Goal: Task Accomplishment & Management: Complete application form

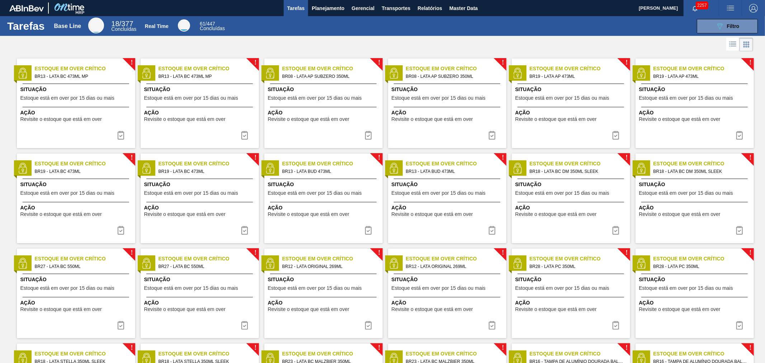
click at [371, 34] on div "Tarefas Base Line 18 / 377 Concluídas Real Time 61 / 447 Concluídas 089F7B8B-B2…" at bounding box center [382, 26] width 765 height 20
click at [692, 6] on icon "button" at bounding box center [695, 9] width 6 height 6
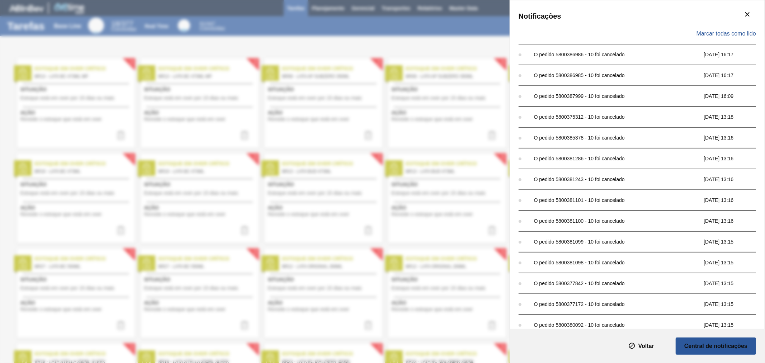
click at [737, 31] on span "Marcar todas como lido" at bounding box center [726, 33] width 60 height 6
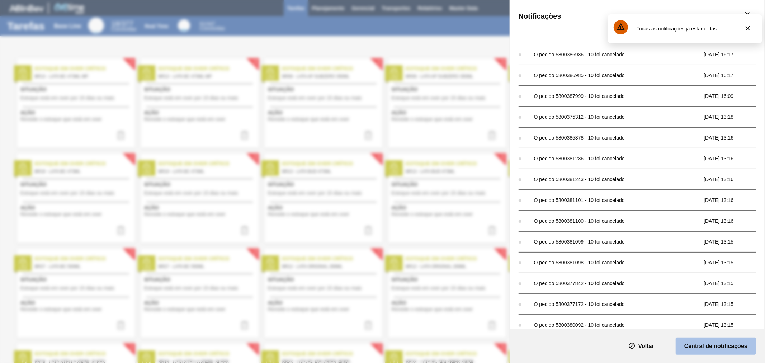
click at [702, 353] on button "Central de notificações" at bounding box center [715, 345] width 80 height 17
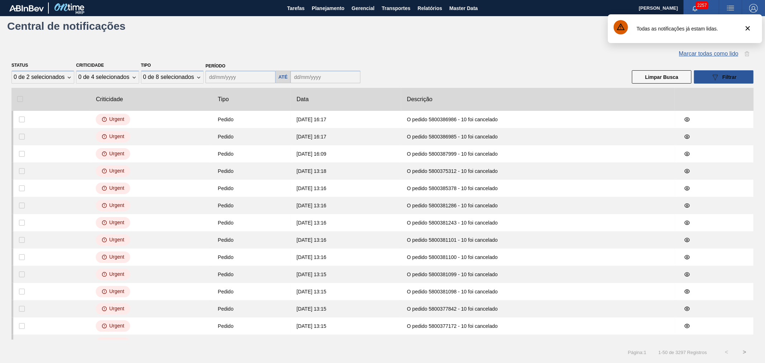
click at [694, 54] on span "Marcar todas como lido" at bounding box center [709, 54] width 60 height 6
click at [753, 28] on button "botão de ícone" at bounding box center [747, 28] width 17 height 17
click at [752, 31] on button "botão de ícone" at bounding box center [747, 28] width 17 height 17
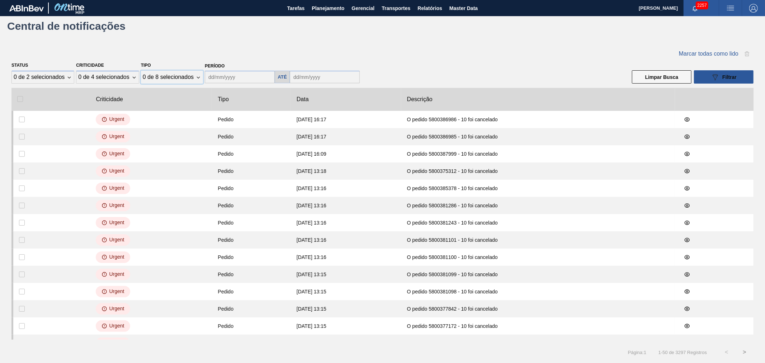
click at [179, 81] on div "0 de 8 selecionados" at bounding box center [172, 77] width 62 height 13
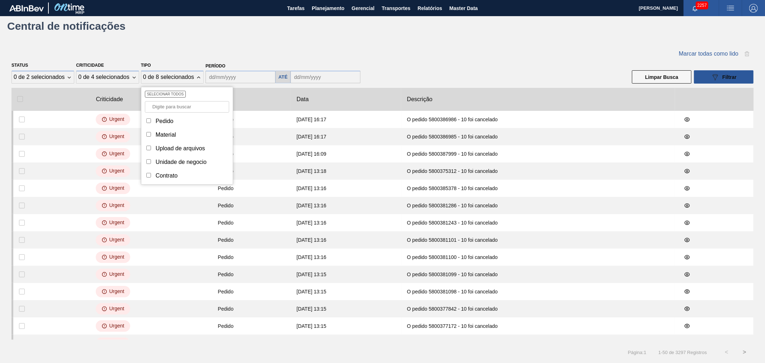
click at [169, 43] on div "Marcar todas como lido Status 0 de 2 selecionados Criticidade 0 de 4 selecionad…" at bounding box center [382, 204] width 765 height 337
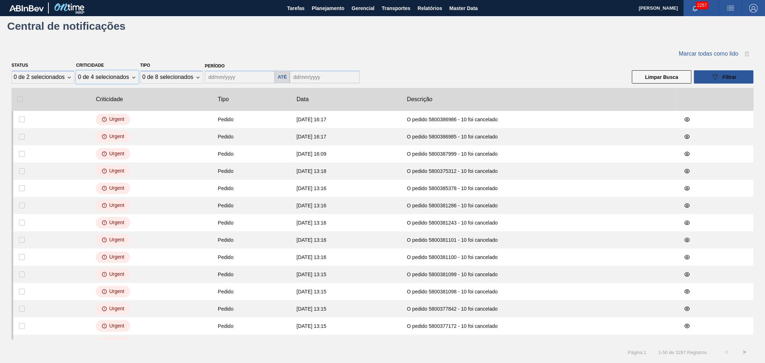
click at [122, 81] on div "0 de 4 selecionados" at bounding box center [107, 77] width 62 height 13
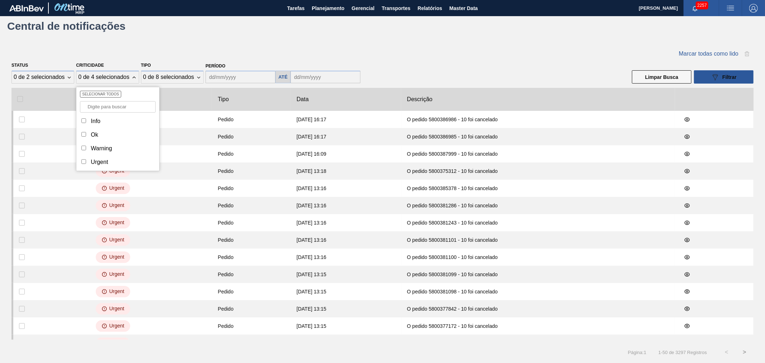
drag, startPoint x: 138, startPoint y: 48, endPoint x: 139, endPoint y: 59, distance: 11.5
click at [138, 47] on div "Marcar todas como lido" at bounding box center [382, 53] width 742 height 13
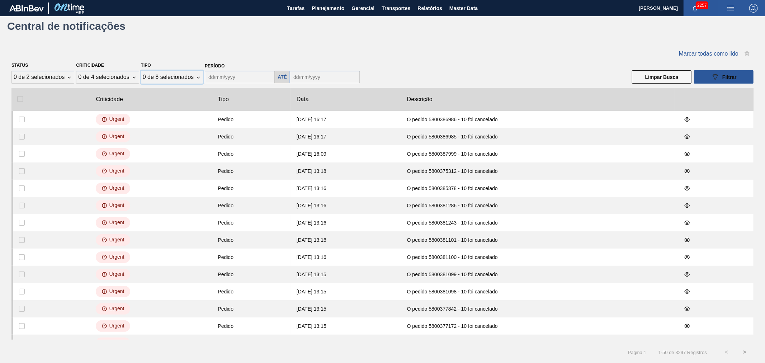
click at [191, 75] on div "0 de 8 selecionados" at bounding box center [168, 77] width 51 height 6
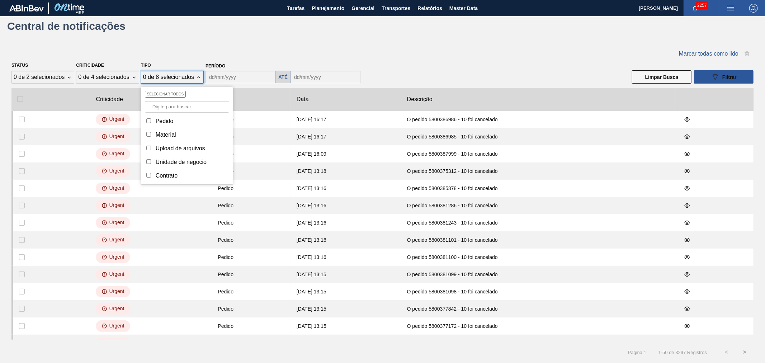
drag, startPoint x: 141, startPoint y: 85, endPoint x: 132, endPoint y: 86, distance: 8.7
click at [134, 84] on div "Status 0 de 2 selecionados Criticidade 0 de 4 selecionados Tipo 0 de 8 selecion…" at bounding box center [382, 72] width 742 height 24
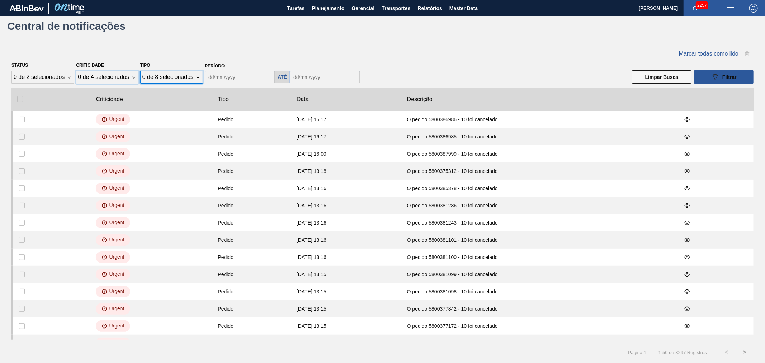
click at [119, 79] on div "0 de 4 selecionados" at bounding box center [103, 77] width 51 height 6
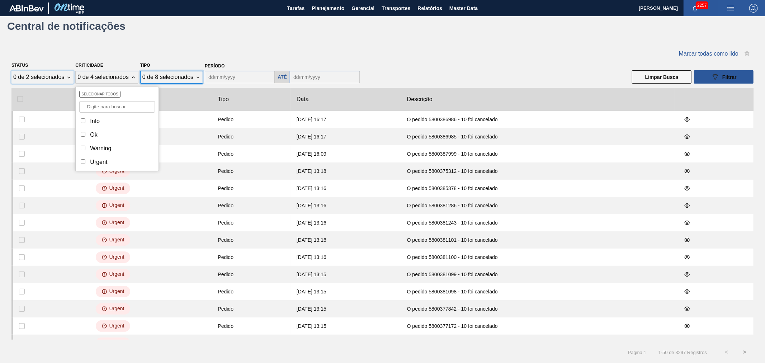
click at [67, 80] on div "0 de 2 selecionados" at bounding box center [42, 77] width 62 height 13
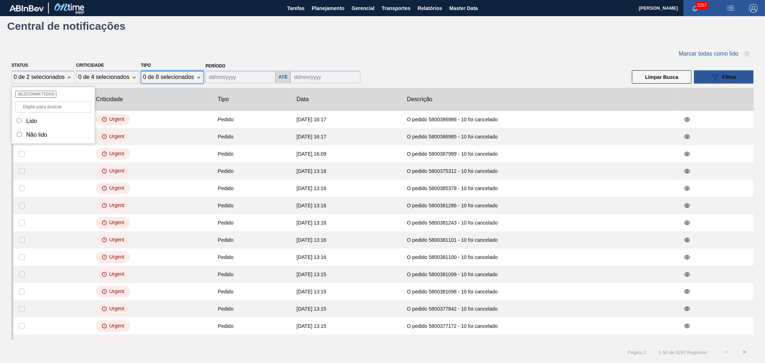
click at [204, 47] on div "Marcar todas como lido" at bounding box center [382, 53] width 742 height 13
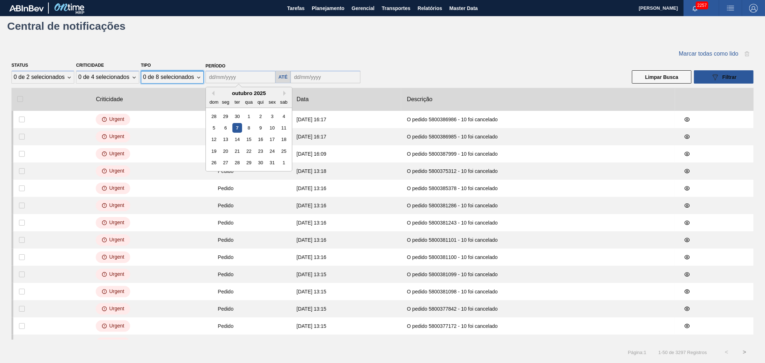
click at [251, 75] on input "collectLabel" at bounding box center [240, 77] width 70 height 13
click at [356, 72] on div "collectLabel Até" at bounding box center [283, 76] width 161 height 14
click at [290, 83] on input "text" at bounding box center [325, 77] width 70 height 13
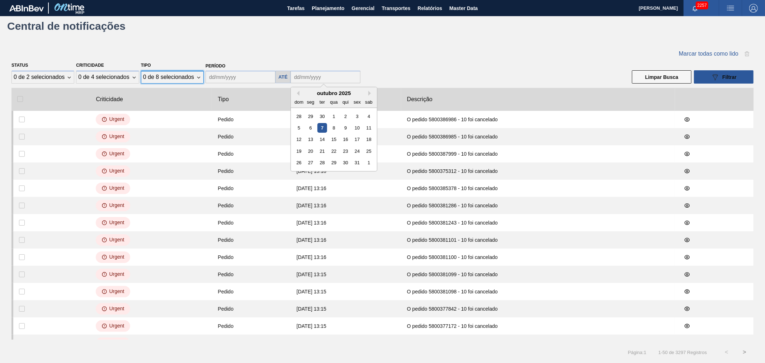
click at [357, 66] on div "Período collectLabel Até Previous Month Next Month outubro 2025 dom seg ter qua…" at bounding box center [282, 73] width 155 height 22
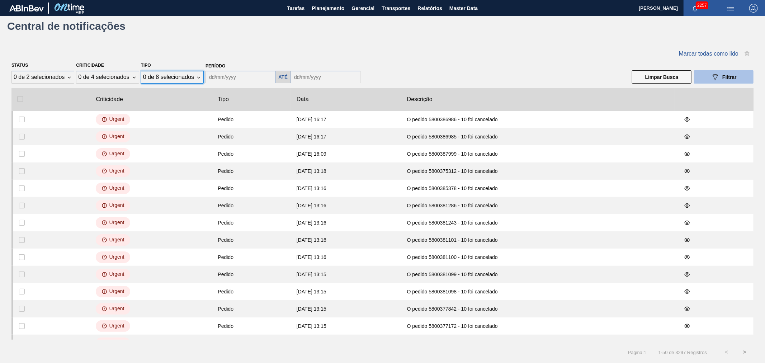
click at [726, 76] on span "Filtrar" at bounding box center [729, 77] width 14 height 6
click at [715, 78] on icon at bounding box center [714, 77] width 5 height 6
click at [452, 51] on div "Marcar todas como lido" at bounding box center [382, 53] width 742 height 13
click at [336, 11] on span "Planejamento" at bounding box center [328, 8] width 33 height 9
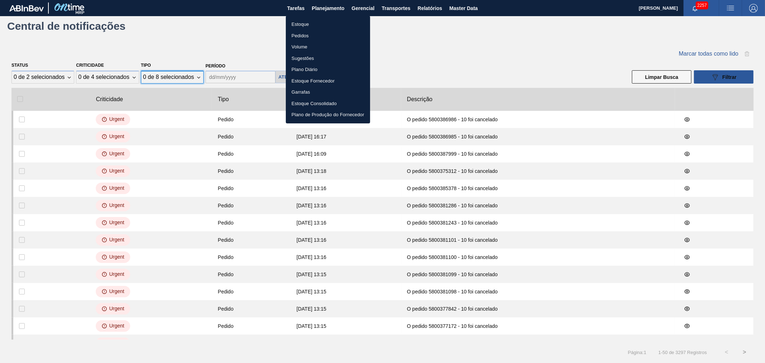
drag, startPoint x: 301, startPoint y: 38, endPoint x: 128, endPoint y: 0, distance: 177.3
click at [301, 38] on li "Pedidos" at bounding box center [328, 35] width 84 height 11
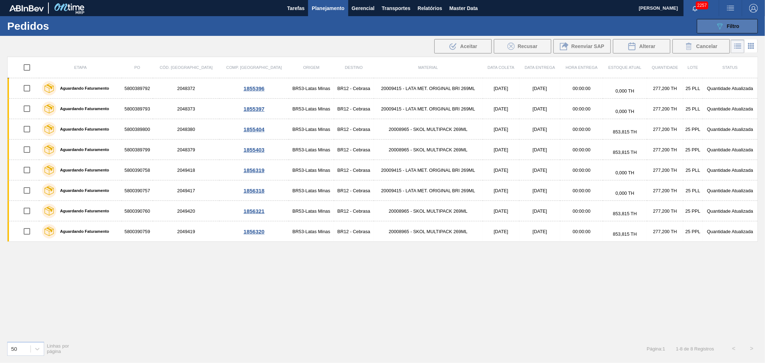
click at [734, 28] on span "Filtro" at bounding box center [733, 26] width 13 height 6
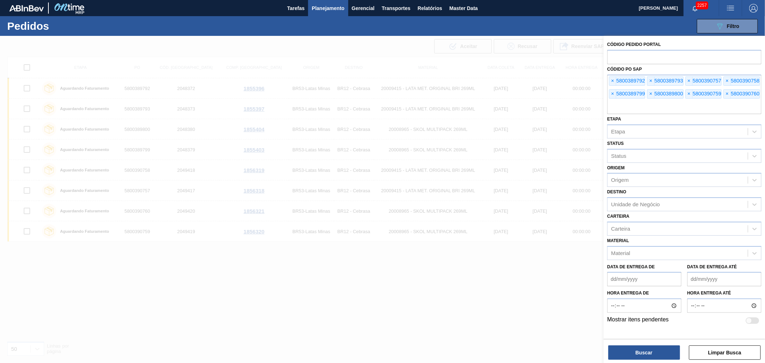
drag, startPoint x: 377, startPoint y: 46, endPoint x: 346, endPoint y: 28, distance: 36.4
click at [377, 45] on div at bounding box center [382, 217] width 765 height 363
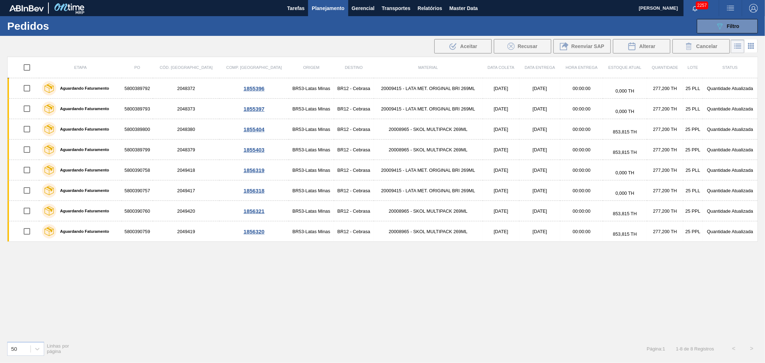
click at [331, 5] on span "Planejamento" at bounding box center [328, 8] width 33 height 9
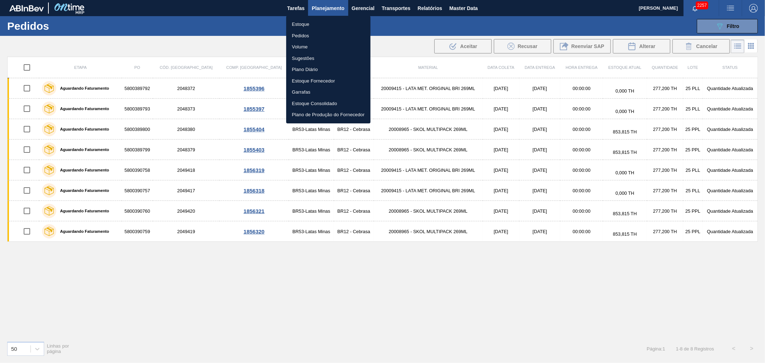
click at [304, 47] on li "Volume" at bounding box center [328, 46] width 84 height 11
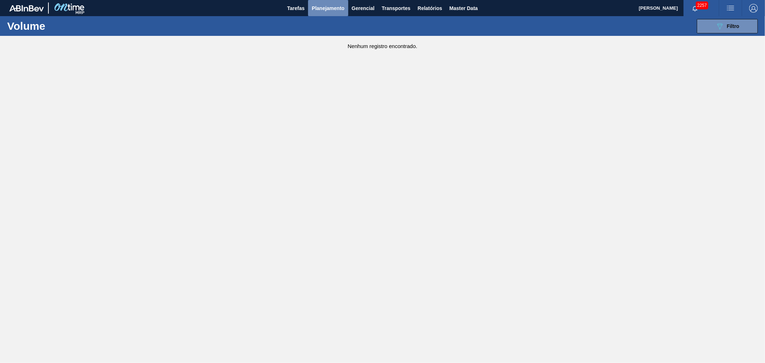
click at [333, 7] on span "Planejamento" at bounding box center [328, 8] width 33 height 9
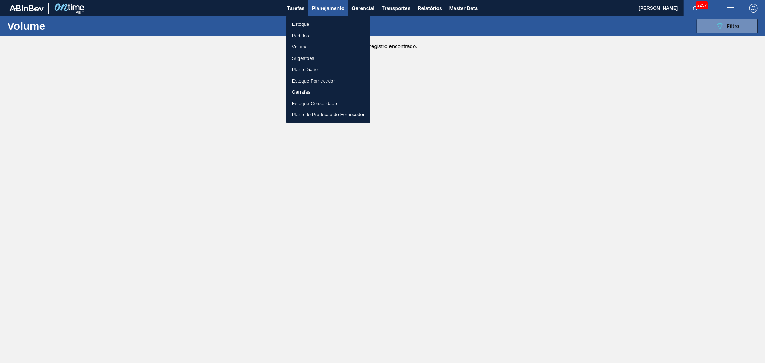
click at [299, 24] on li "Estoque" at bounding box center [328, 24] width 84 height 11
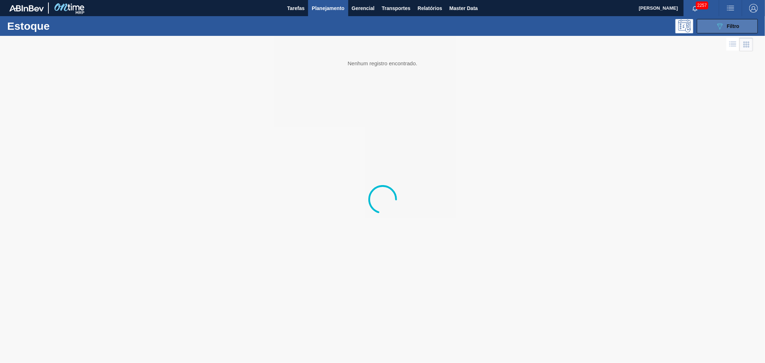
click at [728, 20] on button "089F7B8B-B2A5-4AFE-B5C0-19BA573D28AC Filtro" at bounding box center [727, 26] width 61 height 14
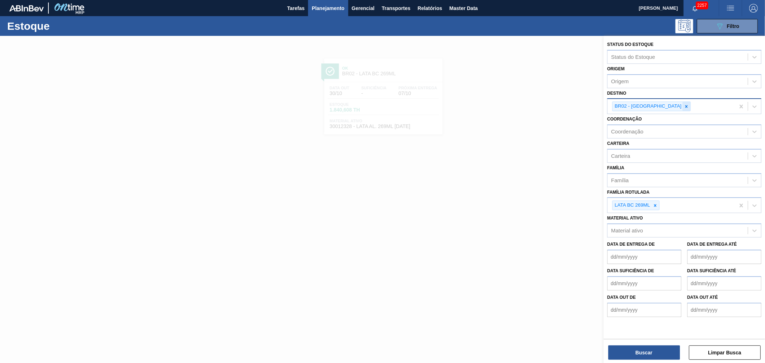
click at [682, 103] on div at bounding box center [686, 106] width 8 height 9
click at [653, 202] on icon at bounding box center [654, 203] width 5 height 5
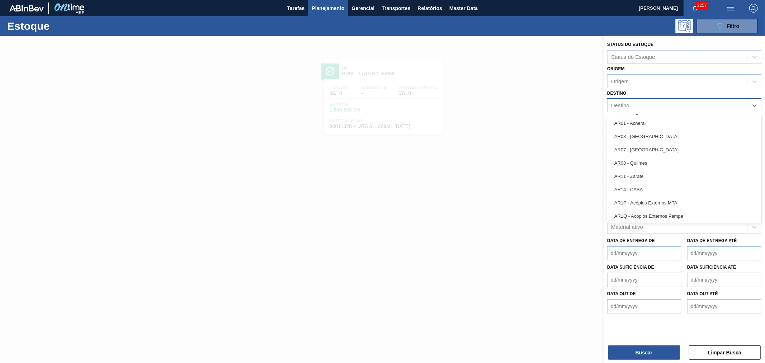
click at [626, 106] on div "Destino" at bounding box center [620, 106] width 18 height 6
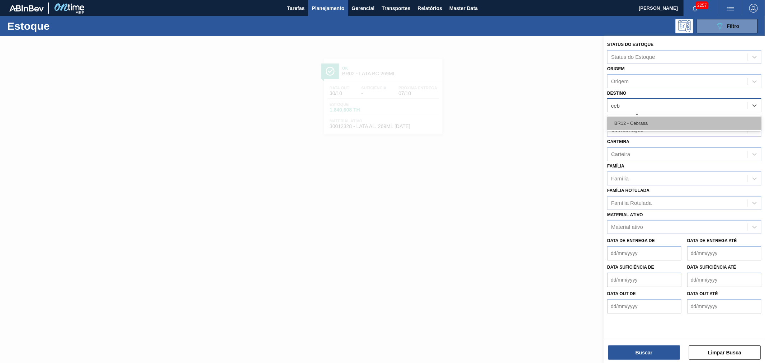
type input "cebr"
click at [638, 126] on div "BR12 - Cebrasa" at bounding box center [684, 123] width 154 height 13
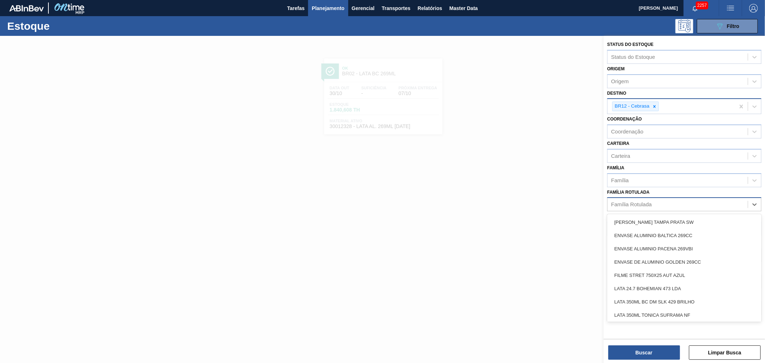
click at [644, 202] on div "Família Rotulada" at bounding box center [631, 204] width 41 height 6
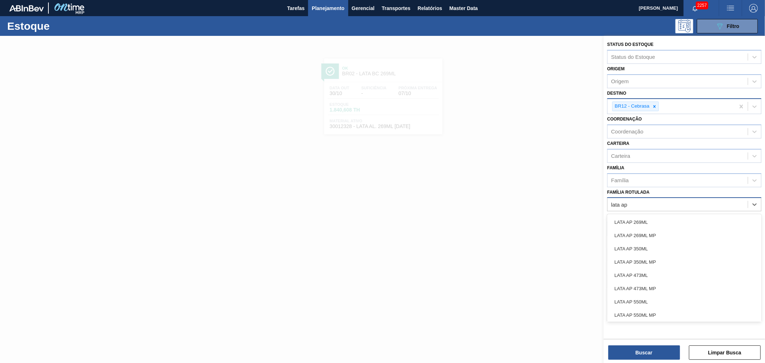
type Rotulada "lata ap"
click at [641, 261] on div "LATA AP 350ML MP" at bounding box center [684, 261] width 154 height 13
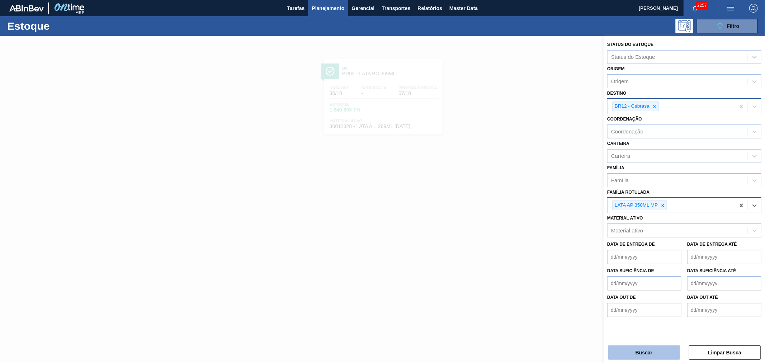
click at [669, 352] on button "Buscar" at bounding box center [644, 352] width 72 height 14
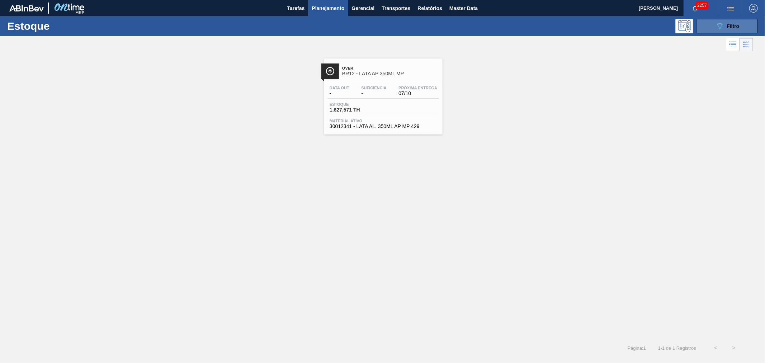
click at [733, 22] on div "089F7B8B-B2A5-4AFE-B5C0-19BA573D28AC Filtro" at bounding box center [727, 26] width 24 height 9
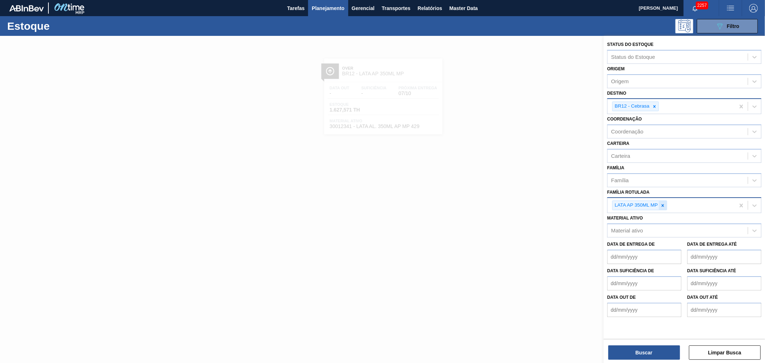
click at [665, 203] on icon at bounding box center [662, 205] width 5 height 5
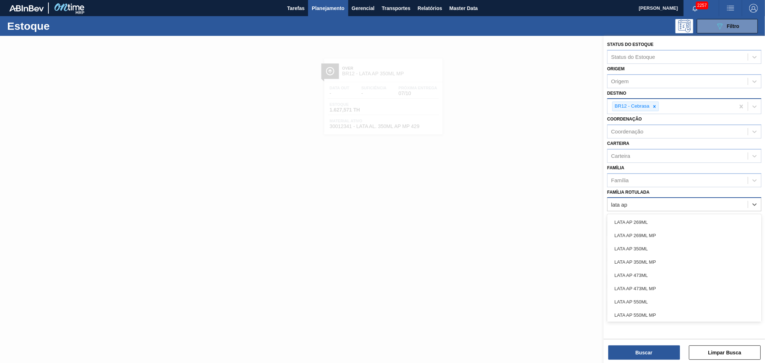
type Rotulada "lata ap 2"
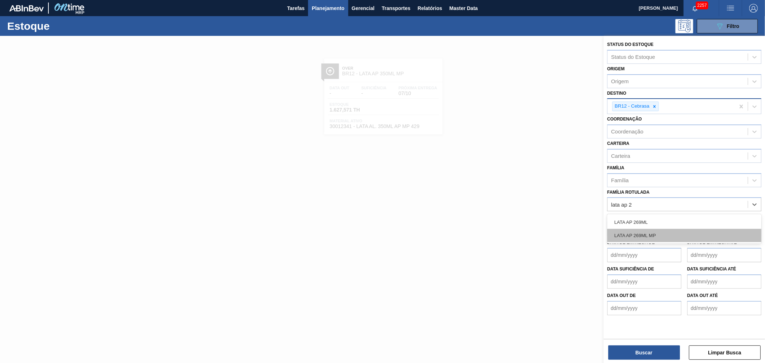
click at [675, 236] on div "LATA AP 269ML MP" at bounding box center [684, 235] width 154 height 13
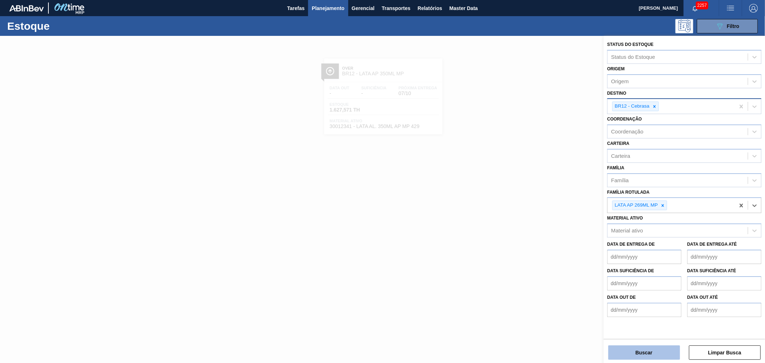
click at [642, 353] on button "Buscar" at bounding box center [644, 352] width 72 height 14
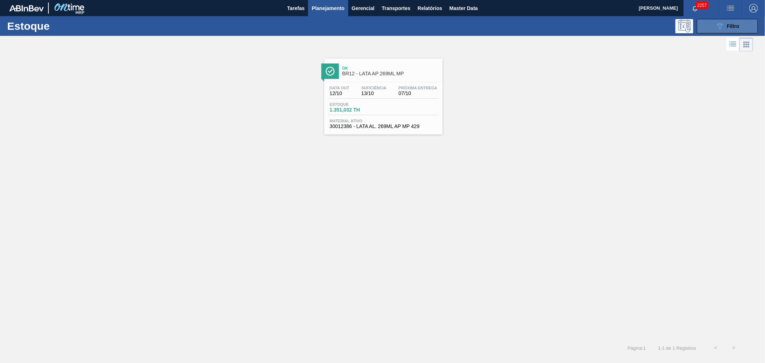
click at [721, 22] on icon "089F7B8B-B2A5-4AFE-B5C0-19BA573D28AC" at bounding box center [719, 26] width 9 height 9
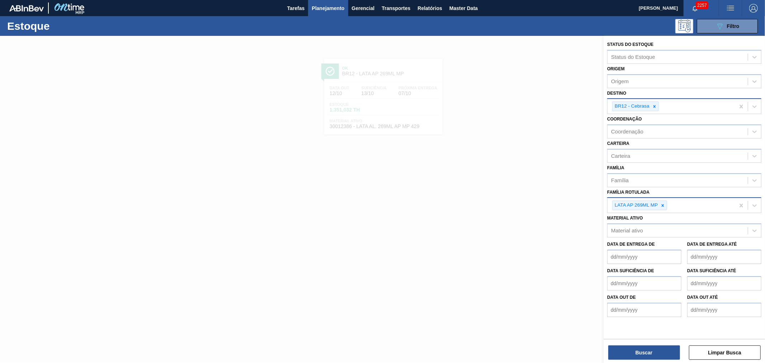
click at [685, 208] on div "LATA AP 269ML MP" at bounding box center [670, 205] width 127 height 15
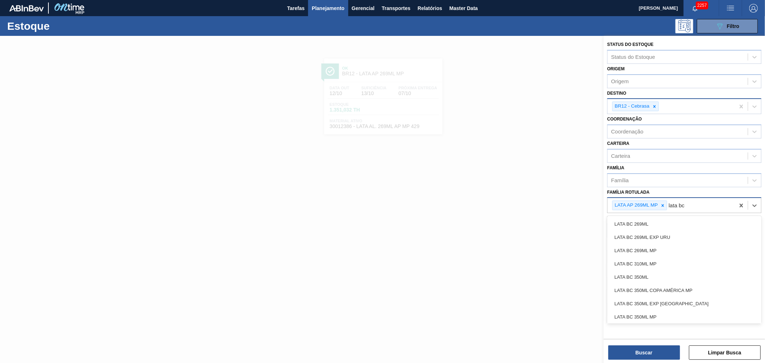
type Rotulada "lata bc 2"
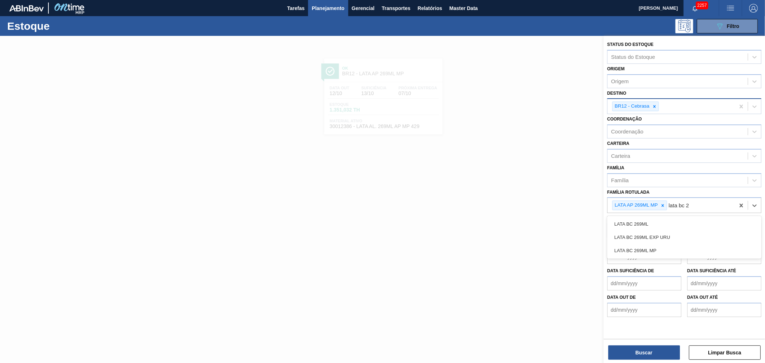
click at [659, 245] on div "LATA BC 269ML MP" at bounding box center [684, 250] width 154 height 13
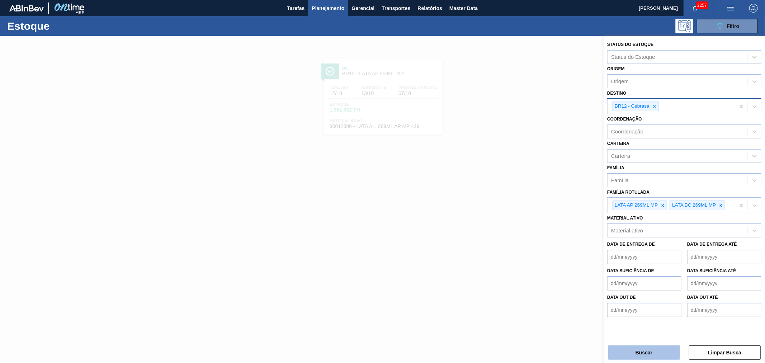
click at [662, 348] on button "Buscar" at bounding box center [644, 352] width 72 height 14
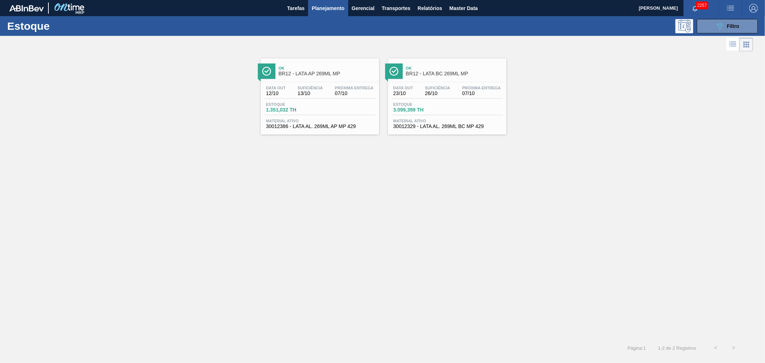
click at [310, 66] on span "Ok" at bounding box center [327, 68] width 97 height 4
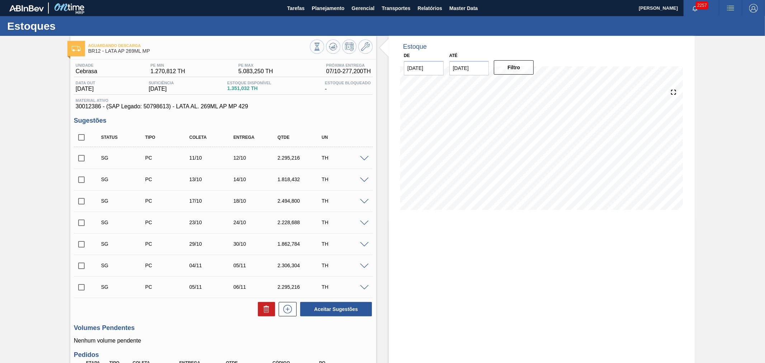
click at [730, 8] on img "button" at bounding box center [730, 8] width 9 height 9
click at [731, 41] on li "Upload de Volumes" at bounding box center [726, 38] width 66 height 13
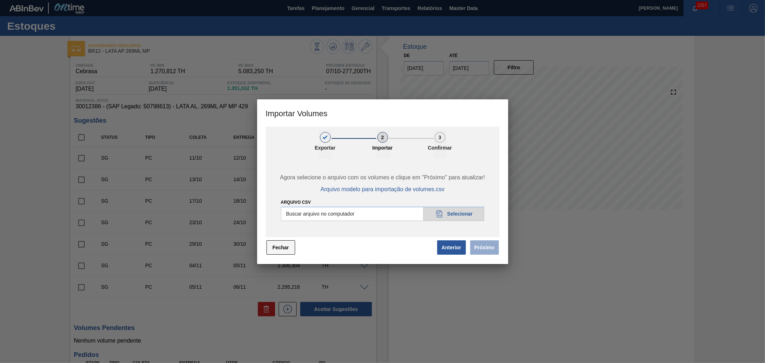
drag, startPoint x: 275, startPoint y: 249, endPoint x: 276, endPoint y: 243, distance: 6.1
click at [276, 249] on button "Fechar" at bounding box center [280, 247] width 29 height 14
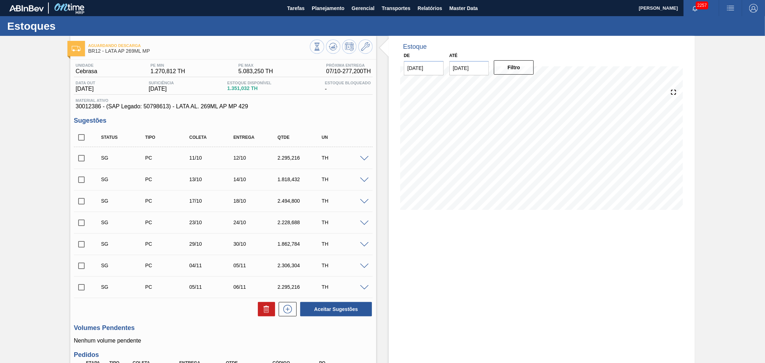
click at [729, 4] on img "button" at bounding box center [730, 8] width 9 height 9
click at [724, 24] on li "Pedido Contingência" at bounding box center [726, 25] width 66 height 13
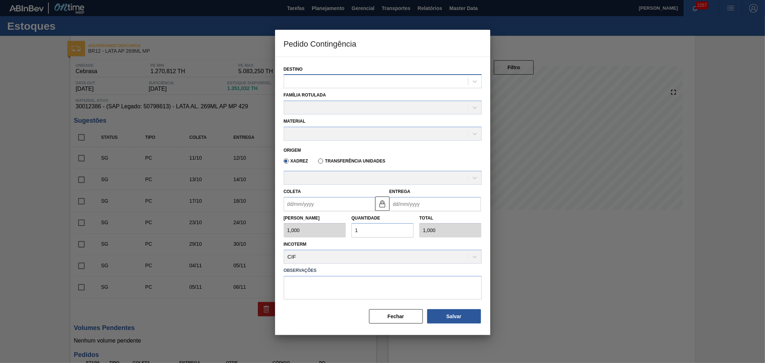
click at [314, 81] on div at bounding box center [376, 81] width 184 height 10
type input "cebr"
click at [307, 109] on div "Família Rotulada" at bounding box center [383, 102] width 198 height 24
click at [312, 99] on div "Família Rotulada" at bounding box center [383, 102] width 198 height 24
click at [304, 74] on div at bounding box center [383, 81] width 198 height 14
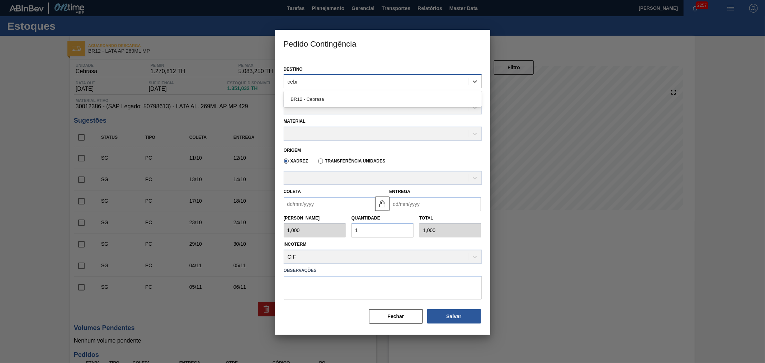
type input "cebra"
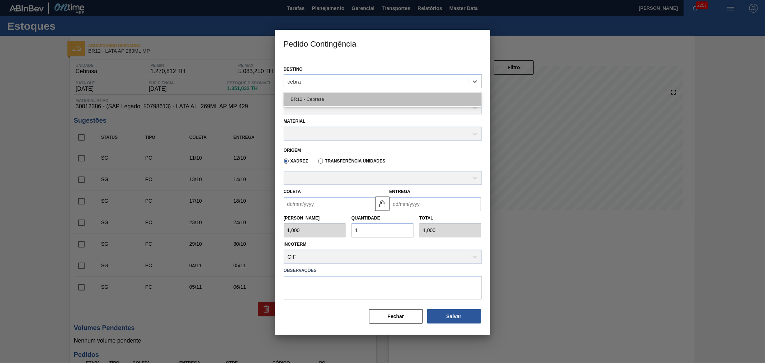
click at [308, 93] on div "BR12 - Cebrasa" at bounding box center [383, 98] width 198 height 13
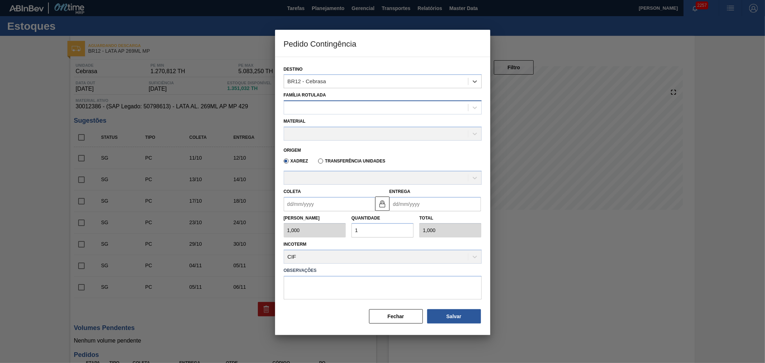
click at [313, 103] on div at bounding box center [376, 108] width 184 height 10
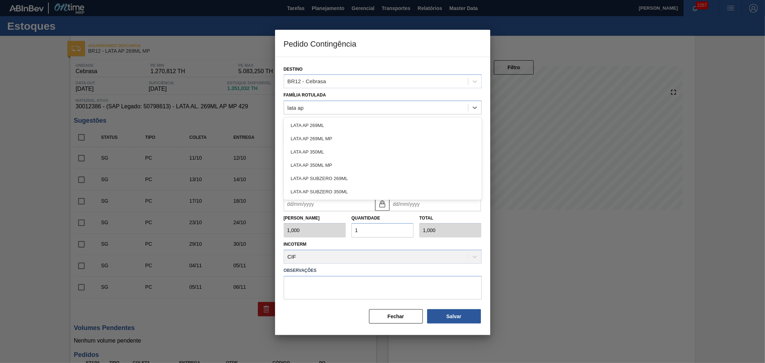
type Rotulada "lata ap 2"
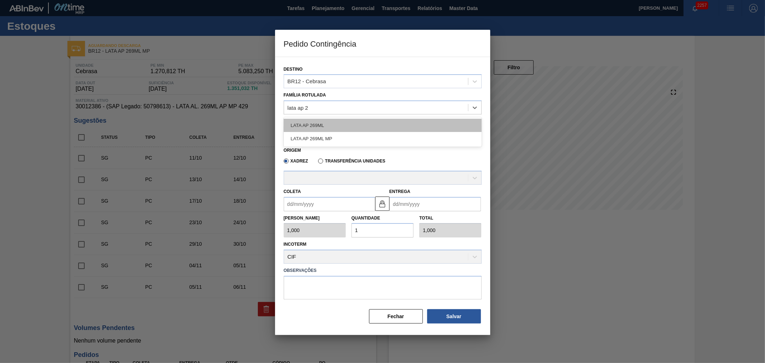
click at [328, 128] on div "LATA AP 269ML" at bounding box center [383, 125] width 198 height 13
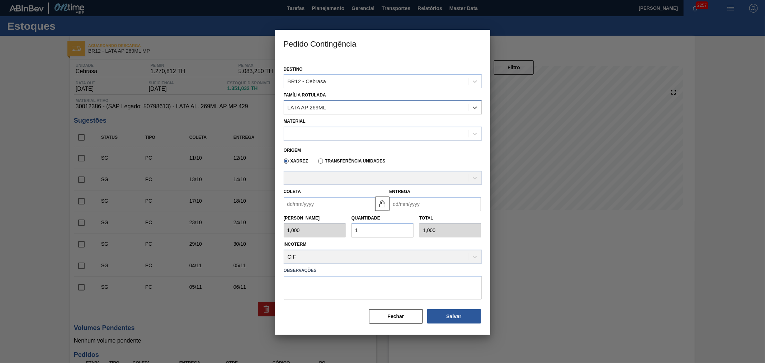
click at [342, 110] on div "LATA AP 269ML" at bounding box center [376, 108] width 184 height 10
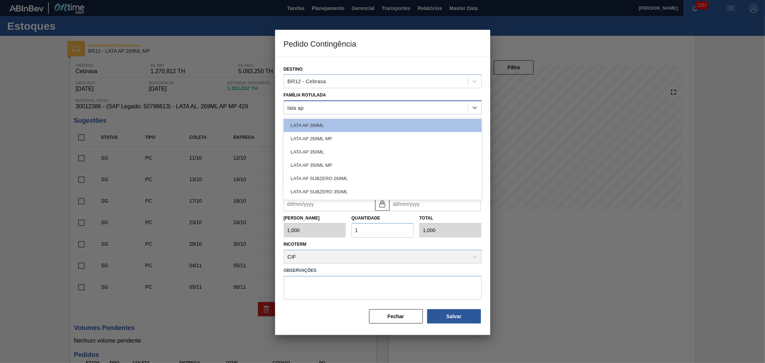
type Rotulada "lata ap 2"
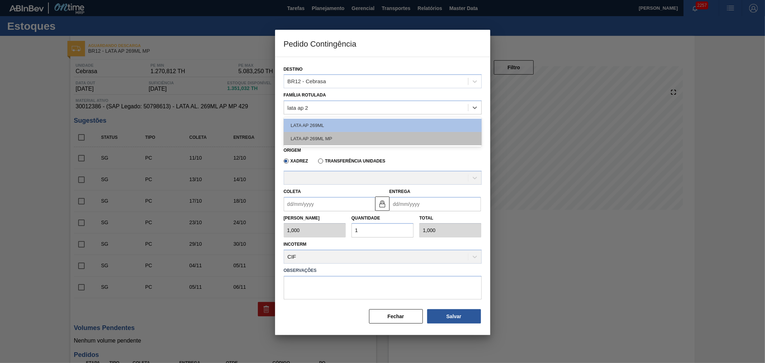
click at [335, 144] on div "LATA AP 269ML MP" at bounding box center [383, 138] width 198 height 13
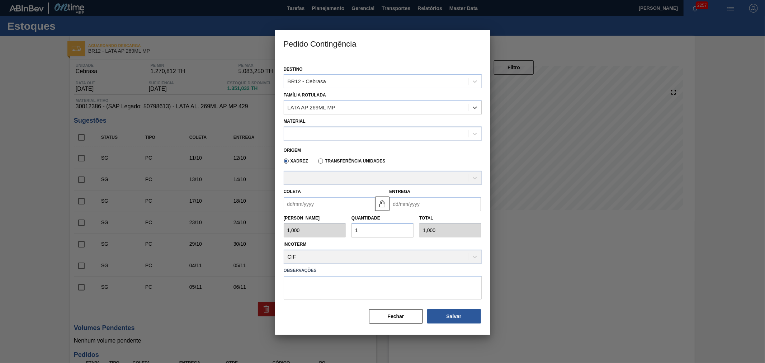
click at [335, 134] on div at bounding box center [376, 133] width 184 height 10
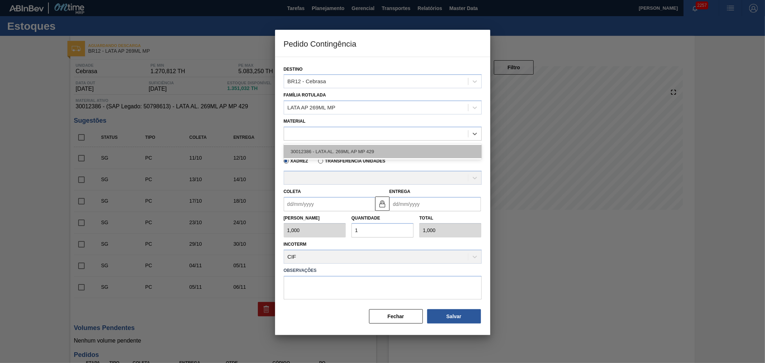
click at [326, 150] on div "30012386 - LATA AL. 269ML AP MP 429" at bounding box center [383, 151] width 198 height 13
type input "11,088"
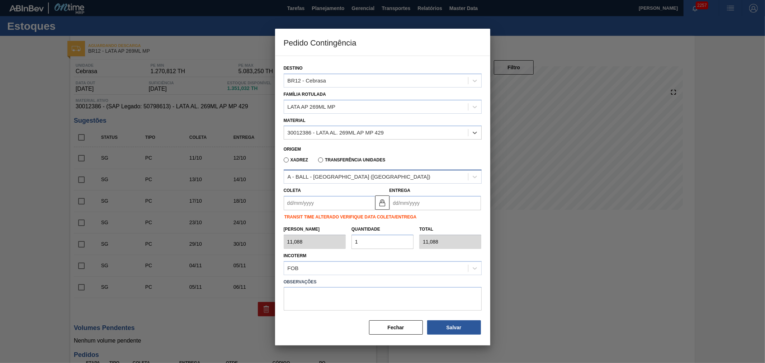
click at [327, 177] on div "A - BALL - BRASÍLIA (DF)" at bounding box center [359, 177] width 143 height 6
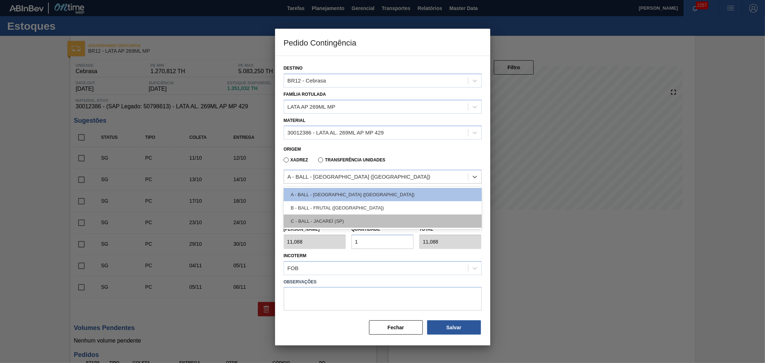
click at [338, 218] on div "C - BALL - JACAREÍ (SP)" at bounding box center [383, 220] width 198 height 13
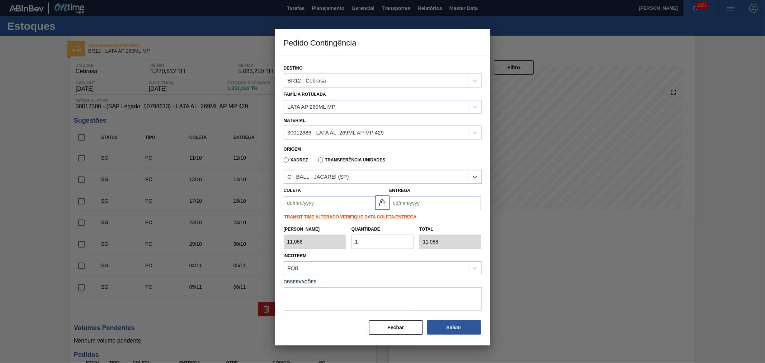
click at [320, 198] on input "Coleta" at bounding box center [329, 203] width 91 height 14
click at [326, 255] on div "8" at bounding box center [327, 255] width 10 height 10
type input "[DATE]"
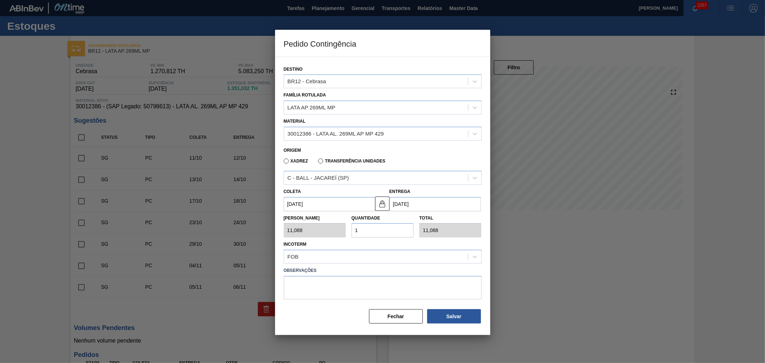
click at [367, 228] on input "1" at bounding box center [382, 230] width 62 height 14
click at [328, 227] on div "Tam Lote 11,088 Quantidade 1 Total 11,088" at bounding box center [383, 224] width 204 height 27
type input "2"
type input "22,176"
type input "25"
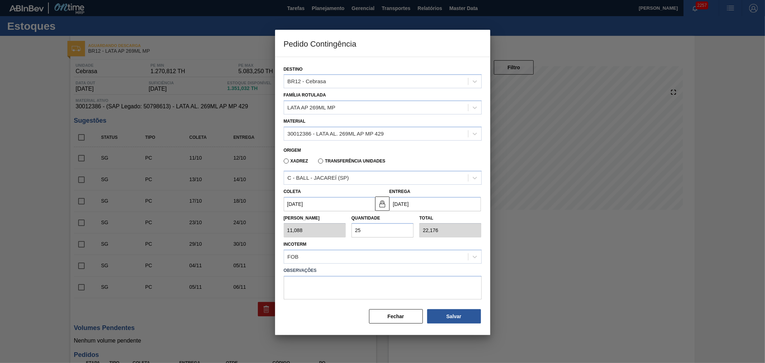
type input "277,200"
click at [464, 318] on button "Salvar" at bounding box center [454, 316] width 54 height 14
type input "1,000"
type input "1"
type input "1,000"
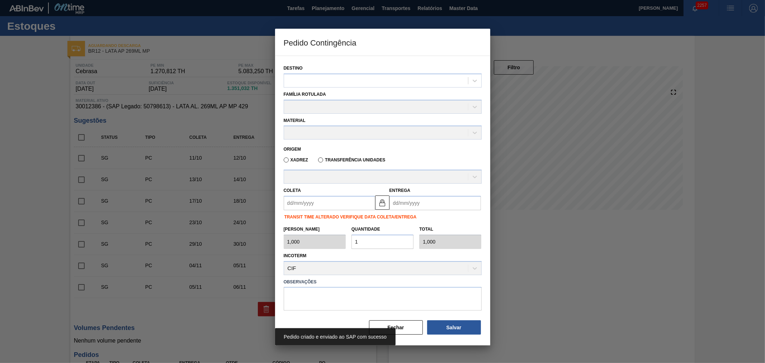
click at [425, 269] on div "Incoterm CIF" at bounding box center [383, 263] width 198 height 24
click at [423, 278] on label "Observações" at bounding box center [383, 282] width 198 height 10
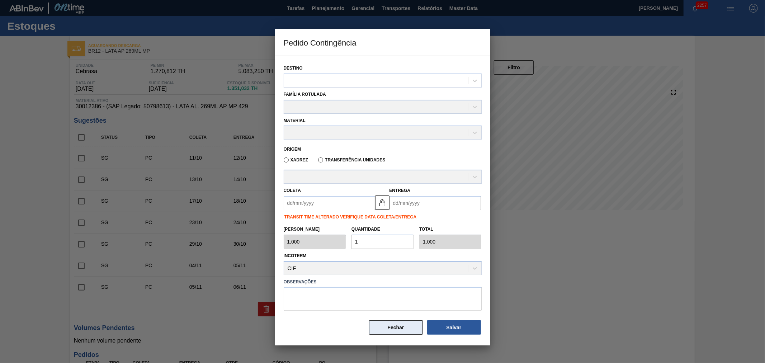
click at [393, 323] on button "Fechar" at bounding box center [396, 327] width 54 height 14
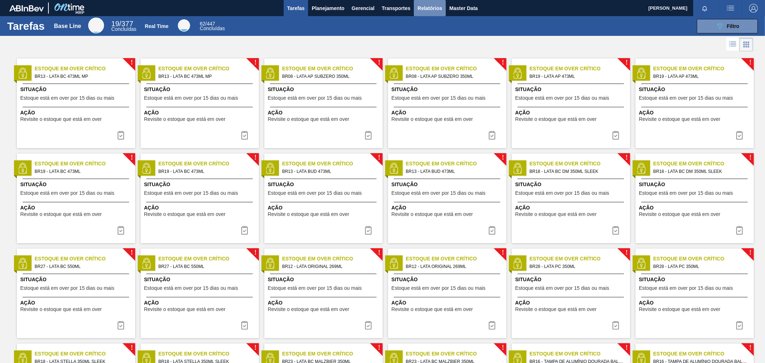
click at [423, 5] on span "Relatórios" at bounding box center [429, 8] width 24 height 9
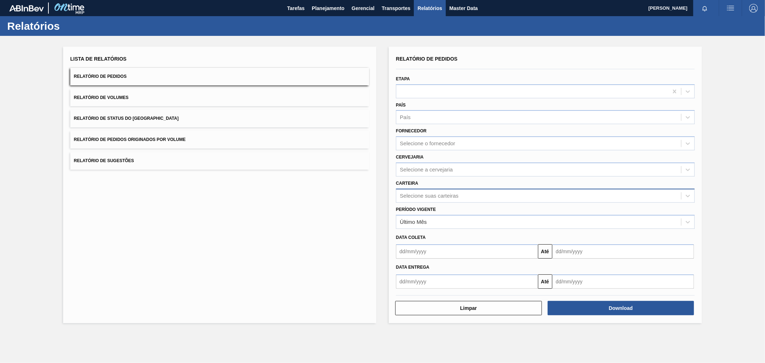
click at [410, 193] on div "Selecione suas carteiras" at bounding box center [429, 196] width 58 height 6
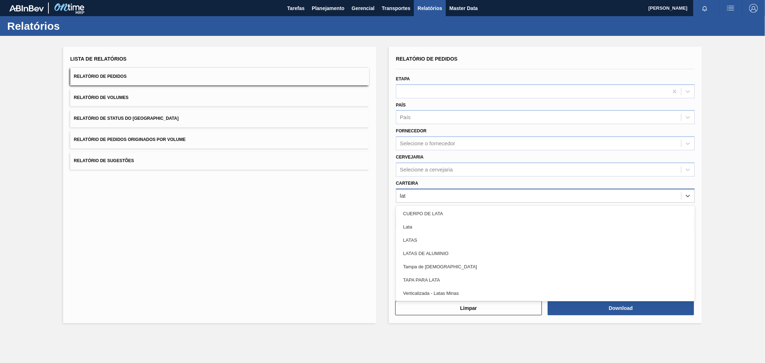
type input "lata"
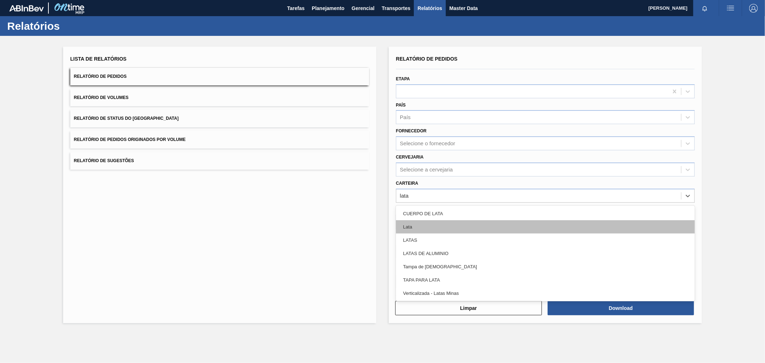
click at [408, 224] on div "Lata" at bounding box center [545, 226] width 299 height 13
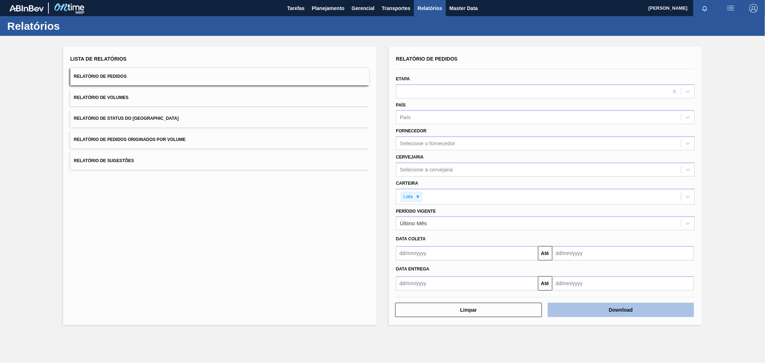
click at [628, 310] on button "Download" at bounding box center [620, 310] width 147 height 14
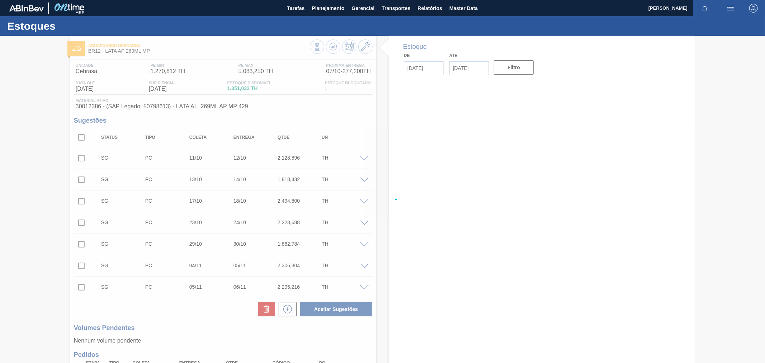
type input "[DATE]"
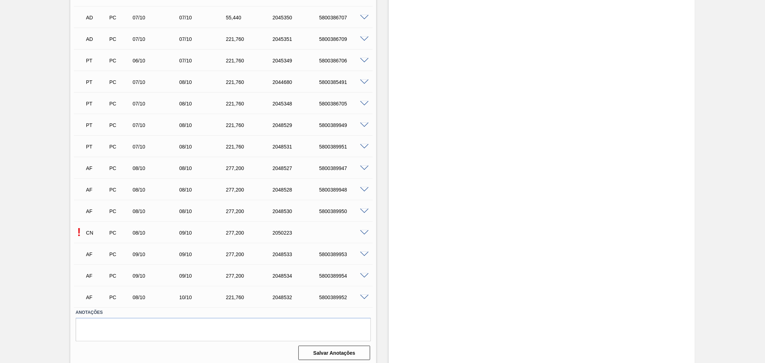
scroll to position [536, 0]
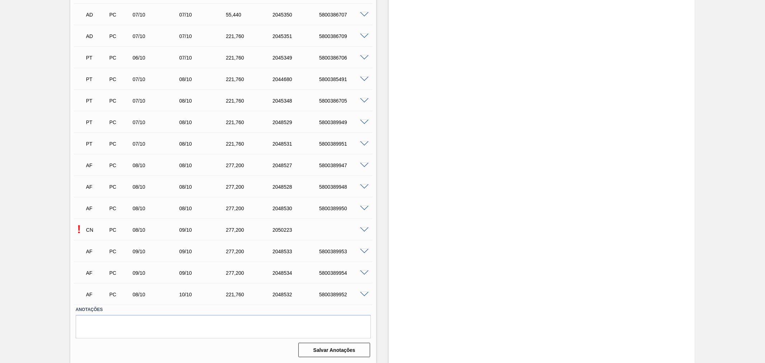
click at [363, 229] on span at bounding box center [364, 229] width 9 height 5
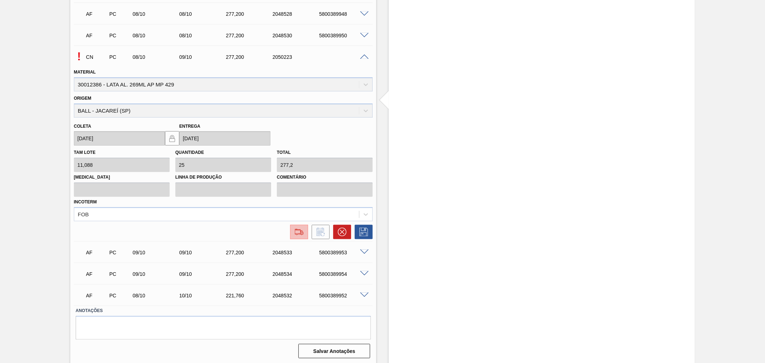
click at [296, 231] on img at bounding box center [298, 232] width 11 height 9
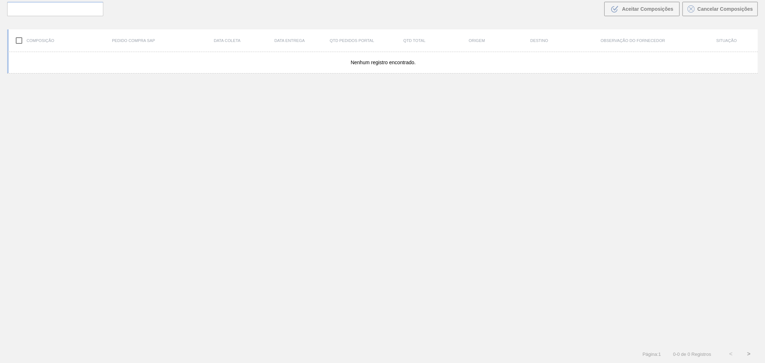
scroll to position [52, 0]
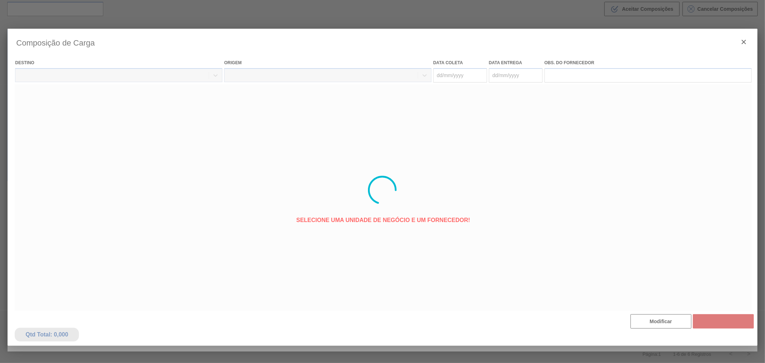
type coleta "[DATE]"
type Entrega "[DATE]"
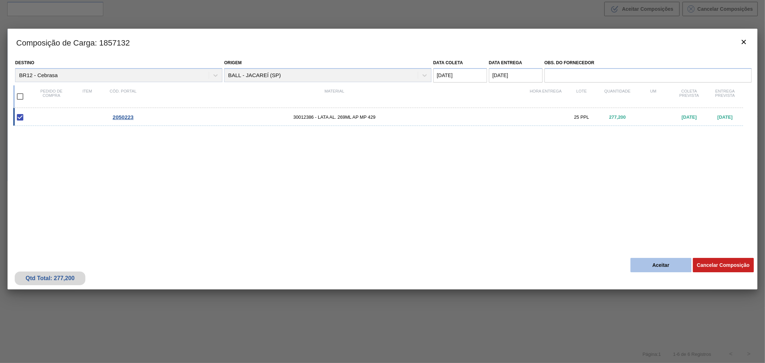
click at [655, 263] on button "Aceitar" at bounding box center [660, 265] width 61 height 14
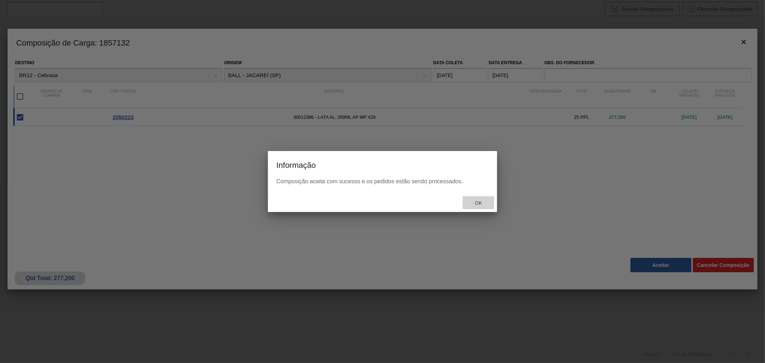
click at [480, 203] on span "Ok" at bounding box center [478, 203] width 19 height 6
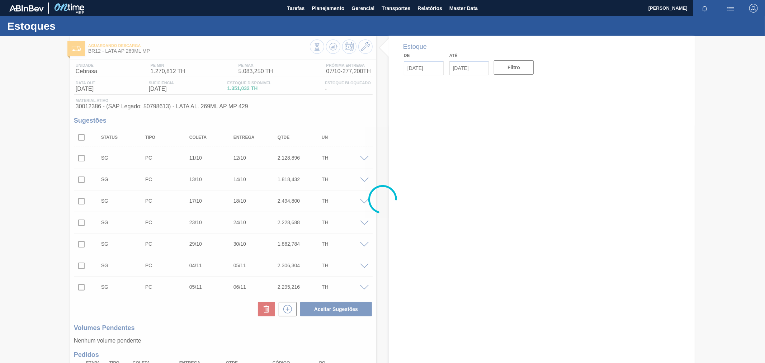
type input "[DATE]"
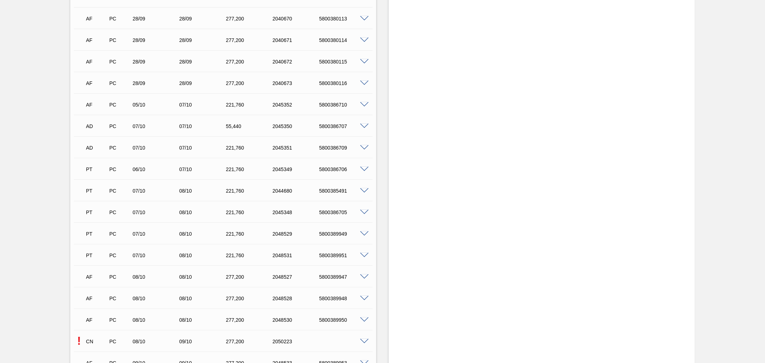
scroll to position [536, 0]
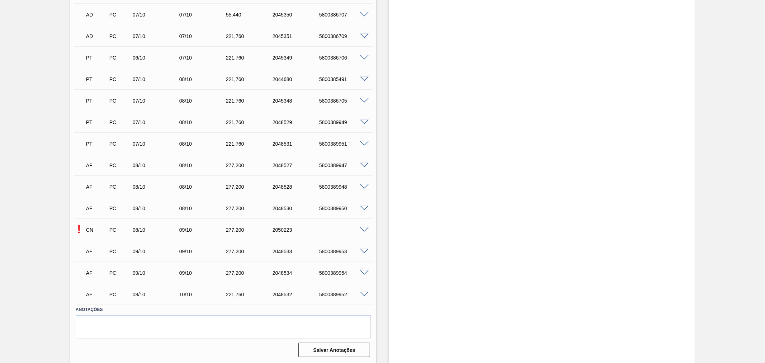
click at [362, 228] on span at bounding box center [364, 229] width 9 height 5
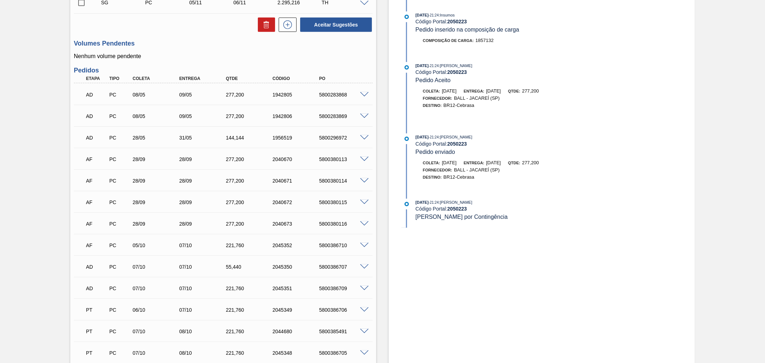
scroll to position [709, 0]
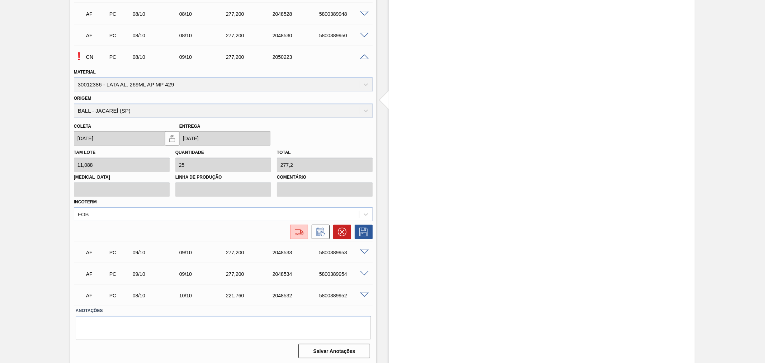
click at [363, 58] on span at bounding box center [364, 56] width 9 height 5
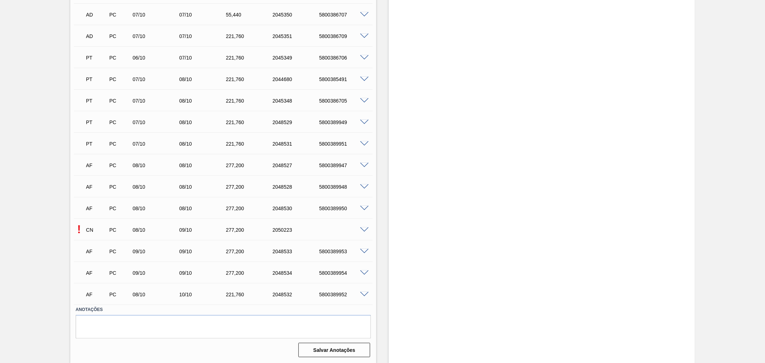
click at [363, 229] on span at bounding box center [364, 229] width 9 height 5
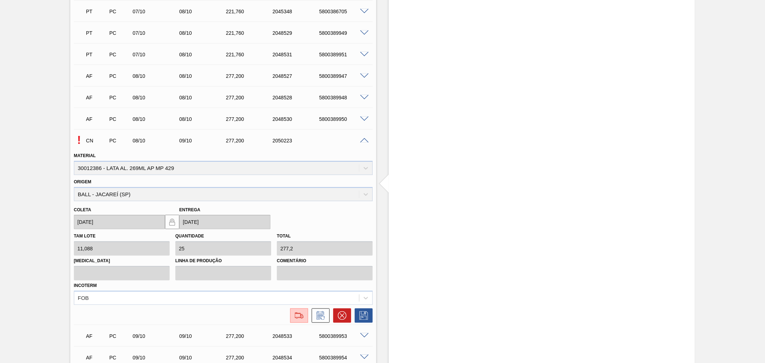
scroll to position [603, 0]
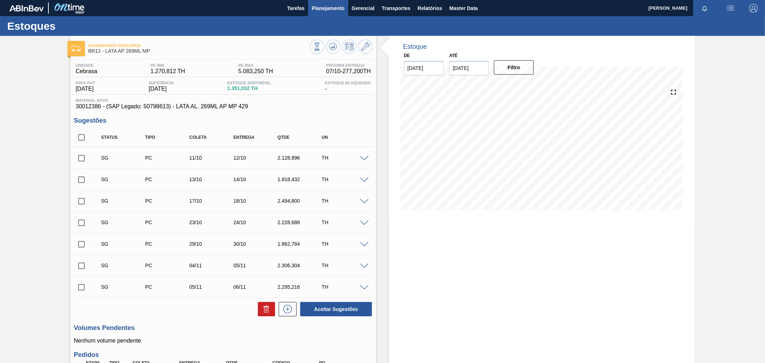
click at [326, 5] on span "Planejamento" at bounding box center [328, 8] width 33 height 9
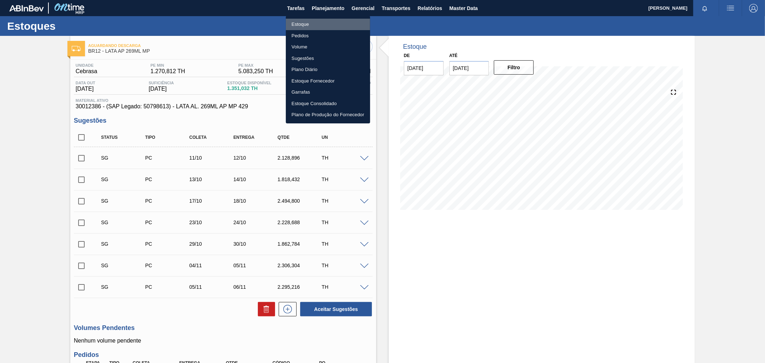
click at [306, 25] on li "Estoque" at bounding box center [328, 24] width 84 height 11
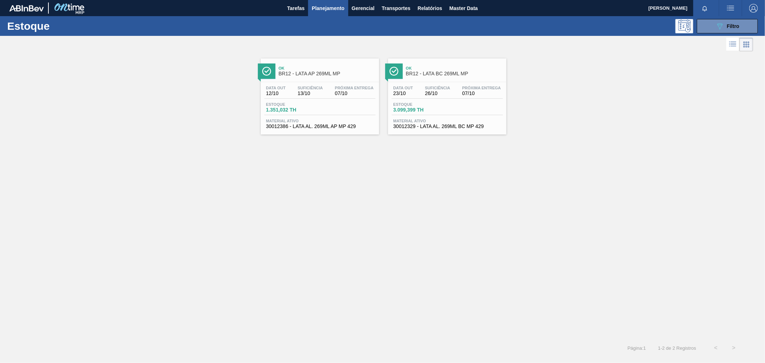
click at [437, 70] on div "Ok BR12 - LATA BC 269ML MP" at bounding box center [454, 71] width 97 height 16
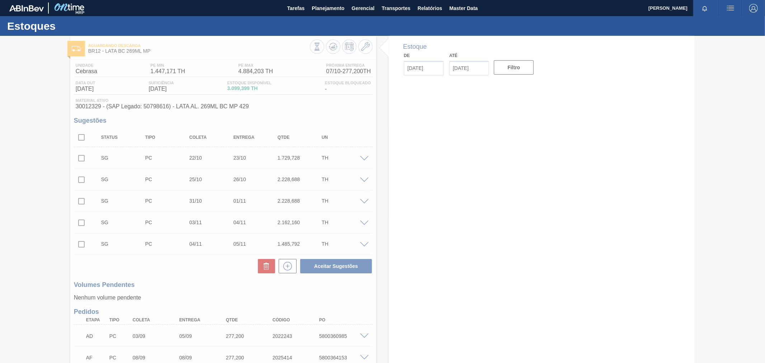
click at [732, 6] on img "button" at bounding box center [730, 8] width 9 height 9
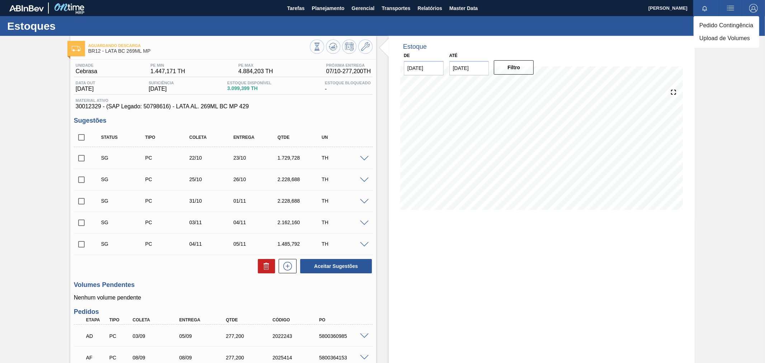
click at [445, 233] on div at bounding box center [382, 181] width 765 height 363
click at [728, 9] on img "button" at bounding box center [730, 8] width 9 height 9
click at [721, 23] on li "Pedido Contingência" at bounding box center [726, 25] width 66 height 13
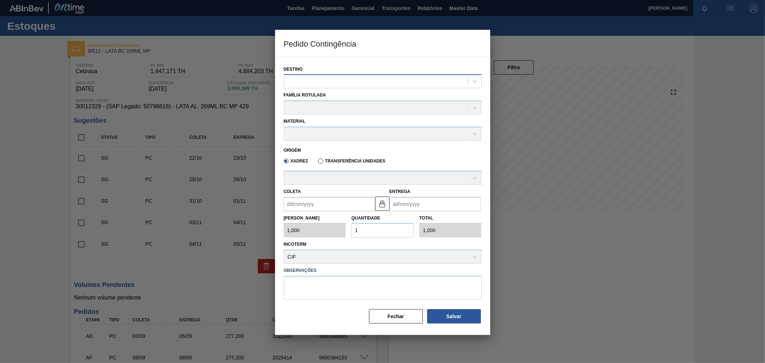
click at [370, 81] on div at bounding box center [376, 81] width 184 height 10
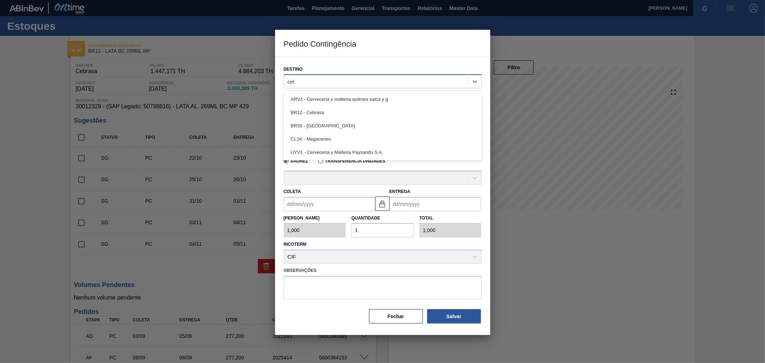
type input "cebr"
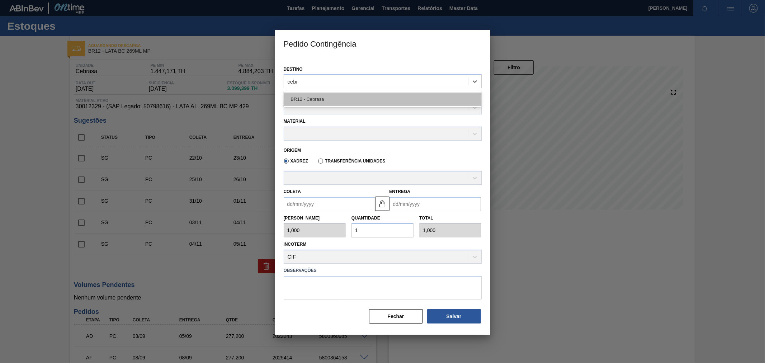
click at [364, 103] on div "BR12 - Cebrasa" at bounding box center [383, 98] width 198 height 13
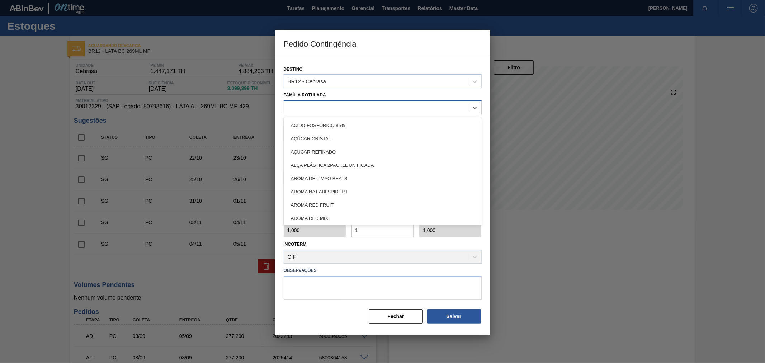
click at [322, 104] on div at bounding box center [376, 108] width 184 height 10
type Rotulada "lata bc 2"
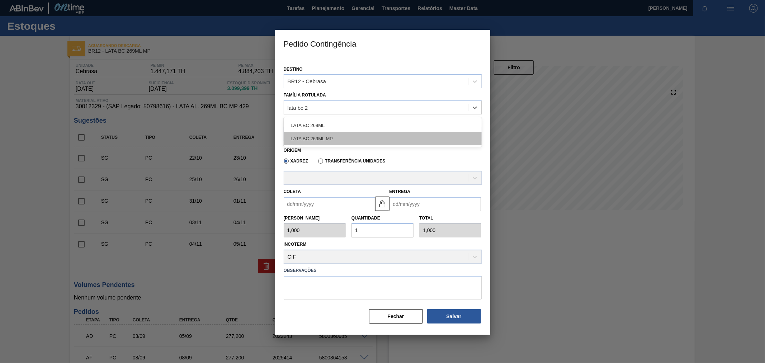
click at [345, 140] on div "LATA BC 269ML MP" at bounding box center [383, 138] width 198 height 13
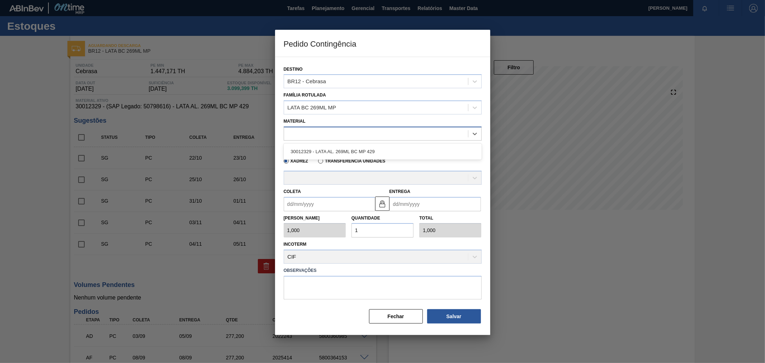
click at [322, 128] on div at bounding box center [376, 133] width 184 height 10
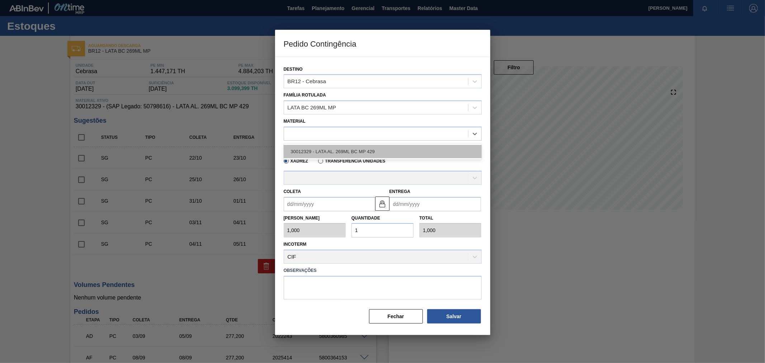
click at [328, 155] on div "30012329 - LATA AL. 269ML BC MP 429" at bounding box center [383, 151] width 198 height 13
type input "11,088"
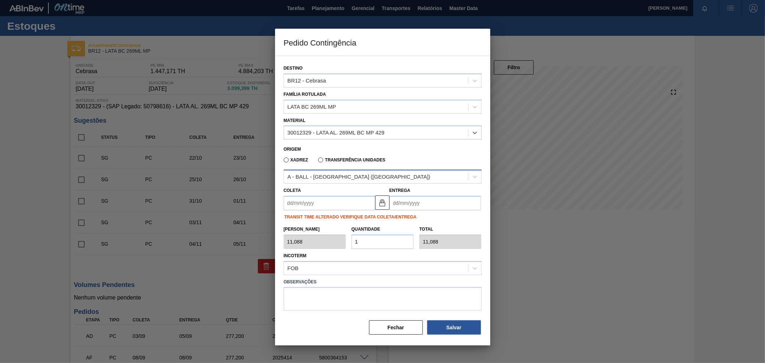
click at [328, 174] on div "A - BALL - RECIFE (PE)" at bounding box center [359, 177] width 143 height 6
click at [331, 177] on div "A - BALL - RECIFE (PE)" at bounding box center [359, 177] width 143 height 6
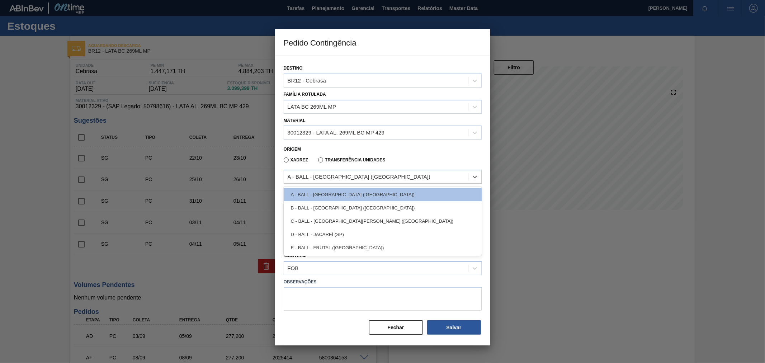
click at [396, 152] on div "Xadrez Transferência Unidades" at bounding box center [380, 159] width 192 height 14
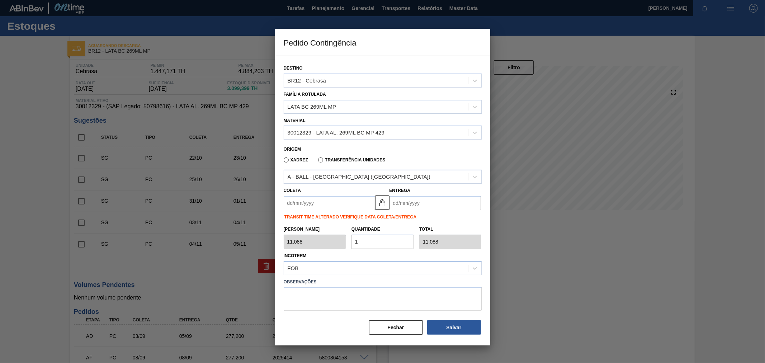
click at [377, 252] on div "Incoterm FOB" at bounding box center [383, 263] width 198 height 24
click at [399, 327] on button "Fechar" at bounding box center [396, 327] width 54 height 14
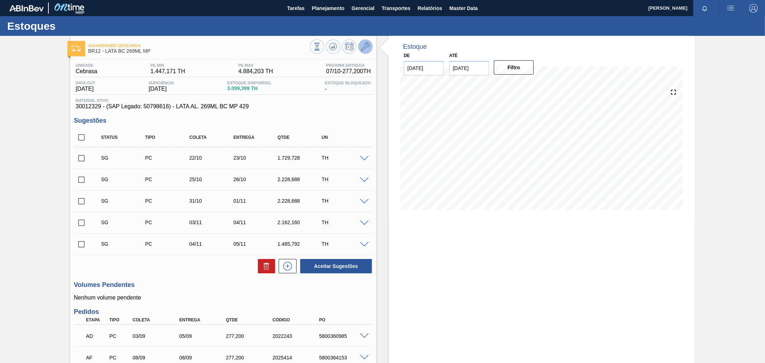
click at [365, 45] on icon at bounding box center [365, 46] width 9 height 9
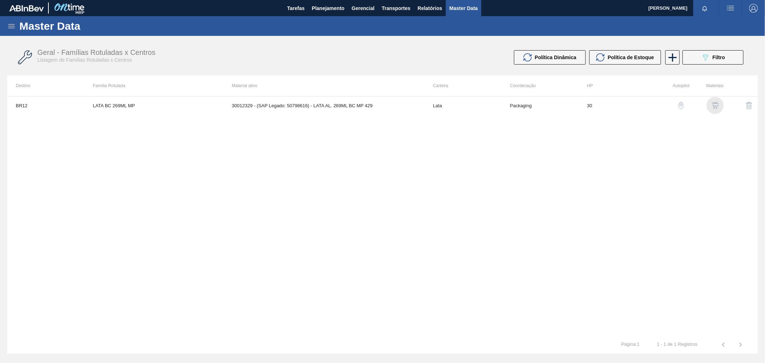
click at [714, 105] on img "button" at bounding box center [714, 105] width 7 height 7
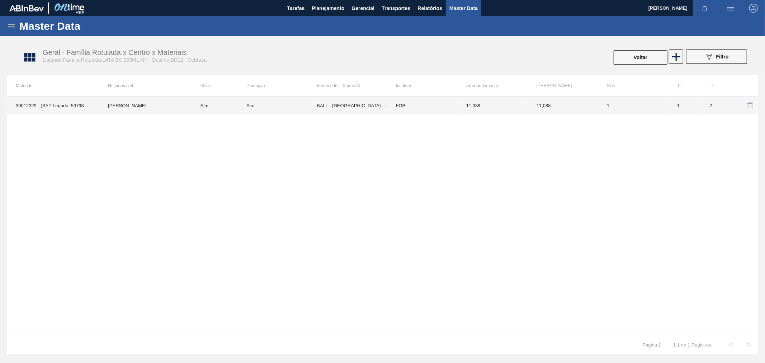
click at [343, 104] on td "BALL - RECIFE (PE)" at bounding box center [352, 105] width 70 height 18
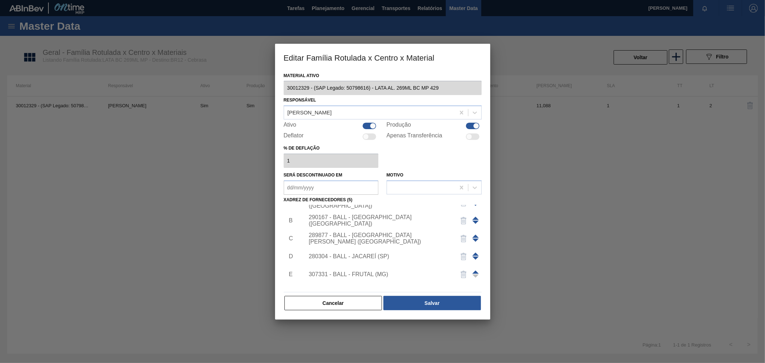
scroll to position [25, 0]
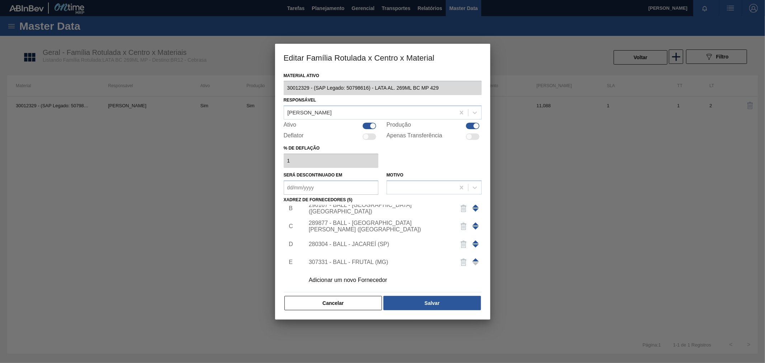
click at [354, 277] on div "Adicionar um novo Fornecedor" at bounding box center [379, 280] width 141 height 6
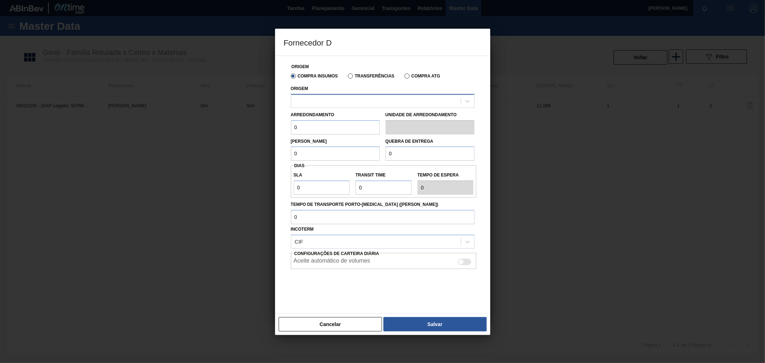
click at [332, 98] on div at bounding box center [376, 101] width 170 height 10
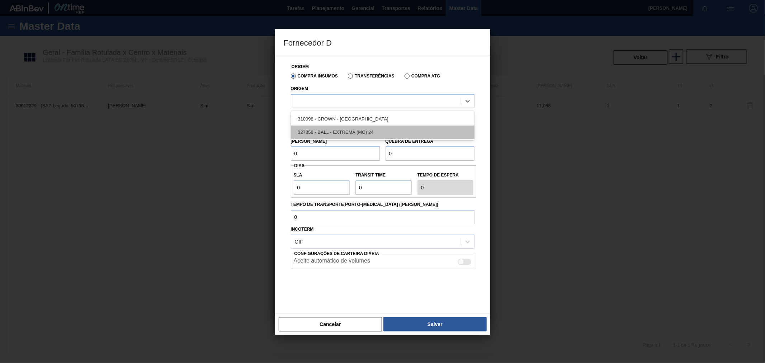
click at [345, 128] on div "327858 - BALL - EXTREMA (MG) 24" at bounding box center [383, 131] width 184 height 13
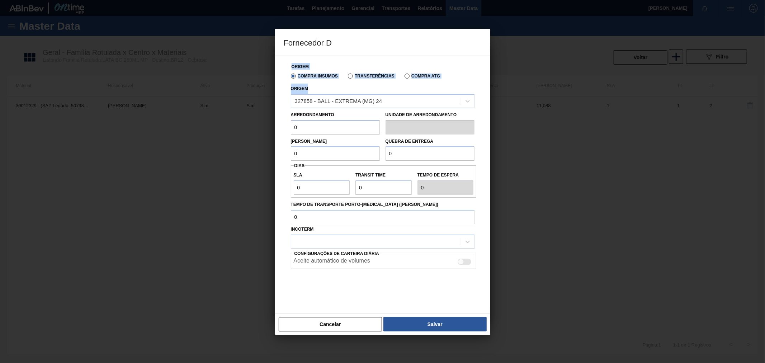
drag, startPoint x: 371, startPoint y: 38, endPoint x: 366, endPoint y: 111, distance: 73.7
click at [358, 98] on div "Fornecedor D Origem Compra Insumos Transferências Compra ATG Origem 327858 - BA…" at bounding box center [382, 182] width 215 height 306
click at [359, 108] on div "Arredondamento 0 Unidade de arredondamento" at bounding box center [382, 121] width 189 height 27
drag, startPoint x: 275, startPoint y: 126, endPoint x: 289, endPoint y: 128, distance: 14.1
click at [244, 125] on div "Fornecedor D Origem Compra Insumos Transferências Compra ATG Origem 327858 - BA…" at bounding box center [382, 181] width 765 height 363
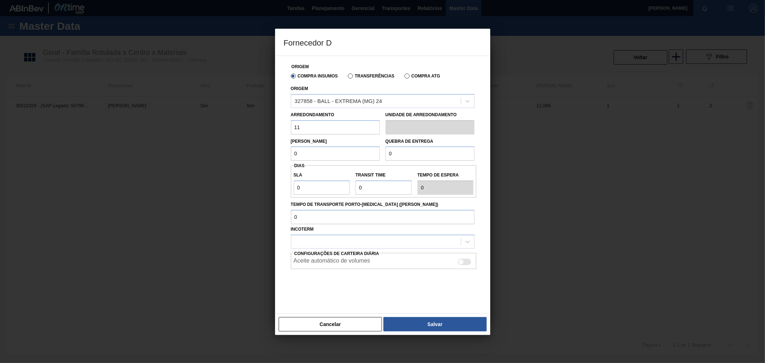
type input "11,088"
drag, startPoint x: 302, startPoint y: 153, endPoint x: 292, endPoint y: 153, distance: 10.4
click at [229, 146] on div "Fornecedor D Origem Compra Insumos Transferências Compra ATG Origem 327858 - BA…" at bounding box center [382, 181] width 765 height 363
type input "11,088"
click at [409, 153] on input "0" at bounding box center [429, 153] width 89 height 14
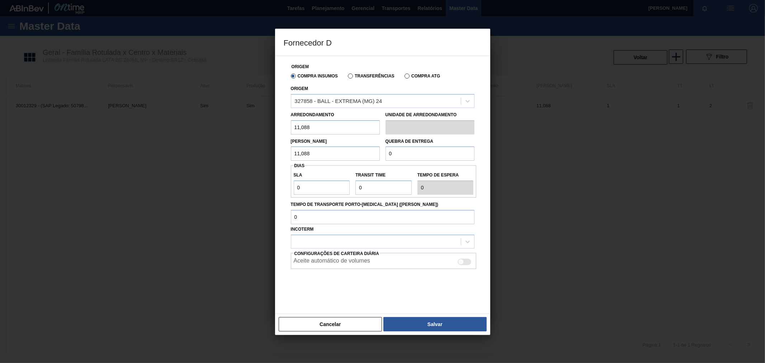
drag, startPoint x: 406, startPoint y: 153, endPoint x: 361, endPoint y: 151, distance: 45.2
click at [355, 152] on div "Lote Mínimo 11,088 Quebra de entrega 0" at bounding box center [382, 147] width 189 height 27
paste input "221,76"
type input "221,760"
click at [394, 166] on div "SLA 0 Transit Time Tempo de espera 0" at bounding box center [384, 181] width 186 height 32
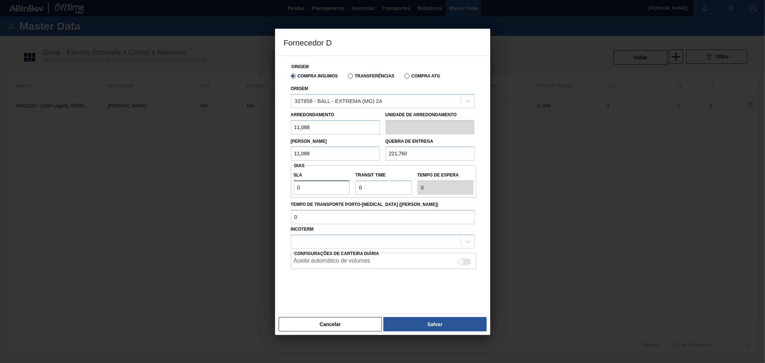
click at [319, 185] on input "0" at bounding box center [322, 187] width 56 height 14
drag, startPoint x: 317, startPoint y: 189, endPoint x: 244, endPoint y: 186, distance: 72.1
click at [246, 186] on div "Fornecedor D Origem Compra Insumos Transferências Compra ATG Origem 327858 - BA…" at bounding box center [382, 181] width 765 height 363
type input "3"
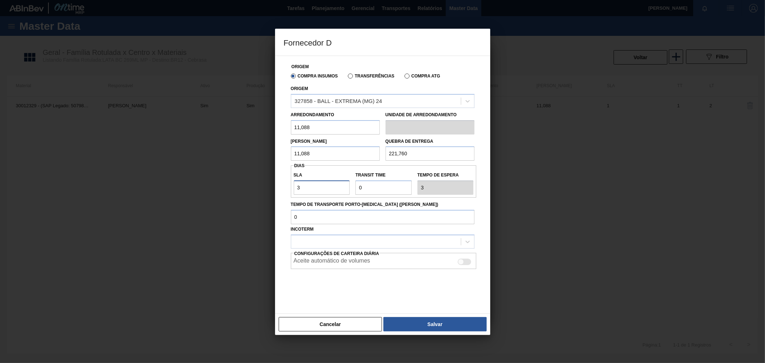
type input "3"
drag, startPoint x: 376, startPoint y: 185, endPoint x: 345, endPoint y: 184, distance: 31.6
click at [332, 181] on div "SLA 3 Transit Time Tempo de espera 3" at bounding box center [384, 181] width 186 height 27
type input "3"
type input "6"
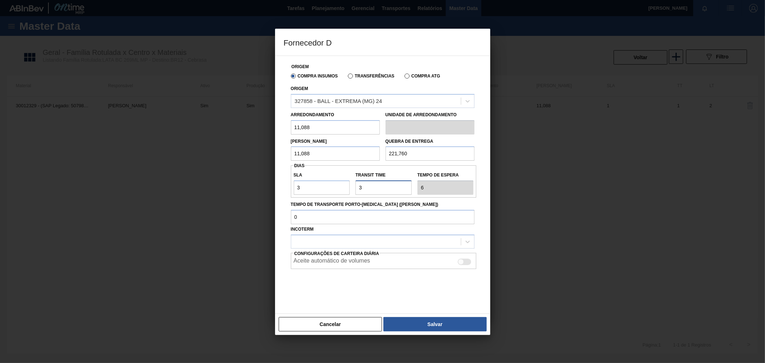
type input "3"
drag, startPoint x: 309, startPoint y: 185, endPoint x: 274, endPoint y: 187, distance: 35.2
click at [274, 187] on div "Fornecedor D Origem Compra Insumos Transferências Compra ATG Origem 327858 - BA…" at bounding box center [382, 181] width 765 height 363
type input "2"
type input "5"
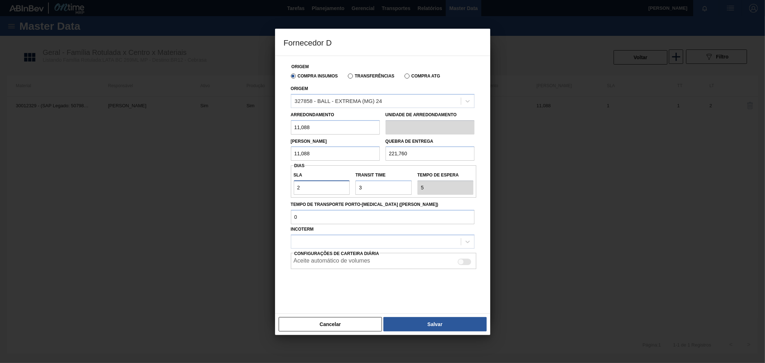
type input "2"
drag, startPoint x: 385, startPoint y: 186, endPoint x: 353, endPoint y: 187, distance: 31.2
click at [357, 187] on input "Transit Time" at bounding box center [383, 187] width 56 height 14
type input "2"
type input "4"
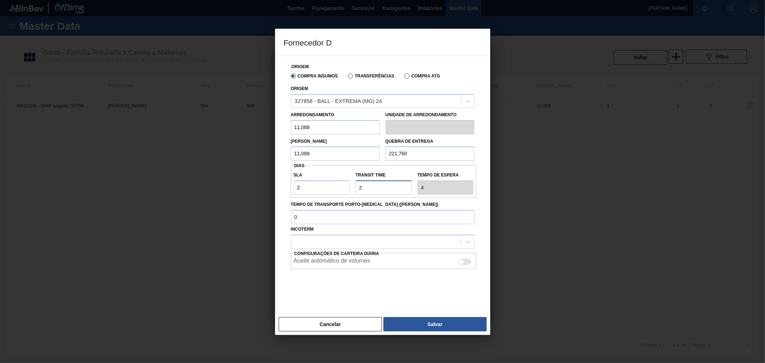
type input "2"
click at [468, 199] on label "Tempo de Transporte Porto-[MEDICAL_DATA] ([PERSON_NAME])" at bounding box center [383, 204] width 184 height 10
click at [468, 210] on input "Tempo de Transporte Porto-[MEDICAL_DATA] ([PERSON_NAME])" at bounding box center [383, 217] width 184 height 14
click at [468, 264] on div at bounding box center [465, 261] width 14 height 6
checkbox input "true"
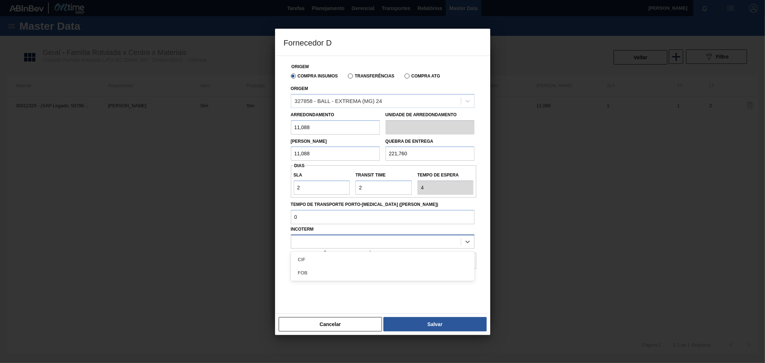
click at [423, 241] on div at bounding box center [376, 241] width 170 height 10
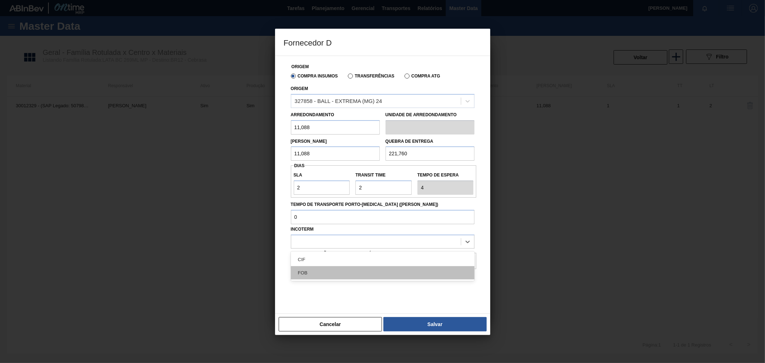
click at [323, 277] on div "FOB" at bounding box center [383, 272] width 184 height 13
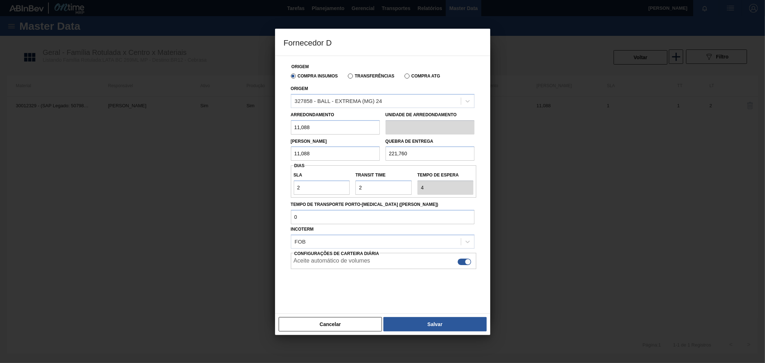
click at [403, 291] on div at bounding box center [383, 287] width 184 height 36
click at [428, 324] on button "Salvar" at bounding box center [434, 324] width 103 height 14
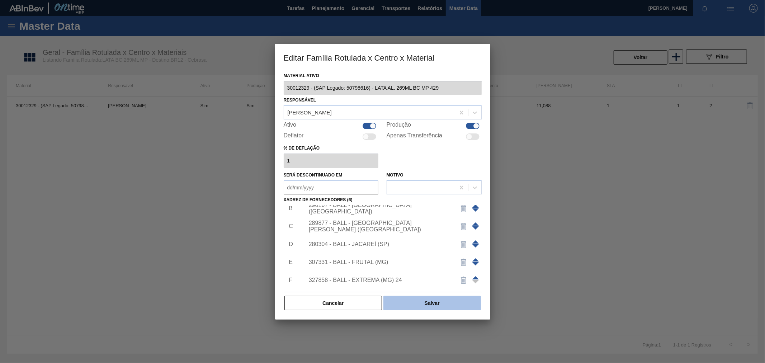
click at [438, 303] on button "Salvar" at bounding box center [431, 303] width 97 height 14
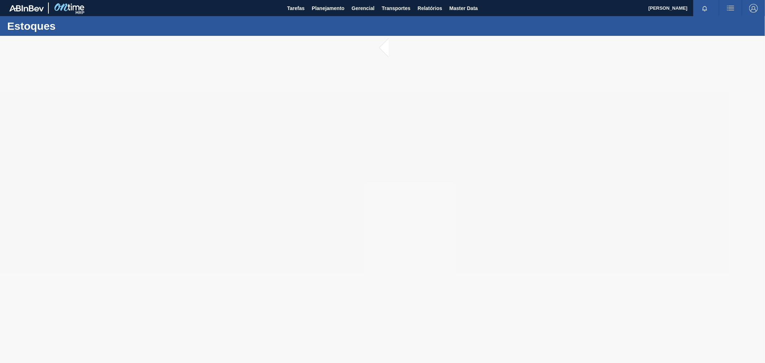
click at [726, 9] on img "button" at bounding box center [730, 8] width 9 height 9
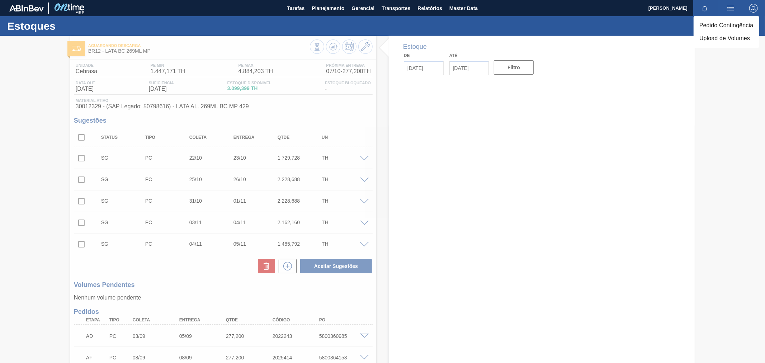
type input "[DATE]"
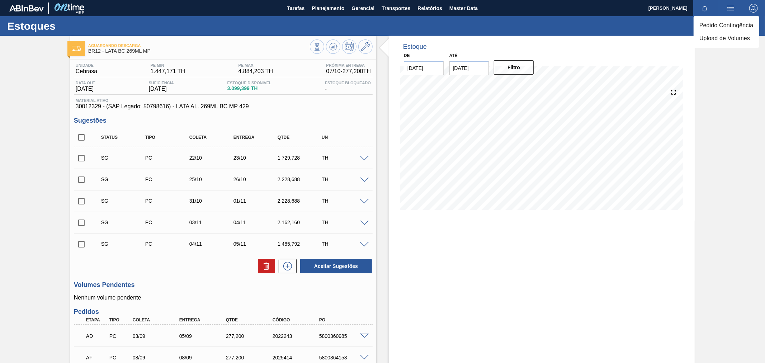
click at [720, 26] on li "Pedido Contingência" at bounding box center [726, 25] width 66 height 13
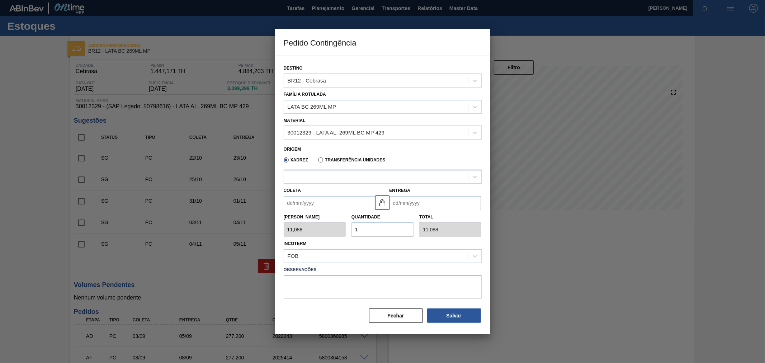
click at [327, 172] on div at bounding box center [376, 177] width 184 height 10
click at [328, 133] on div "30012329 - LATA AL. 269ML BC MP 429" at bounding box center [336, 133] width 97 height 6
click at [330, 146] on div "30012329 - LATA AL. 269ML BC MP 429" at bounding box center [383, 150] width 198 height 13
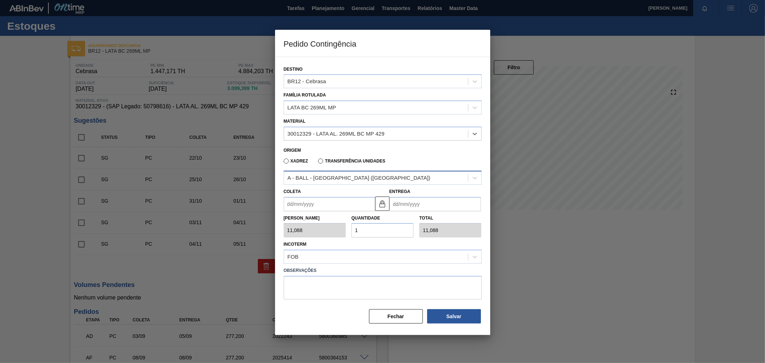
click at [325, 177] on div "A - BALL - RECIFE (PE)" at bounding box center [359, 178] width 143 height 6
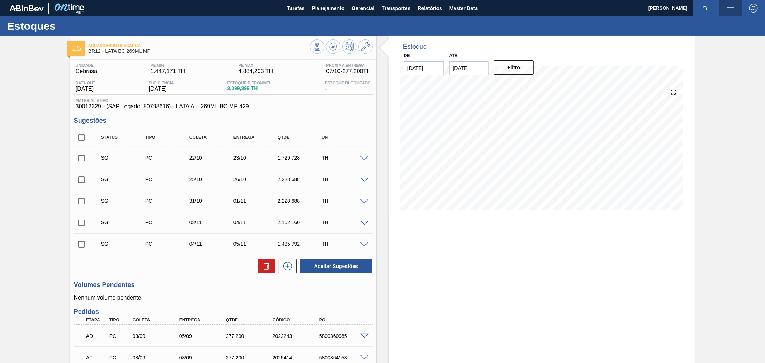
click at [731, 1] on button "button" at bounding box center [730, 8] width 23 height 16
click at [711, 27] on li "Pedido Contingência" at bounding box center [726, 25] width 66 height 13
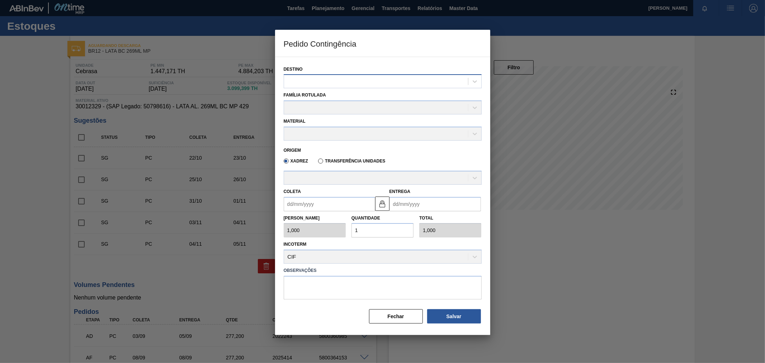
click at [310, 74] on div at bounding box center [383, 81] width 198 height 14
type input "cebr"
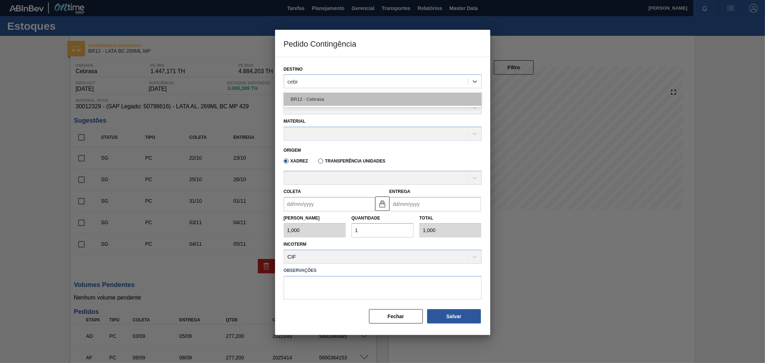
click at [326, 98] on div "BR12 - Cebrasa" at bounding box center [383, 98] width 198 height 13
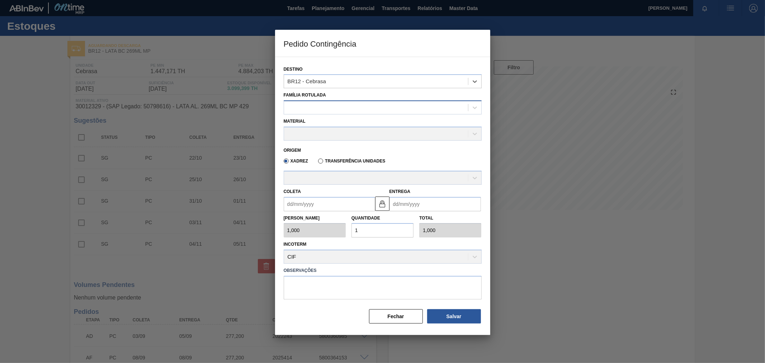
click at [316, 107] on div at bounding box center [376, 108] width 184 height 10
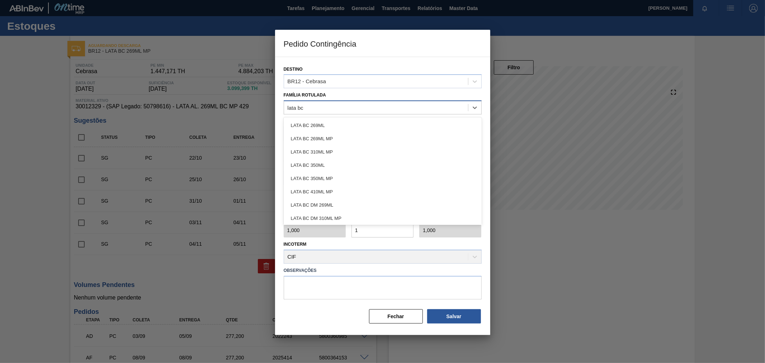
type Rotulada "lata bc 2"
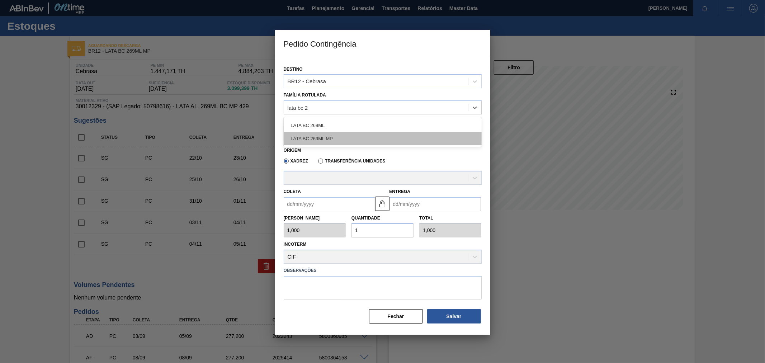
click at [323, 137] on div "LATA BC 269ML MP" at bounding box center [383, 138] width 198 height 13
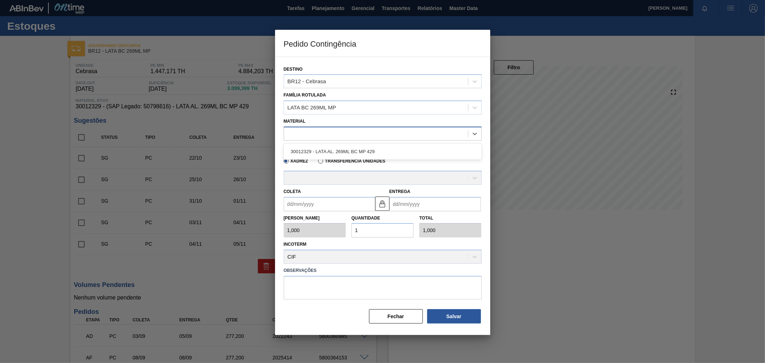
click at [316, 130] on div at bounding box center [376, 133] width 184 height 10
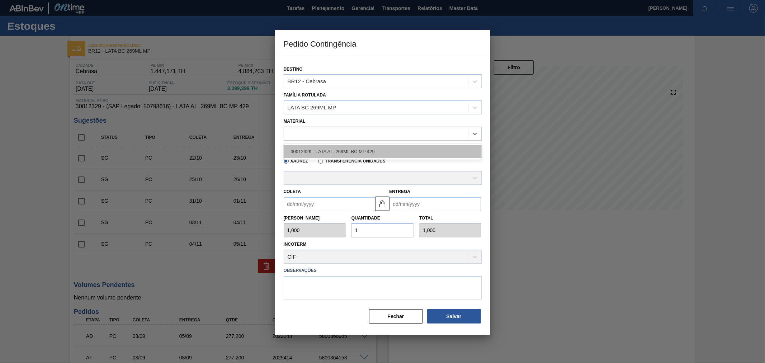
click at [332, 148] on div "30012329 - LATA AL. 269ML BC MP 429" at bounding box center [383, 151] width 198 height 13
type input "11,088"
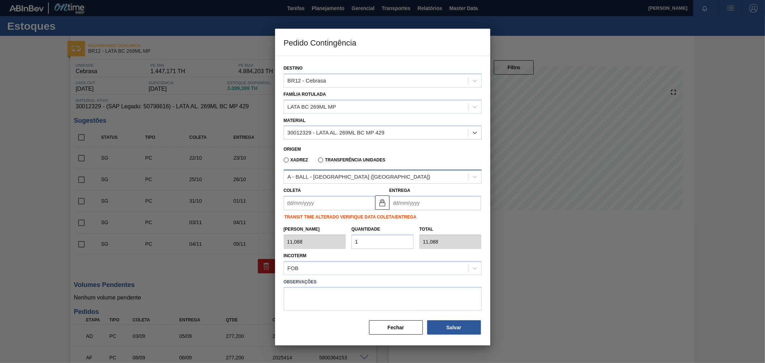
click at [320, 175] on div "A - BALL - RECIFE (PE)" at bounding box center [359, 177] width 143 height 6
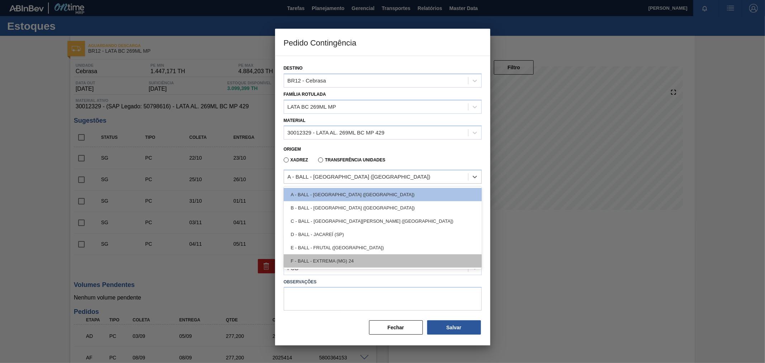
click at [352, 261] on div "F - BALL - EXTREMA (MG) 24" at bounding box center [383, 260] width 198 height 13
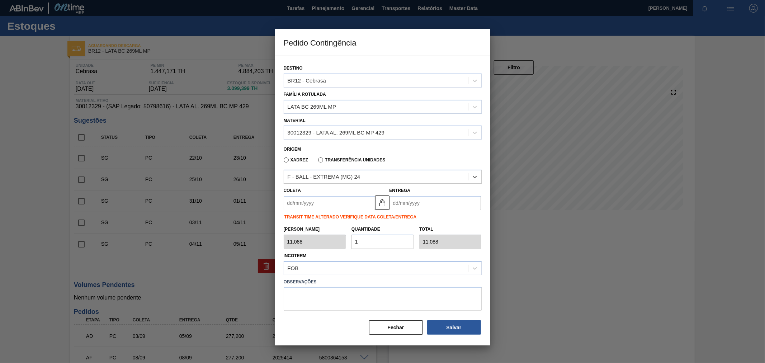
click at [326, 205] on input "Coleta" at bounding box center [329, 203] width 91 height 14
click at [335, 253] on div "9" at bounding box center [338, 255] width 10 height 10
type input "[DATE]"
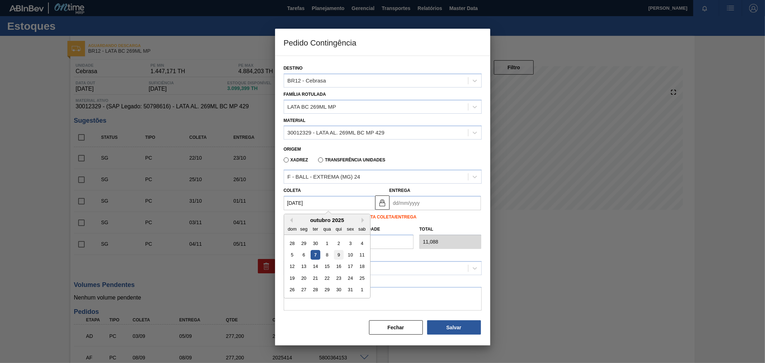
type input "[DATE]"
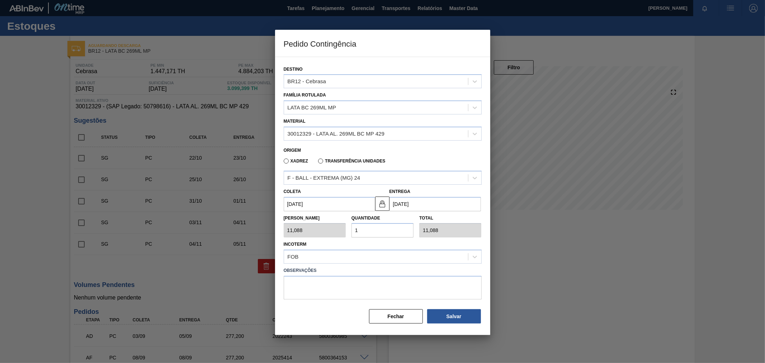
click at [367, 227] on input "1" at bounding box center [382, 230] width 62 height 14
click at [314, 225] on div "Tam Lote 11,088 Quantidade 1 Total 11,088" at bounding box center [383, 224] width 204 height 27
type input "2"
type input "22,176"
type input "25"
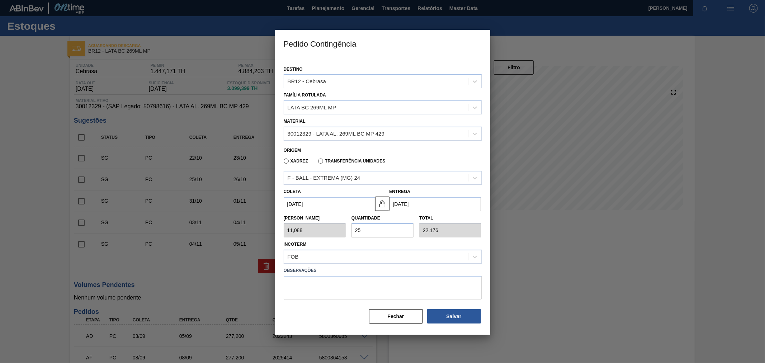
type input "277,200"
click at [331, 228] on div "Tam Lote 11,088 Quantidade 25 Total 277,200" at bounding box center [383, 224] width 204 height 27
type input "2"
type input "22,176"
type input "20"
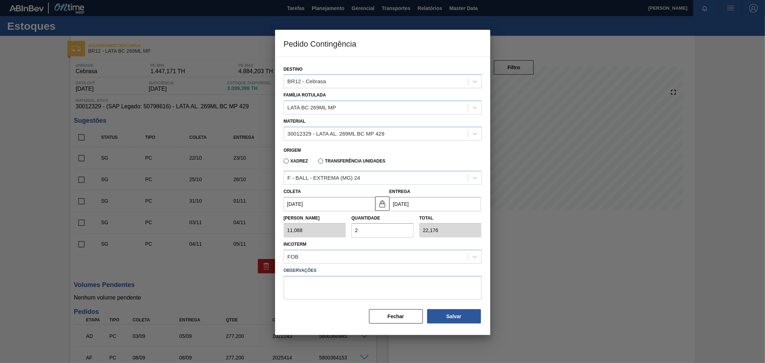
type input "221,760"
type input "20"
click at [378, 243] on div "Incoterm FOB" at bounding box center [383, 251] width 198 height 24
click at [470, 311] on button "Salvar" at bounding box center [454, 316] width 54 height 14
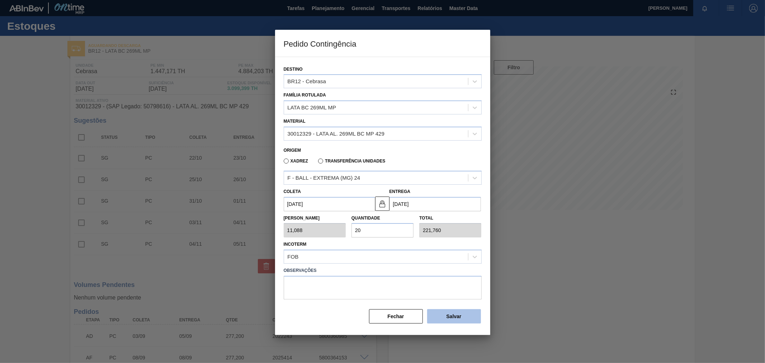
click at [470, 311] on button "Salvar" at bounding box center [454, 316] width 54 height 14
type input "1,000"
type input "1"
type input "1,000"
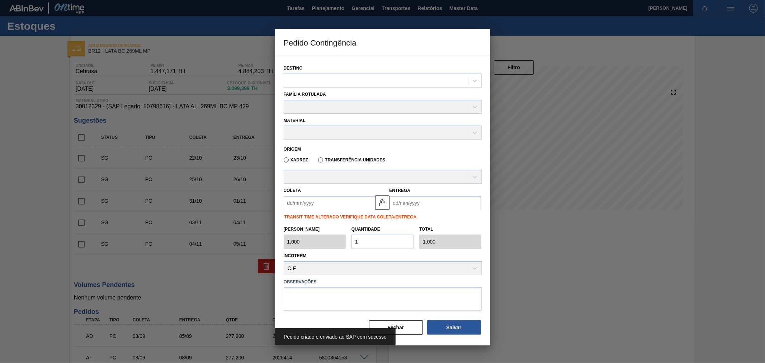
click at [435, 277] on label "Observações" at bounding box center [383, 282] width 198 height 10
click at [412, 326] on button "Fechar" at bounding box center [396, 327] width 54 height 14
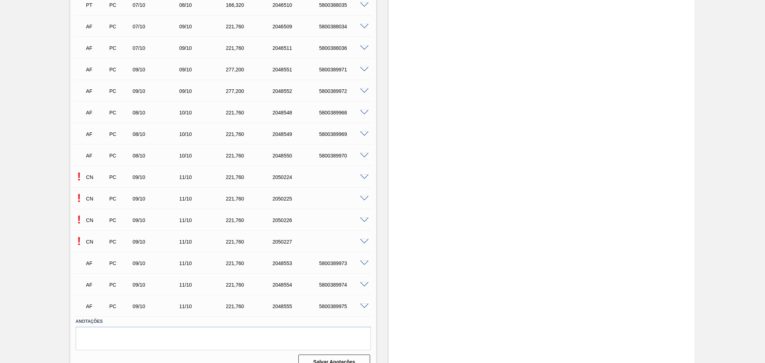
scroll to position [744, 0]
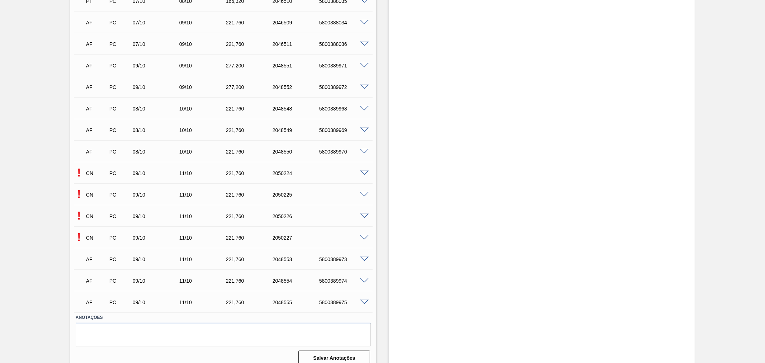
click at [358, 170] on div at bounding box center [365, 172] width 14 height 5
click at [363, 172] on span at bounding box center [364, 173] width 9 height 5
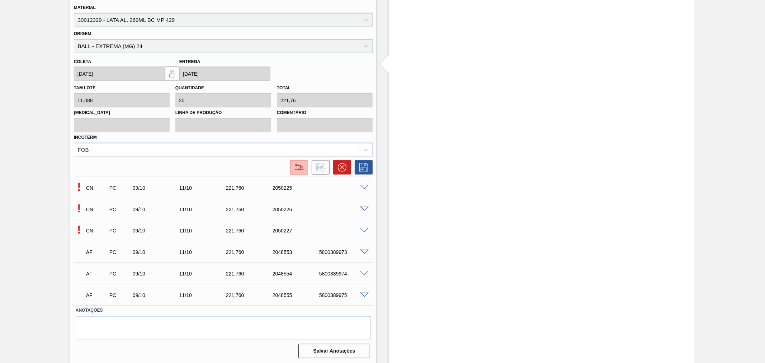
click at [298, 169] on img at bounding box center [298, 167] width 11 height 9
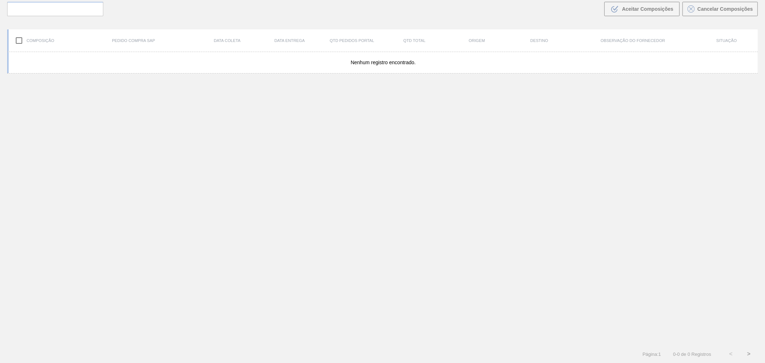
scroll to position [52, 0]
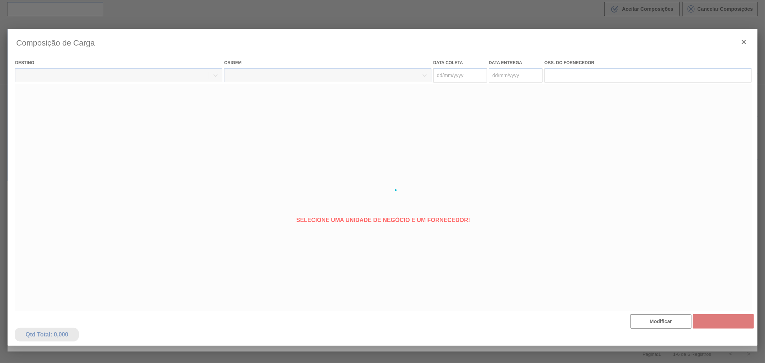
type coleta "[DATE]"
type Entrega "[DATE]"
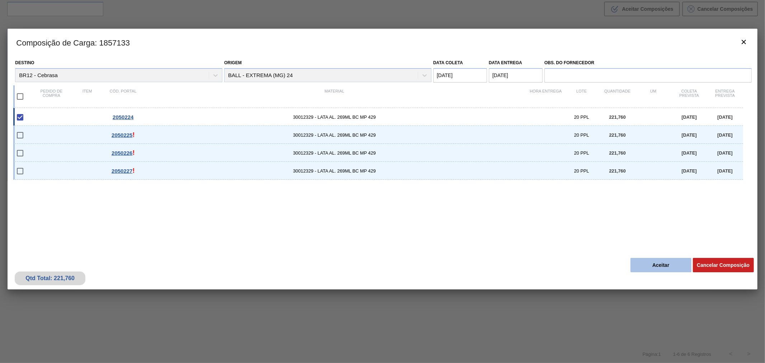
click at [648, 265] on button "Aceitar" at bounding box center [660, 265] width 61 height 14
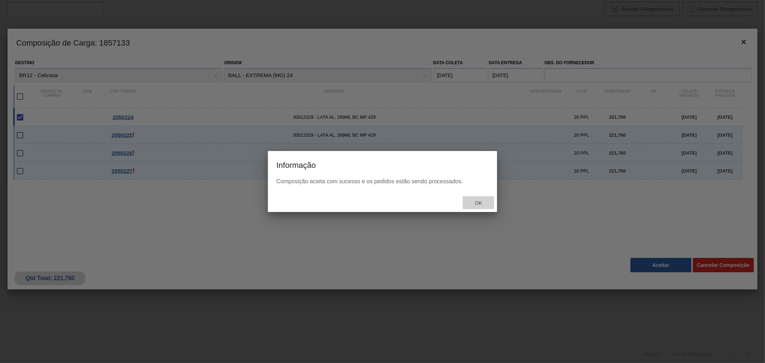
click at [481, 204] on span "Ok" at bounding box center [478, 203] width 19 height 6
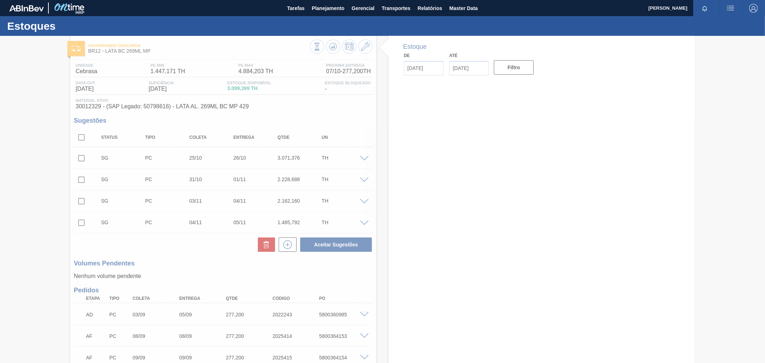
type input "[DATE]"
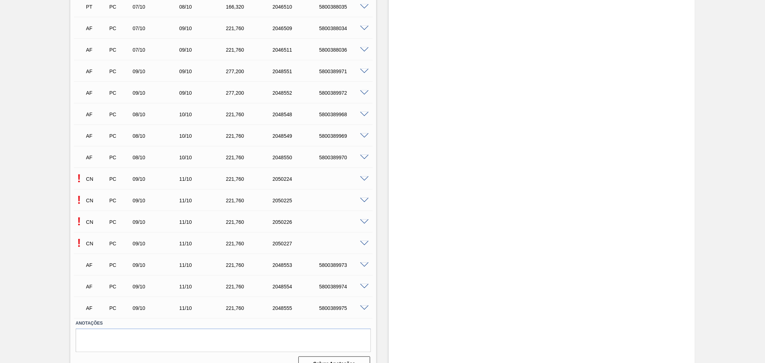
scroll to position [744, 0]
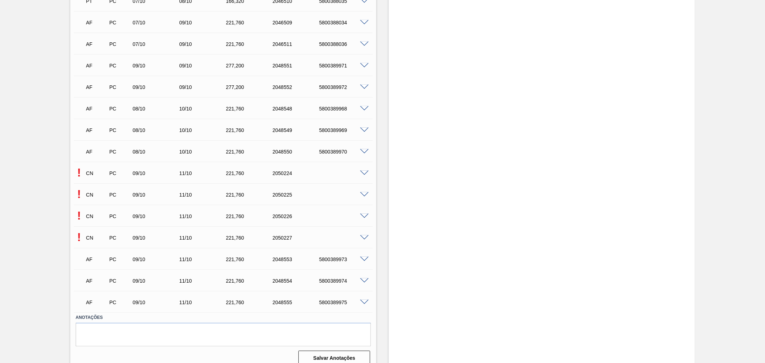
click at [361, 187] on div "! CN PC 09/10 11/10 221,[PHONE_NUMBER]" at bounding box center [223, 194] width 299 height 18
click at [363, 194] on span at bounding box center [364, 194] width 9 height 5
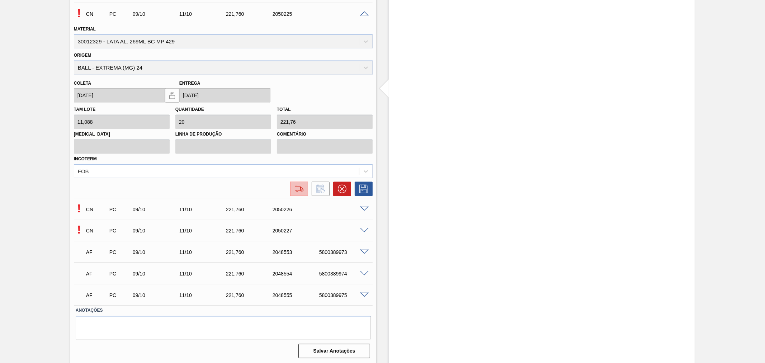
click at [294, 189] on img at bounding box center [298, 189] width 11 height 9
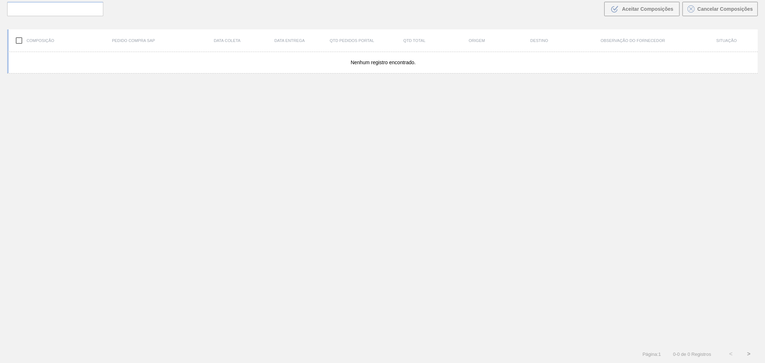
scroll to position [52, 0]
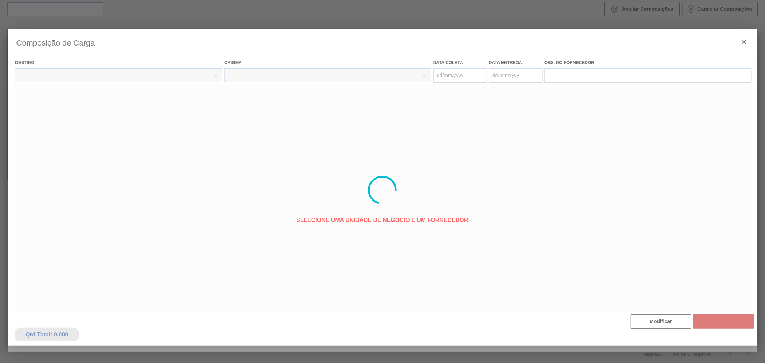
type coleta "[DATE]"
type Entrega "[DATE]"
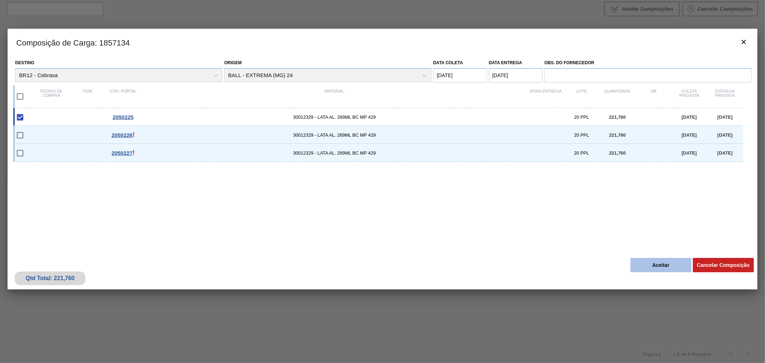
click at [664, 263] on button "Aceitar" at bounding box center [660, 265] width 61 height 14
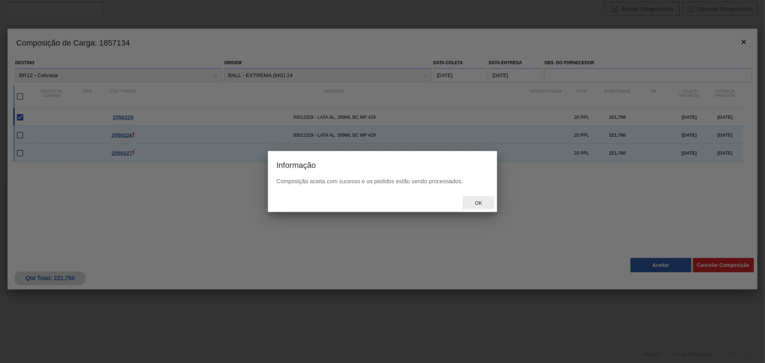
click at [481, 202] on span "Ok" at bounding box center [478, 203] width 19 height 6
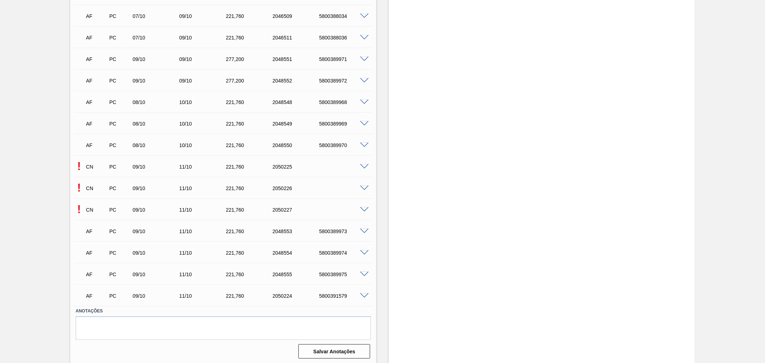
scroll to position [751, 0]
click at [362, 185] on span at bounding box center [364, 186] width 9 height 5
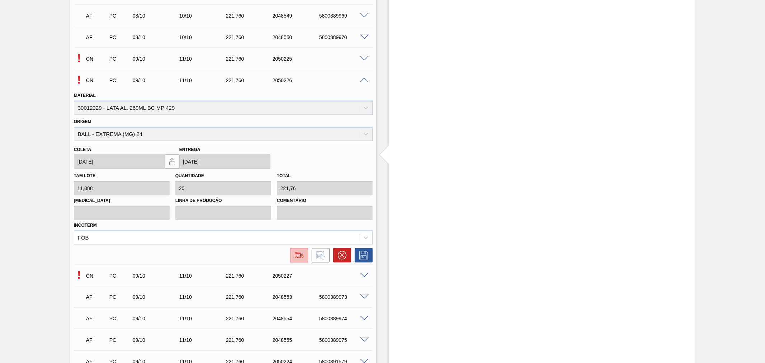
click at [298, 252] on img at bounding box center [298, 255] width 11 height 9
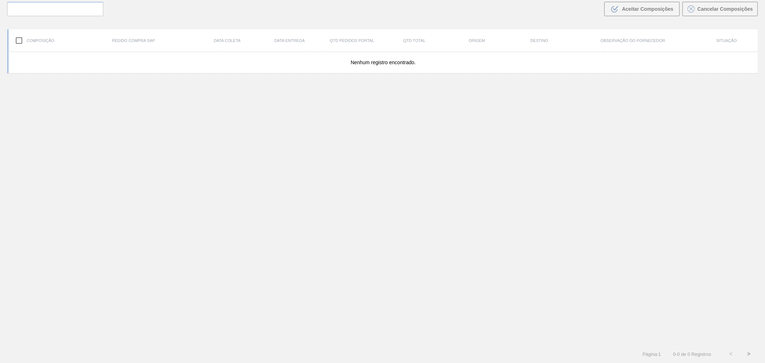
scroll to position [52, 0]
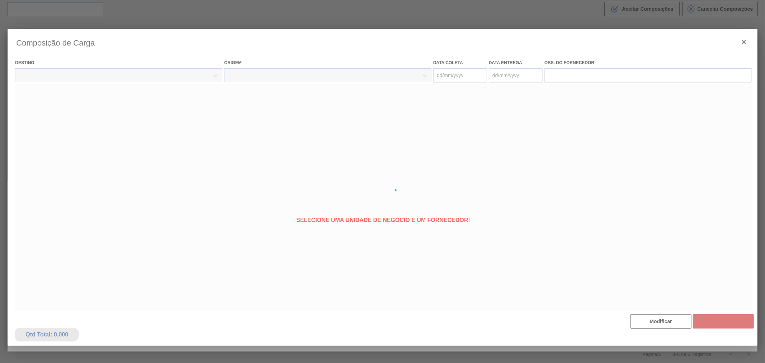
type coleta "[DATE]"
type Entrega "[DATE]"
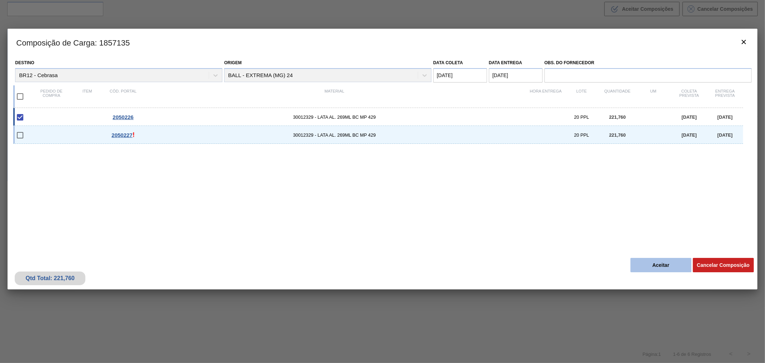
click at [649, 262] on button "Aceitar" at bounding box center [660, 265] width 61 height 14
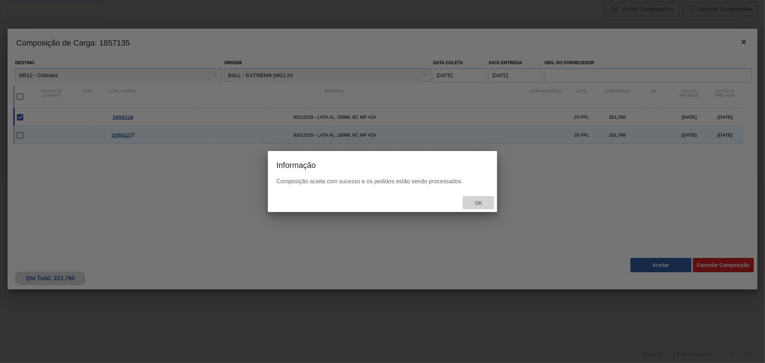
click at [484, 205] on span "Ok" at bounding box center [478, 203] width 19 height 6
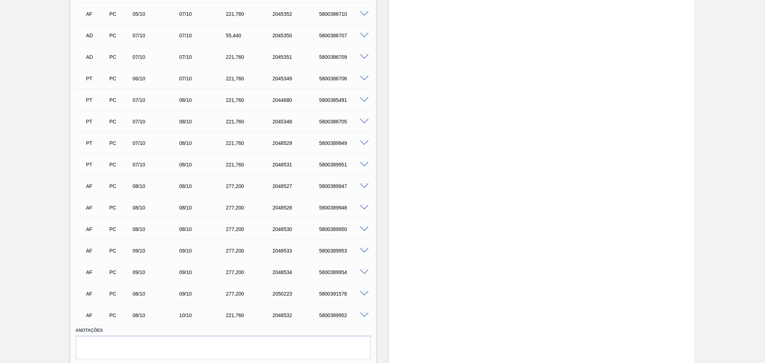
scroll to position [536, 0]
click at [336, 272] on div "5800391578" at bounding box center [343, 273] width 53 height 6
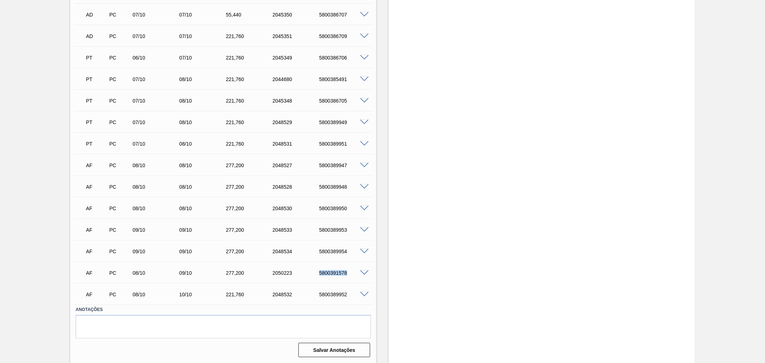
click at [336, 272] on div "5800391578" at bounding box center [343, 273] width 53 height 6
copy div "5800391578"
click at [366, 274] on span at bounding box center [364, 272] width 9 height 5
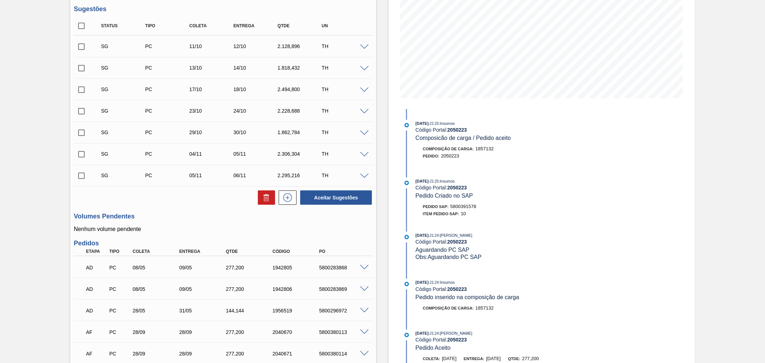
scroll to position [0, 0]
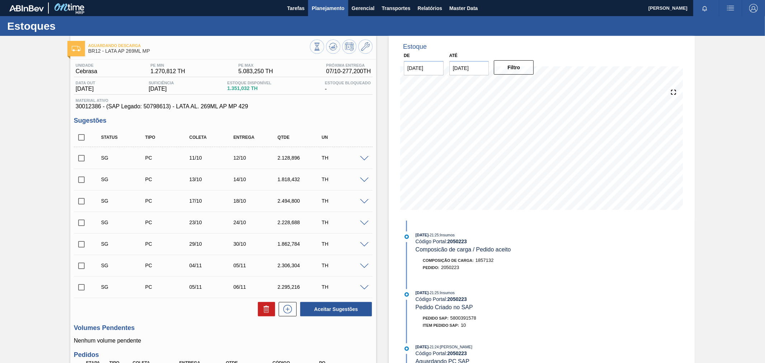
click at [338, 9] on span "Planejamento" at bounding box center [328, 8] width 33 height 9
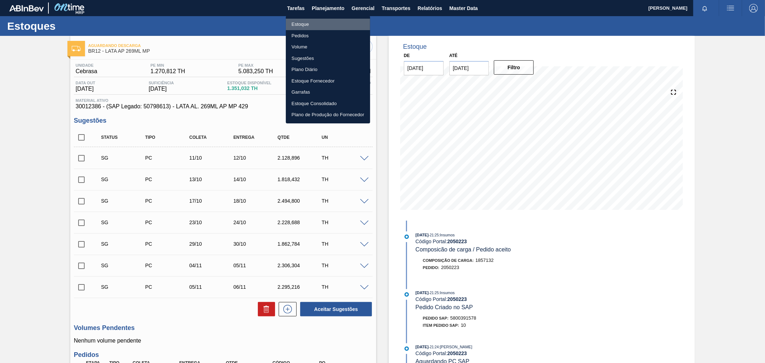
click at [300, 21] on li "Estoque" at bounding box center [328, 24] width 84 height 11
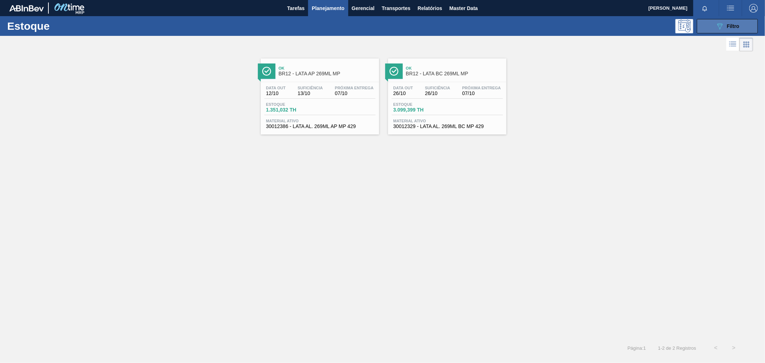
click at [716, 27] on icon "089F7B8B-B2A5-4AFE-B5C0-19BA573D28AC" at bounding box center [719, 26] width 9 height 9
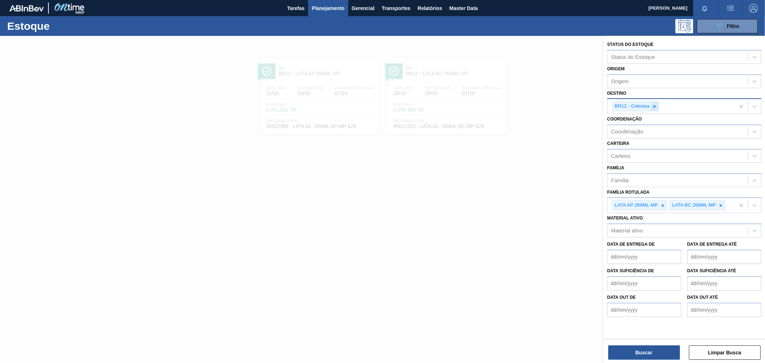
click at [655, 104] on icon at bounding box center [654, 106] width 5 height 5
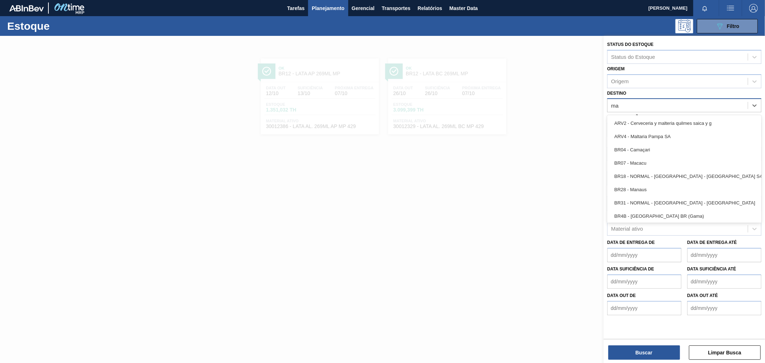
type input "man"
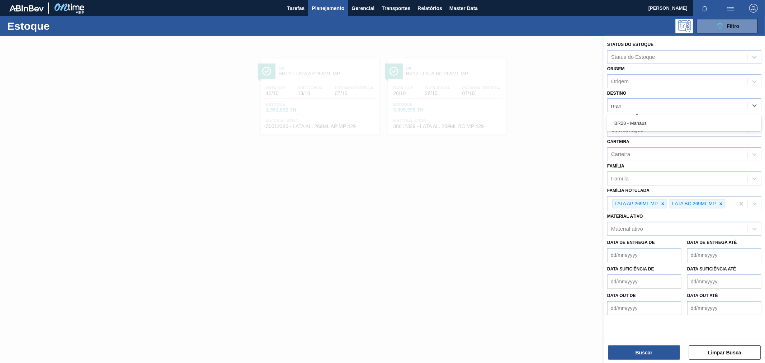
click at [646, 122] on div "BR28 - Manaus" at bounding box center [684, 123] width 154 height 13
click at [721, 205] on icon at bounding box center [720, 205] width 5 height 5
click at [661, 201] on div at bounding box center [663, 205] width 8 height 9
click at [666, 203] on div "Família Rotulada" at bounding box center [677, 204] width 140 height 10
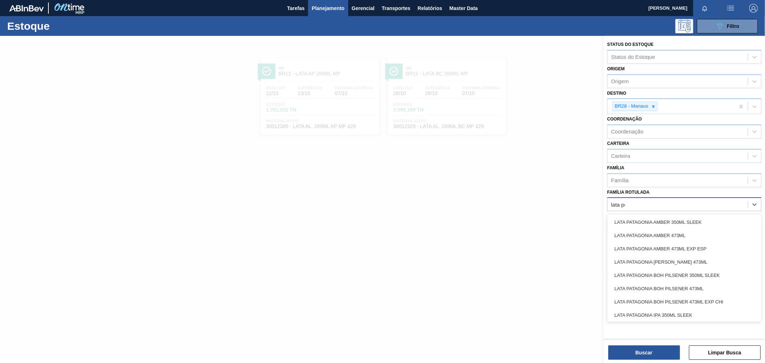
type Rotulada "lata pc"
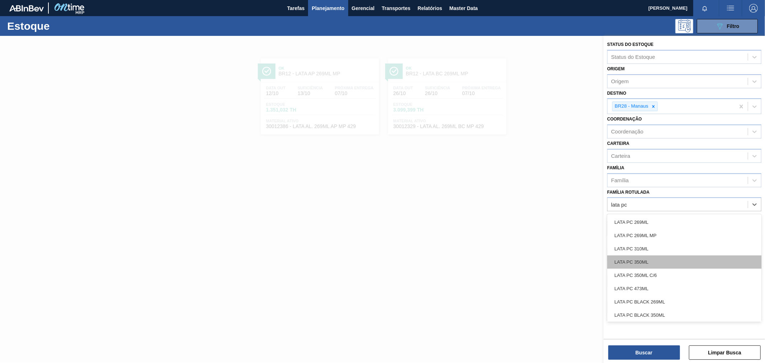
click at [676, 262] on div "LATA PC 350ML" at bounding box center [684, 261] width 154 height 13
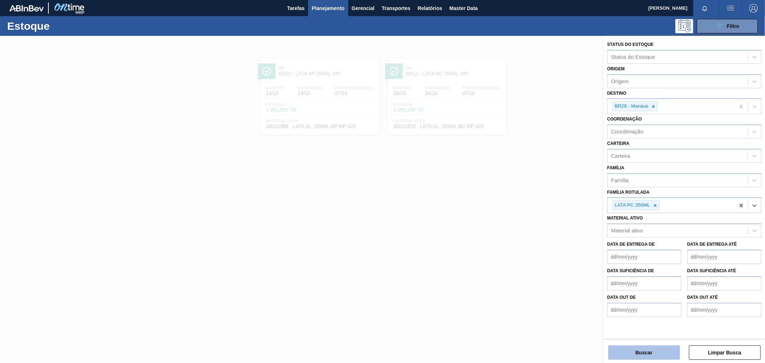
click at [657, 355] on button "Buscar" at bounding box center [644, 352] width 72 height 14
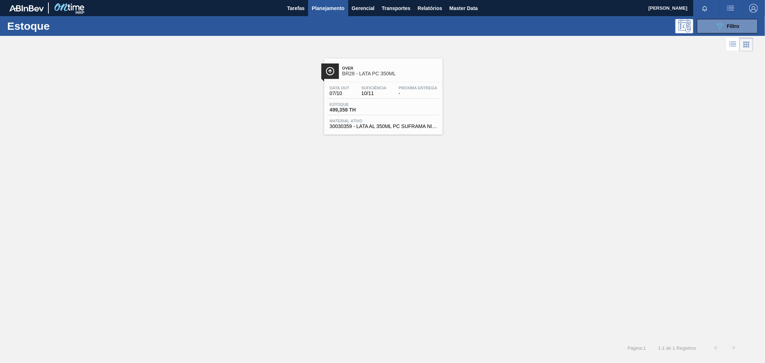
click at [406, 68] on span "Over" at bounding box center [390, 68] width 97 height 4
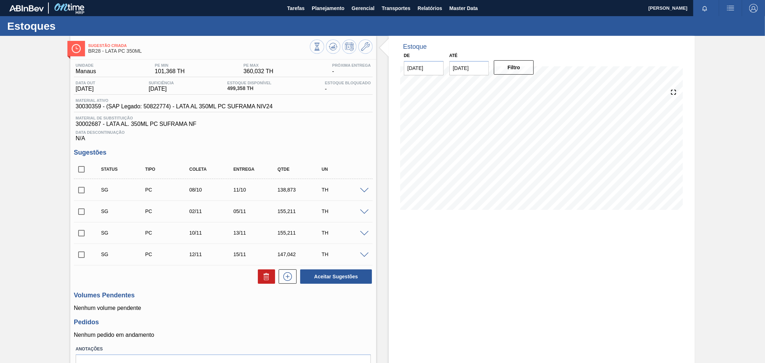
click at [727, 6] on img "button" at bounding box center [730, 8] width 9 height 9
click at [714, 24] on li "Pedido Contingência" at bounding box center [726, 25] width 66 height 13
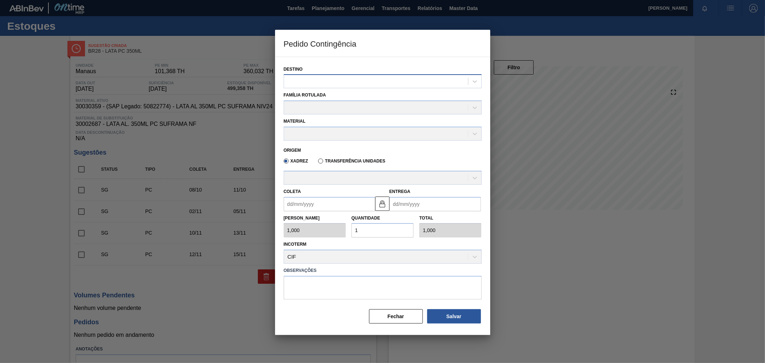
click at [342, 80] on div at bounding box center [376, 81] width 184 height 10
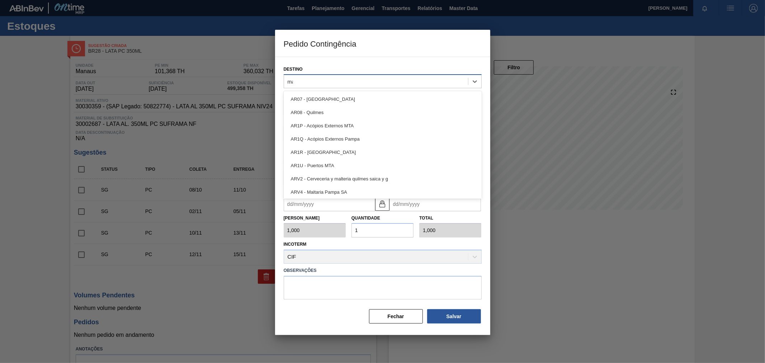
type input "mana"
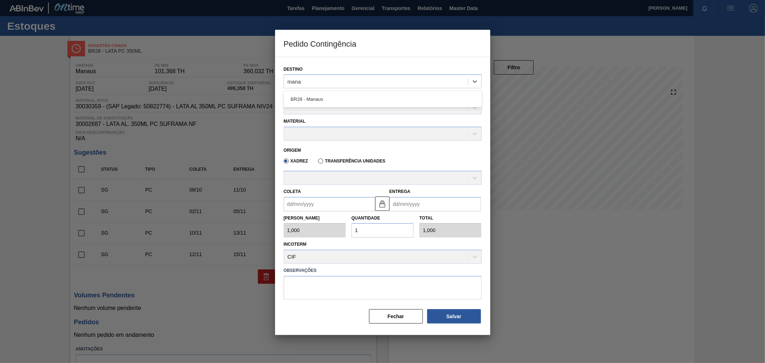
click at [334, 96] on div "BR28 - Manaus" at bounding box center [383, 98] width 198 height 13
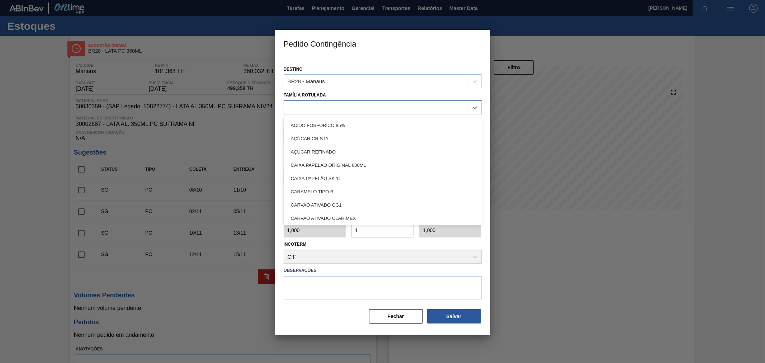
click at [324, 106] on div at bounding box center [376, 108] width 184 height 10
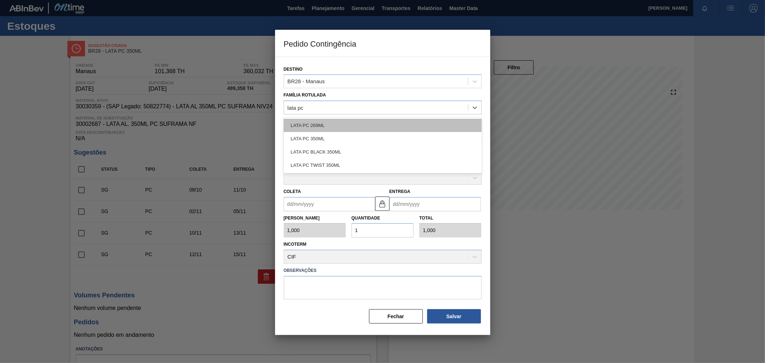
type Rotulada "lata pc 3"
click at [334, 125] on div "LATA PC 350ML" at bounding box center [383, 125] width 198 height 13
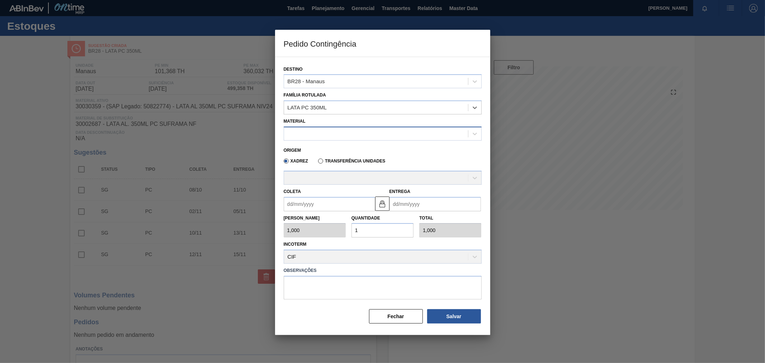
click at [324, 133] on div at bounding box center [376, 133] width 184 height 10
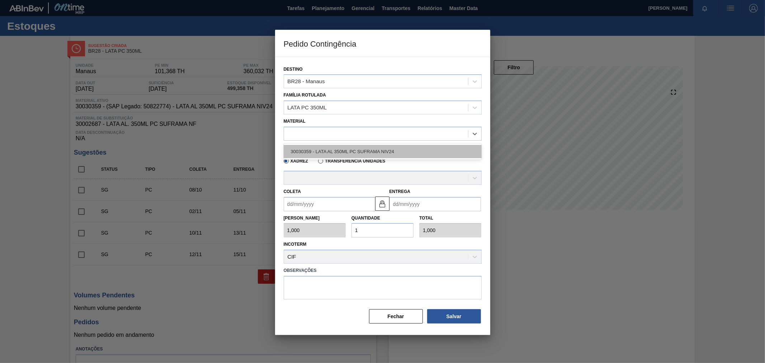
click at [346, 150] on div "30030359 - LATA AL 350ML PC SUFRAMA NIV24" at bounding box center [383, 151] width 198 height 13
type input "8,169"
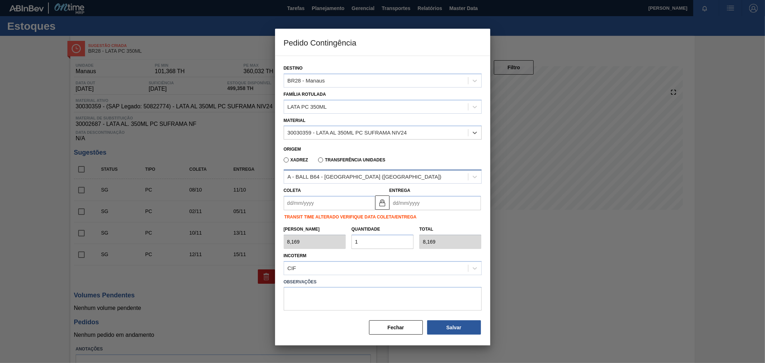
click at [357, 176] on div "A - BALL B64 - RECIFE (PE)" at bounding box center [376, 177] width 184 height 10
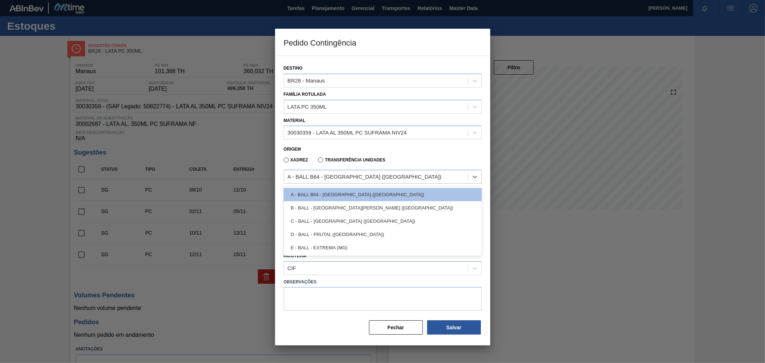
click at [420, 156] on div "Xadrez Transferência Unidades" at bounding box center [380, 159] width 192 height 14
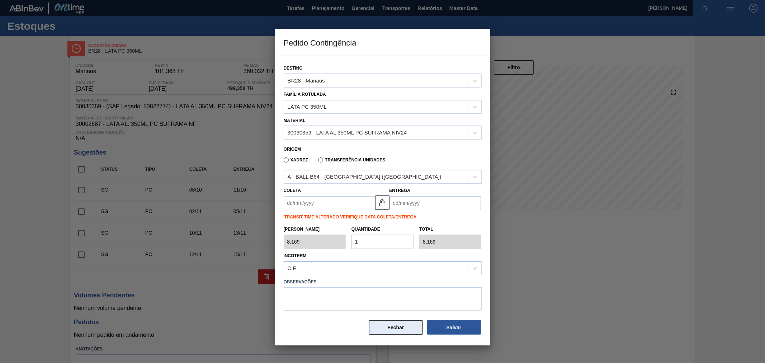
click at [402, 329] on button "Fechar" at bounding box center [396, 327] width 54 height 14
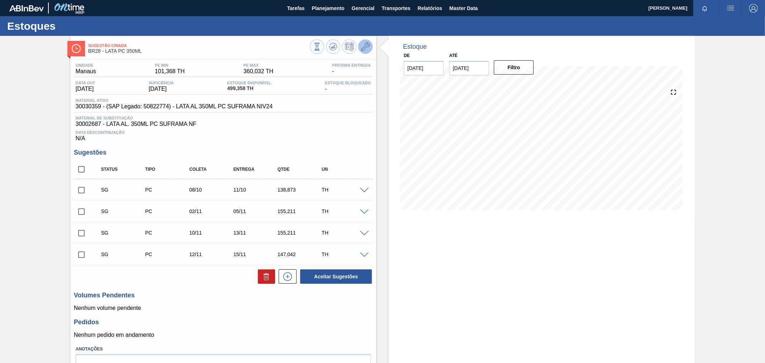
click at [363, 47] on icon at bounding box center [365, 46] width 9 height 9
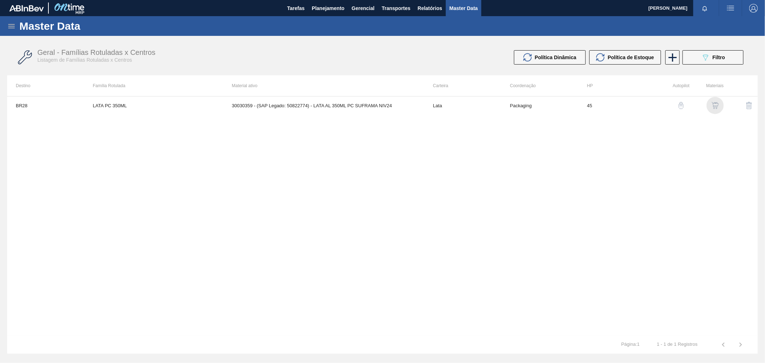
click at [713, 106] on img "button" at bounding box center [714, 105] width 7 height 7
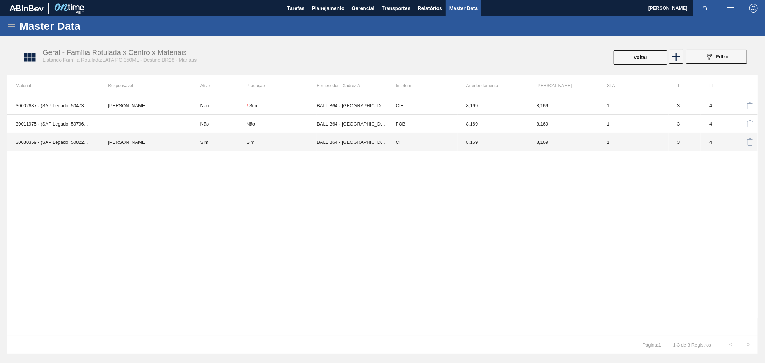
click at [126, 151] on td "Beatriz Marcelino Vasconcelo" at bounding box center [145, 142] width 92 height 18
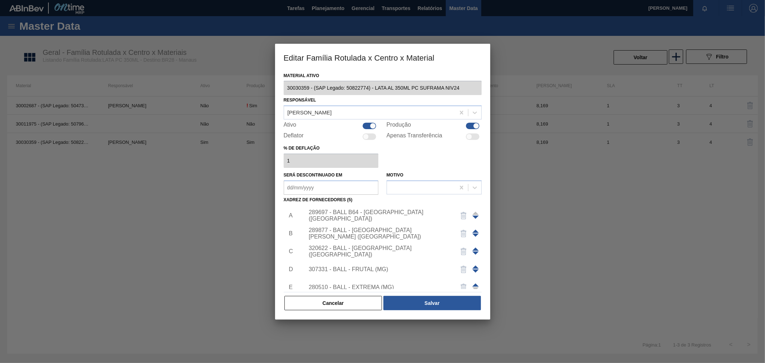
click at [462, 214] on img "button" at bounding box center [463, 215] width 9 height 9
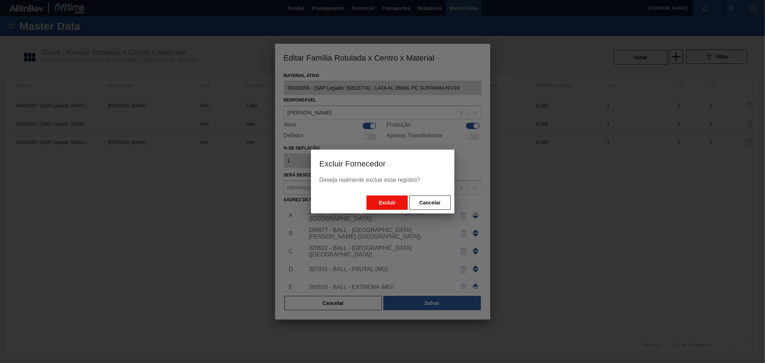
click at [392, 202] on button "Excluir" at bounding box center [386, 202] width 41 height 14
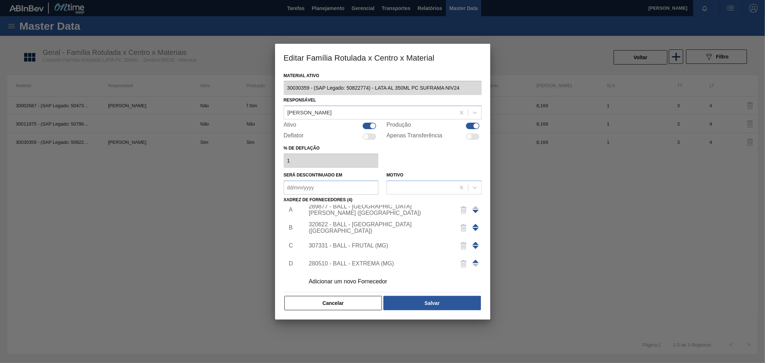
scroll to position [7, 0]
click at [364, 282] on div "Adicionar um novo Fornecedor" at bounding box center [379, 280] width 141 height 6
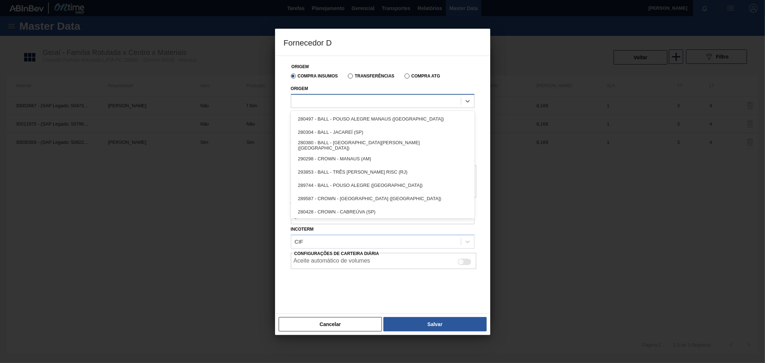
click at [335, 102] on div at bounding box center [376, 101] width 170 height 10
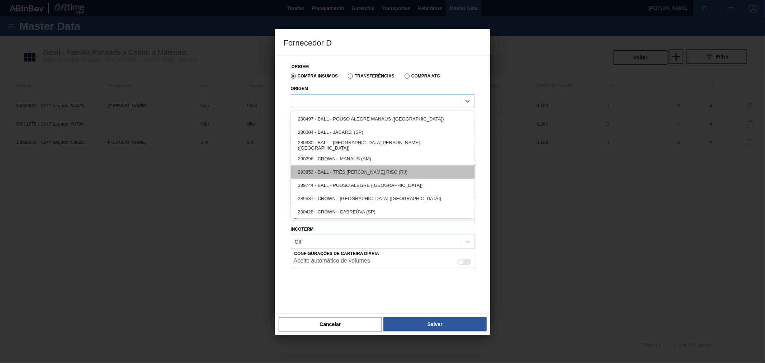
scroll to position [147, 0]
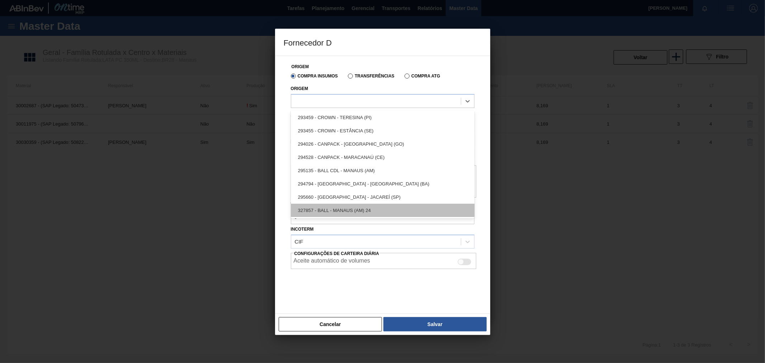
click at [354, 210] on div "327857 - BALL - MANAUS (AM) 24" at bounding box center [383, 210] width 184 height 13
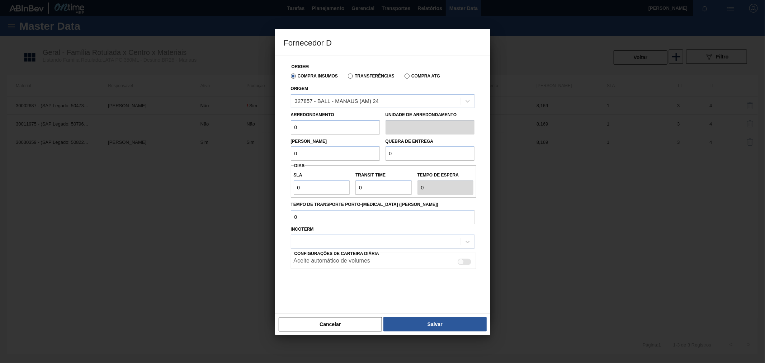
drag, startPoint x: 310, startPoint y: 127, endPoint x: 254, endPoint y: 127, distance: 55.9
click at [254, 127] on div "Fornecedor D Origem Compra Insumos Transferências Compra ATG Origem 327857 - BA…" at bounding box center [382, 181] width 765 height 363
type input "8,169"
drag, startPoint x: 327, startPoint y: 155, endPoint x: 248, endPoint y: 146, distance: 78.7
click at [248, 146] on div "Fornecedor D Origem Compra Insumos Transferências Compra ATG Origem 327857 - BA…" at bounding box center [382, 181] width 765 height 363
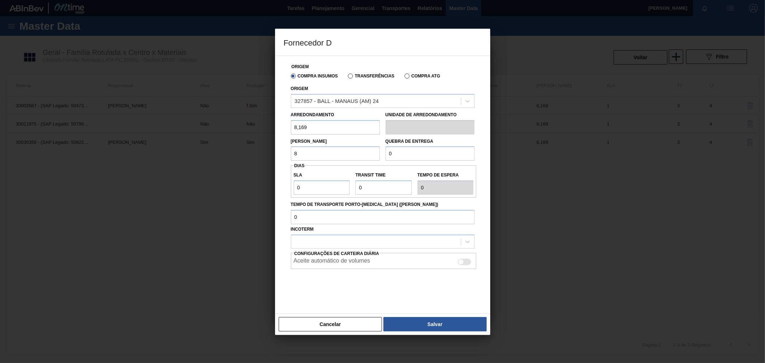
type input "8,169"
drag, startPoint x: 402, startPoint y: 153, endPoint x: 371, endPoint y: 151, distance: 31.3
click at [383, 152] on div "Quebra de entrega 0" at bounding box center [430, 148] width 95 height 25
paste input "118,256"
type input "118,256"
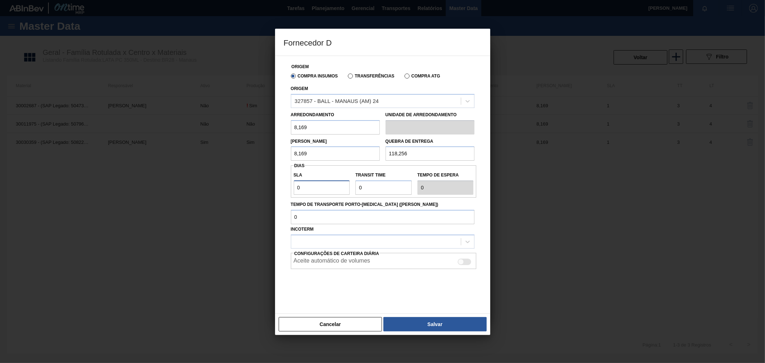
drag, startPoint x: 308, startPoint y: 185, endPoint x: 317, endPoint y: 185, distance: 8.6
click at [308, 185] on input "0" at bounding box center [322, 187] width 56 height 14
drag, startPoint x: 330, startPoint y: 187, endPoint x: 294, endPoint y: 184, distance: 36.0
click at [251, 183] on div "Fornecedor D Origem Compra Insumos Transferências Compra ATG Origem 327857 - BA…" at bounding box center [382, 181] width 765 height 363
type input "2"
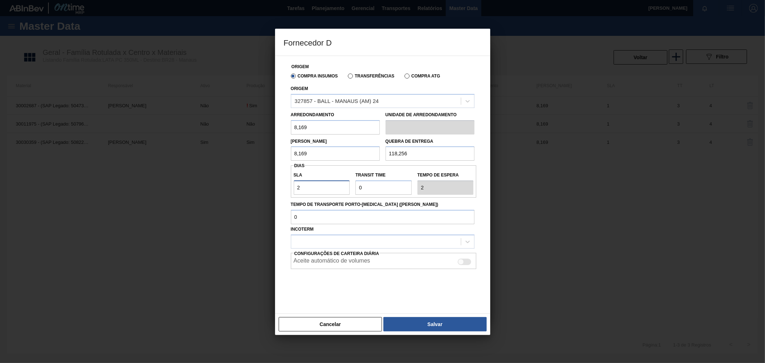
type input "2"
drag, startPoint x: 370, startPoint y: 185, endPoint x: 324, endPoint y: 185, distance: 45.9
click at [325, 185] on div "SLA 2 Transit Time Tempo de espera 2" at bounding box center [384, 181] width 186 height 27
type input "1"
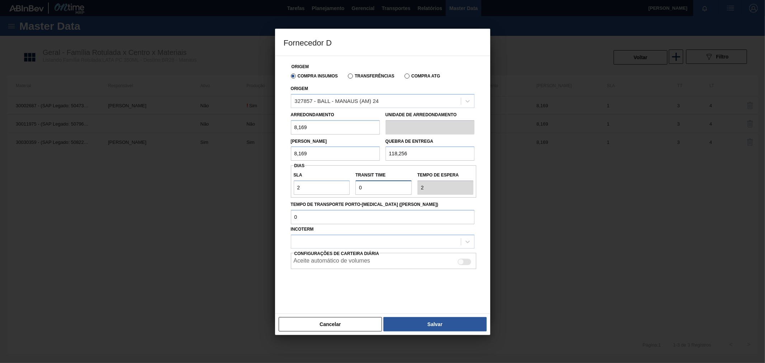
type input "3"
type input "15"
type input "17"
click at [371, 196] on div "SLA 2 Transit Time Tempo de espera 17" at bounding box center [384, 181] width 186 height 32
drag, startPoint x: 371, startPoint y: 188, endPoint x: 334, endPoint y: 184, distance: 36.8
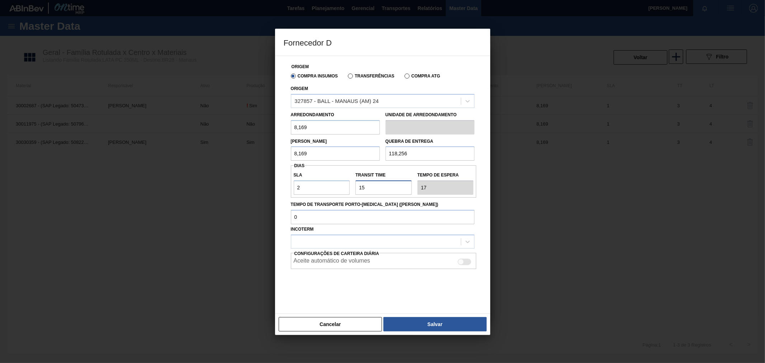
click at [334, 184] on div "SLA 2 Transit Time Tempo de espera 17" at bounding box center [384, 181] width 186 height 27
type input "3"
type input "5"
type input "30"
type input "32"
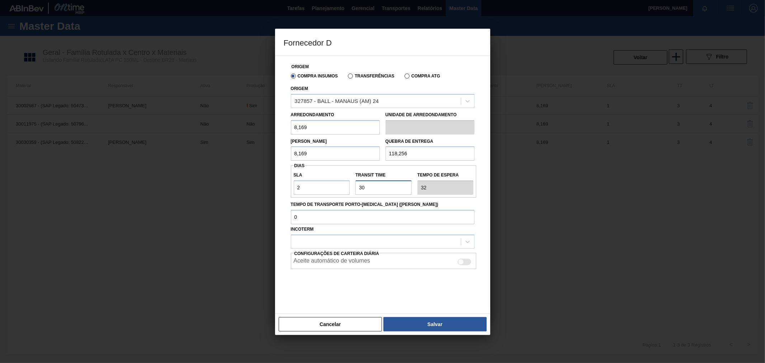
type input "30"
click at [463, 263] on div at bounding box center [461, 262] width 6 height 6
checkbox input "true"
click at [385, 237] on div at bounding box center [376, 241] width 170 height 10
click at [324, 259] on div "CIF" at bounding box center [383, 259] width 184 height 13
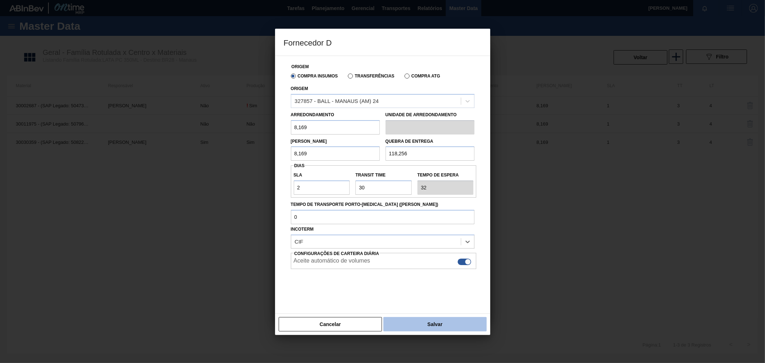
click at [435, 324] on button "Salvar" at bounding box center [434, 324] width 103 height 14
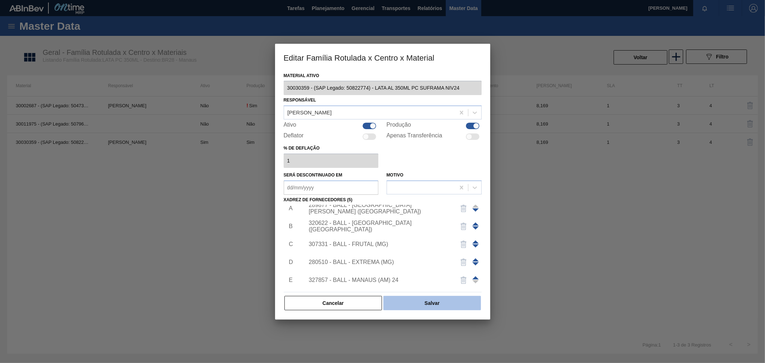
click at [431, 308] on button "Salvar" at bounding box center [431, 303] width 97 height 14
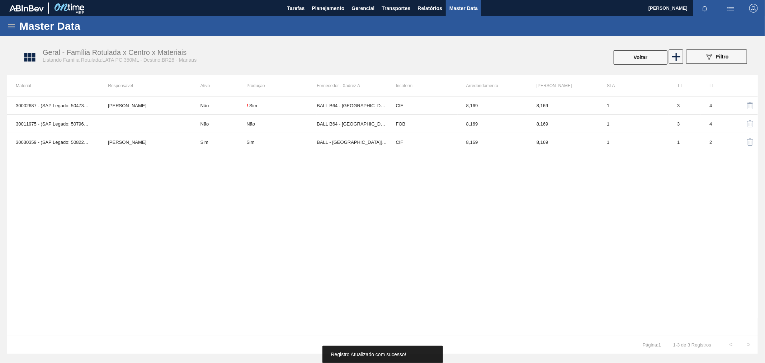
click at [387, 191] on div "30002687 - (SAP Legado: 50473398) - LATA AL. 350ML PC SUFRAMA NF Leticia Fagund…" at bounding box center [382, 215] width 750 height 239
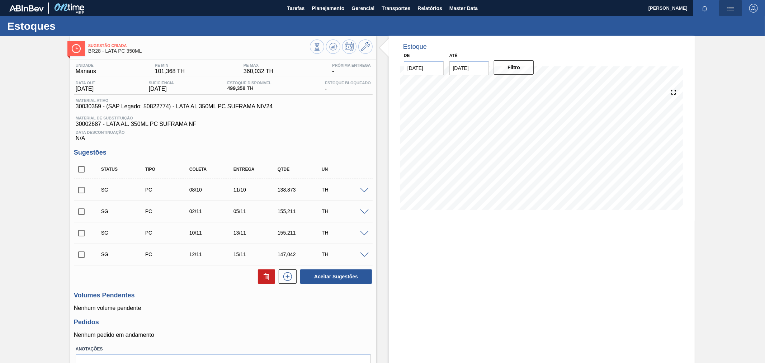
drag, startPoint x: 719, startPoint y: 9, endPoint x: 723, endPoint y: 16, distance: 8.5
click at [719, 9] on button "button" at bounding box center [730, 8] width 23 height 16
click at [714, 24] on li "Pedido Contingência" at bounding box center [726, 25] width 66 height 13
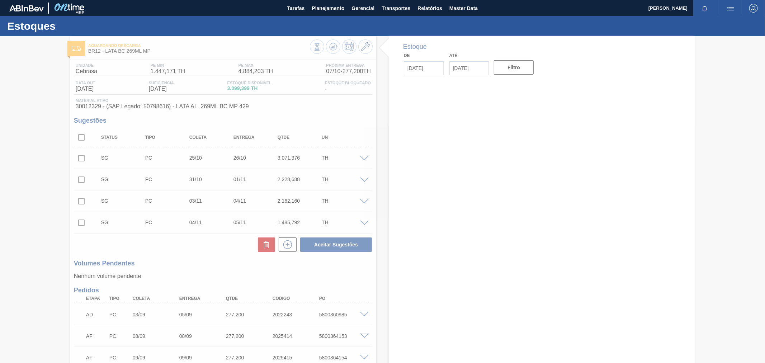
type input "[DATE]"
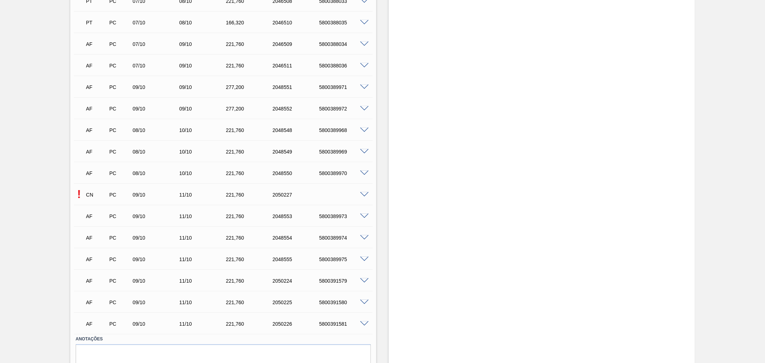
scroll to position [751, 0]
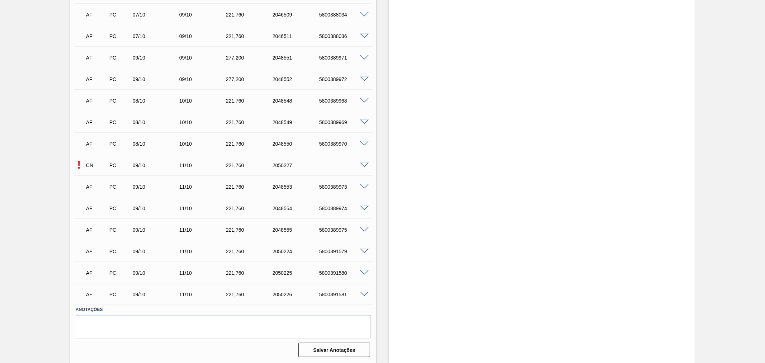
click at [336, 250] on div "5800391579" at bounding box center [343, 251] width 53 height 6
copy div "5800391579"
click at [328, 271] on div "5800391580" at bounding box center [343, 273] width 53 height 6
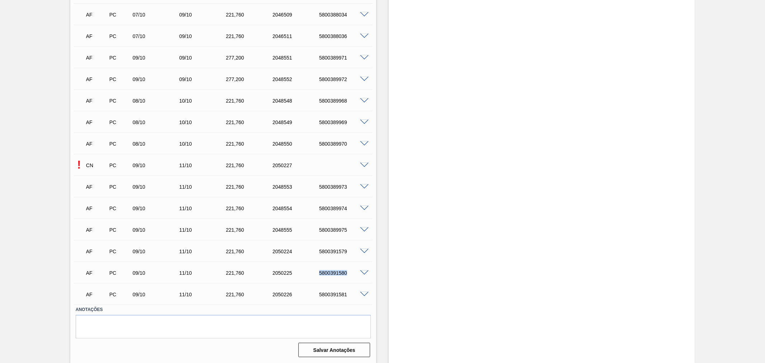
copy div "5800391580"
click at [338, 294] on div "5800391581" at bounding box center [343, 294] width 53 height 6
click at [337, 293] on div "5800391581" at bounding box center [343, 294] width 53 height 6
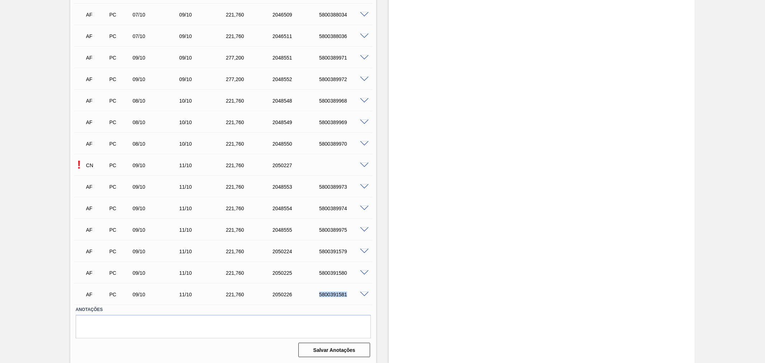
copy div "5800391581"
click at [366, 160] on div "! CN PC 09/10 11/10 221,760 2050227" at bounding box center [223, 165] width 299 height 18
click at [365, 163] on span at bounding box center [364, 165] width 9 height 5
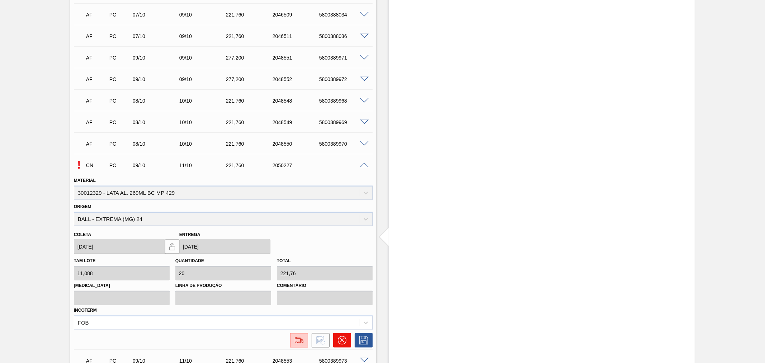
click at [342, 339] on icon at bounding box center [342, 340] width 4 height 4
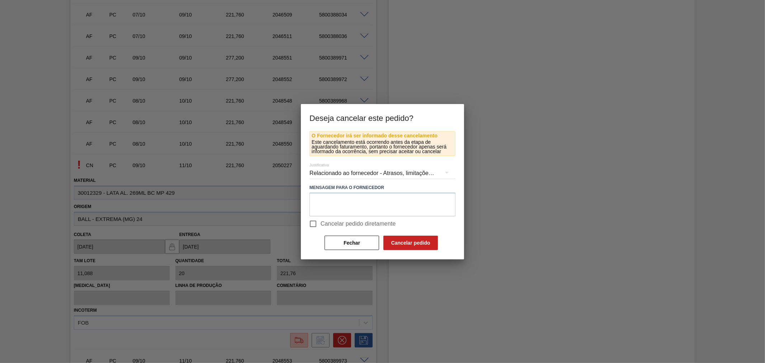
click at [337, 221] on span "Cancelar pedido diretamente" at bounding box center [357, 223] width 75 height 9
click at [320, 221] on input "Cancelar pedido diretamente" at bounding box center [312, 223] width 15 height 15
checkbox input "true"
click at [416, 241] on button "Cancelar pedido" at bounding box center [410, 243] width 54 height 14
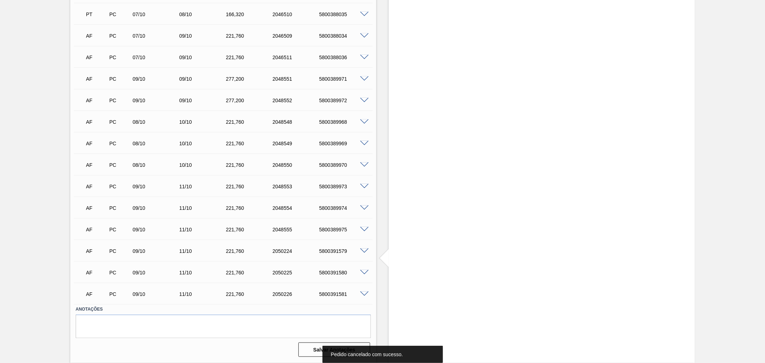
scroll to position [730, 0]
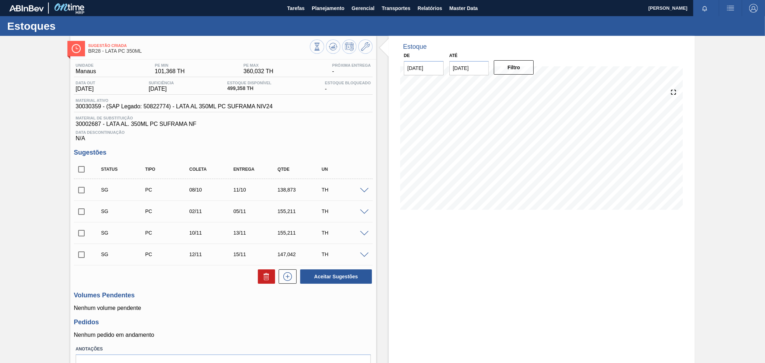
click at [727, 5] on img "button" at bounding box center [730, 8] width 9 height 9
click at [701, 27] on li "Pedido Contingência" at bounding box center [726, 25] width 66 height 13
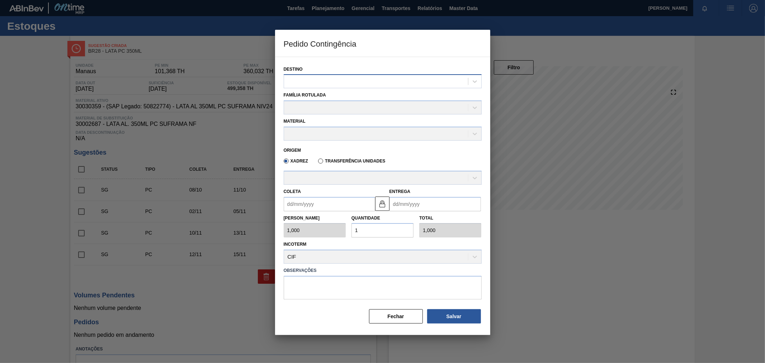
click at [299, 76] on div at bounding box center [376, 81] width 184 height 10
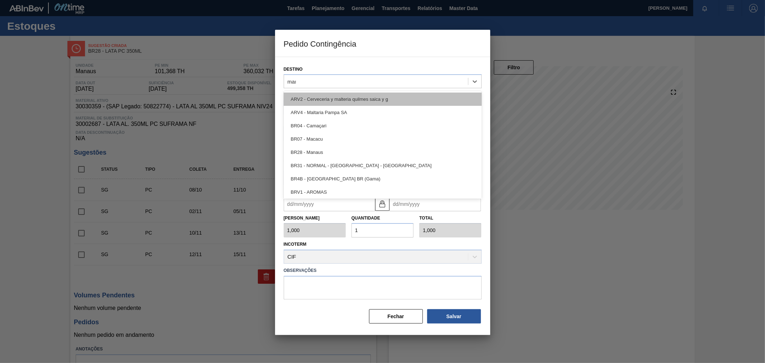
type input "mana"
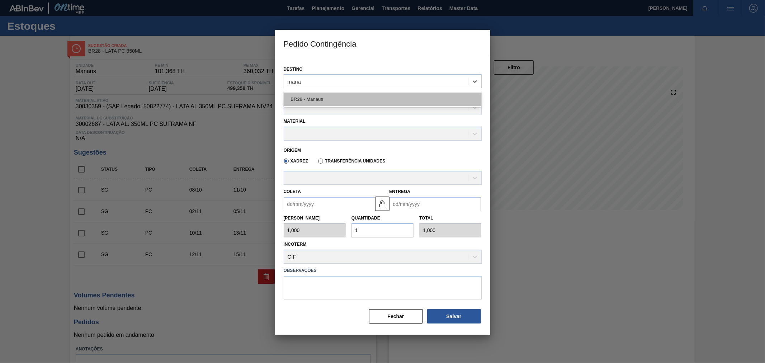
click at [309, 95] on div "BR28 - Manaus" at bounding box center [383, 98] width 198 height 13
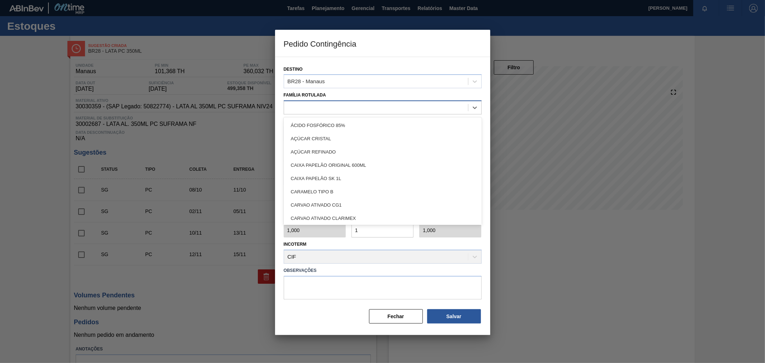
click at [315, 108] on div at bounding box center [376, 108] width 184 height 10
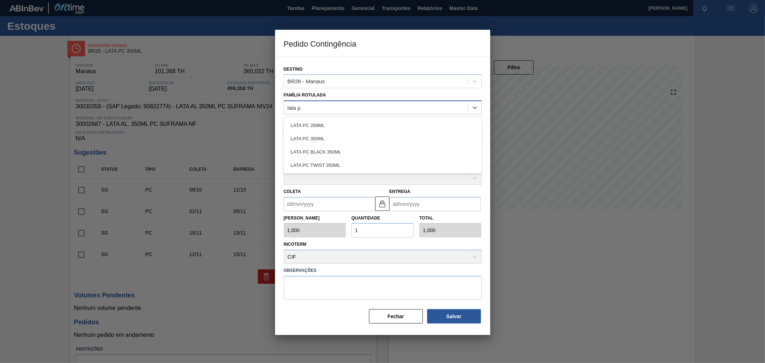
type Rotulada "lata pc"
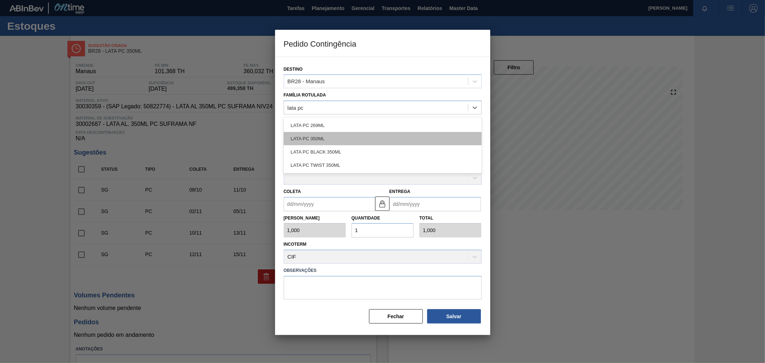
click at [335, 133] on div "LATA PC 350ML" at bounding box center [383, 138] width 198 height 13
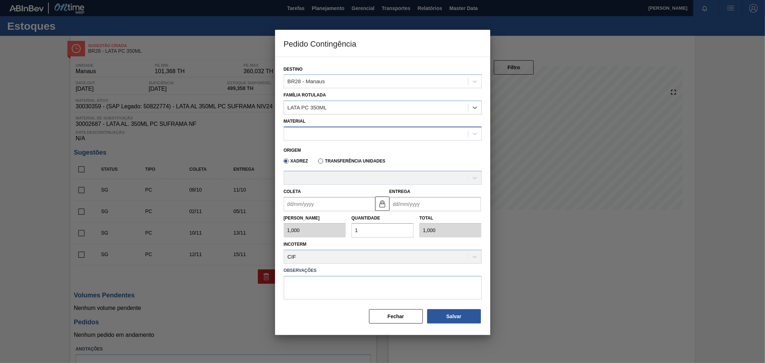
click at [333, 134] on div at bounding box center [376, 133] width 184 height 10
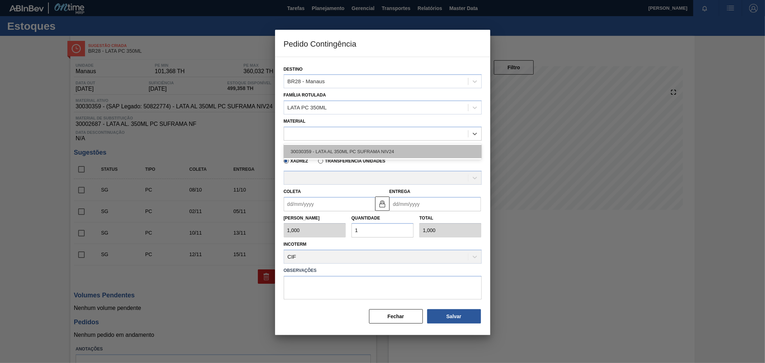
click at [348, 150] on div "30030359 - LATA AL 350ML PC SUFRAMA NIV24" at bounding box center [383, 151] width 198 height 13
type input "8,169"
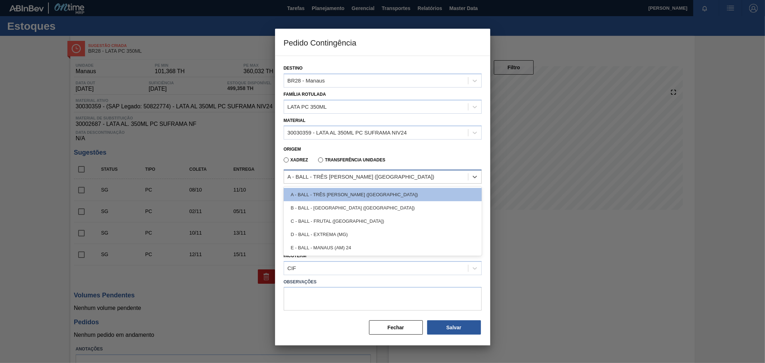
click at [332, 174] on div "A - BALL - TRÊS [PERSON_NAME] ([GEOGRAPHIC_DATA])" at bounding box center [361, 177] width 147 height 6
click at [334, 255] on div "Incoterm CIF" at bounding box center [383, 263] width 198 height 24
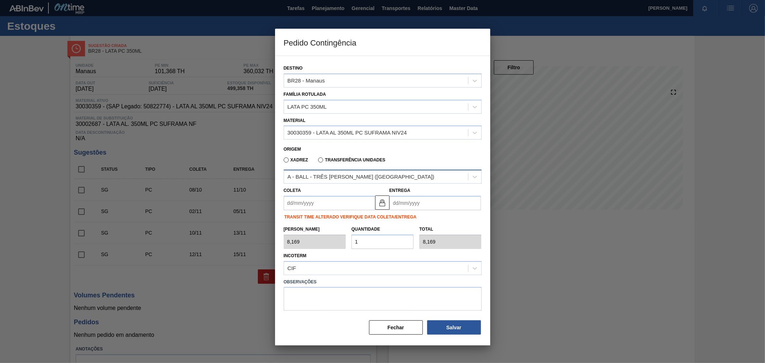
click at [326, 177] on div "A - BALL - TRÊS [PERSON_NAME] ([GEOGRAPHIC_DATA])" at bounding box center [361, 177] width 147 height 6
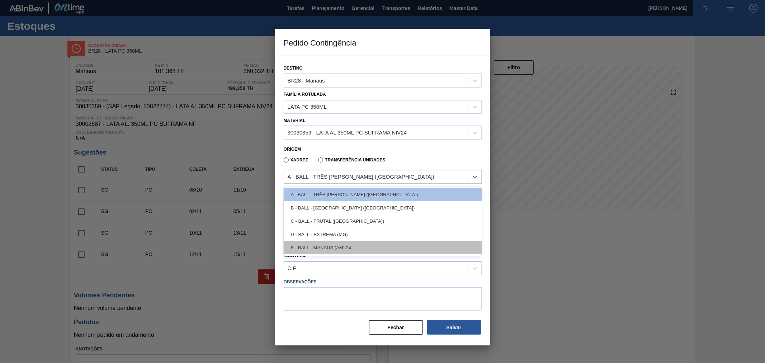
click at [331, 248] on div "E - BALL - MANAUS (AM) 24" at bounding box center [383, 247] width 198 height 13
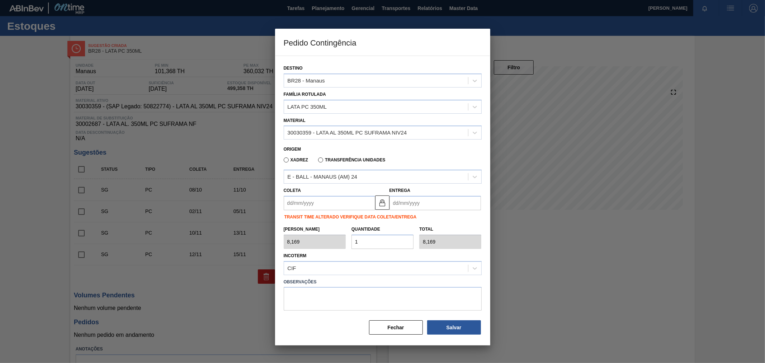
click at [370, 239] on input "1" at bounding box center [382, 241] width 62 height 14
click at [333, 237] on div "[PERSON_NAME] 8,169 Quantidade 1 Total 8,169" at bounding box center [383, 235] width 204 height 27
type input "2"
type input "16,338"
click at [337, 239] on div "[PERSON_NAME] 8,169 Quantidade 2 Total 16,338" at bounding box center [383, 235] width 204 height 27
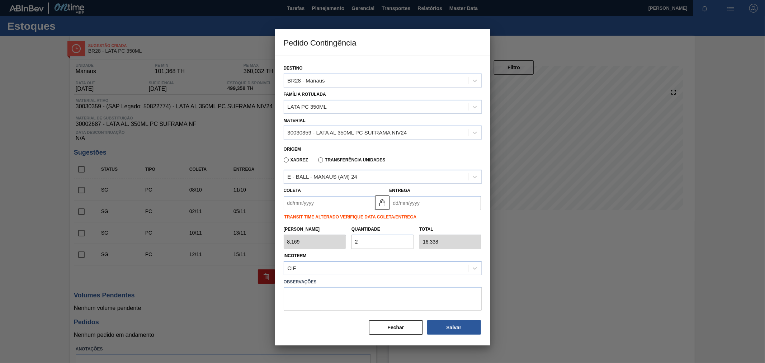
type input "1"
type input "8,169"
type input "16"
type input "130,704"
click at [371, 251] on div "Incoterm CIF" at bounding box center [383, 263] width 198 height 24
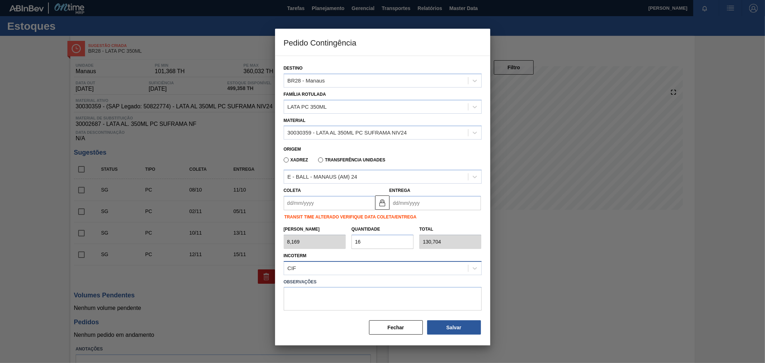
click at [371, 261] on div "CIF" at bounding box center [383, 268] width 198 height 14
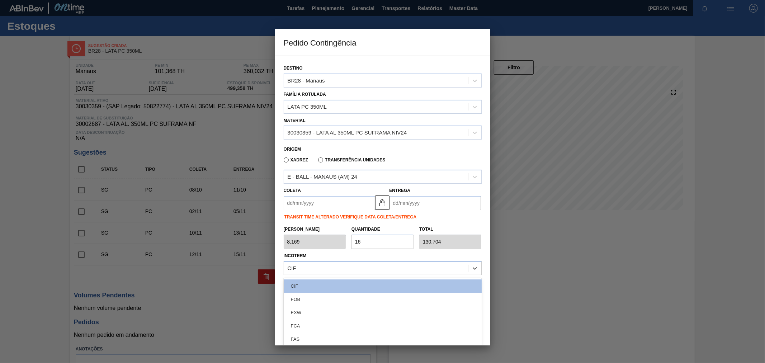
click at [371, 256] on div "Incoterm option CIF focused, 1 of 11. 11 results available. Use Up and Down to …" at bounding box center [383, 263] width 198 height 24
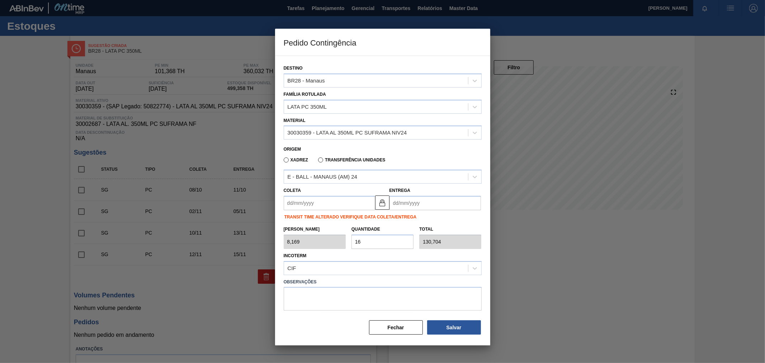
click at [364, 241] on input "16" at bounding box center [382, 241] width 62 height 14
type input "1"
type input "8,169"
type input "15"
type input "122,535"
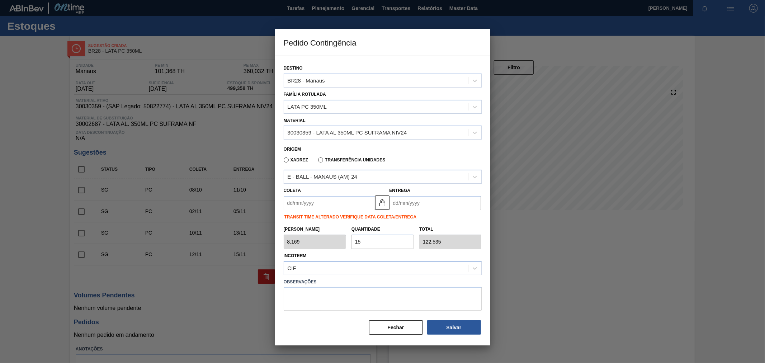
type input "1"
type input "8,169"
type input "14"
type input "114,366"
type input "1"
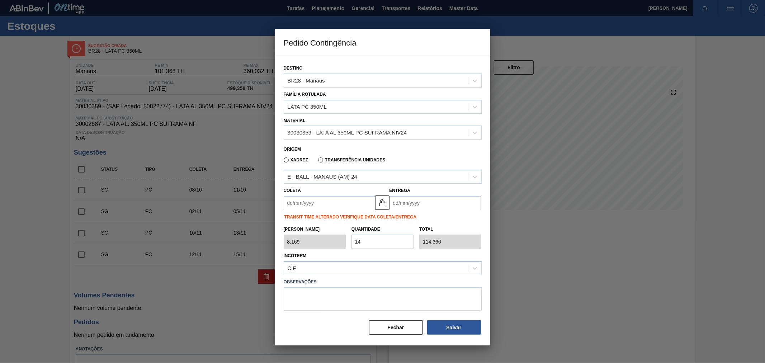
type input "8,169"
type input "15"
type input "122,535"
type input "1"
type input "8,169"
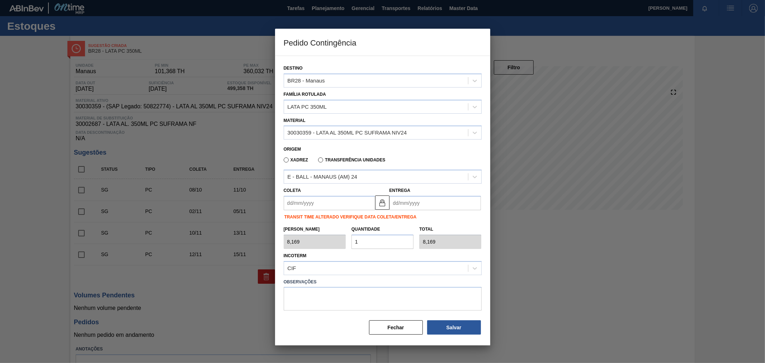
type input "16"
type input "130,704"
click at [341, 196] on input "Coleta" at bounding box center [329, 203] width 91 height 14
click at [324, 256] on div "8" at bounding box center [327, 255] width 10 height 10
type input "[DATE]"
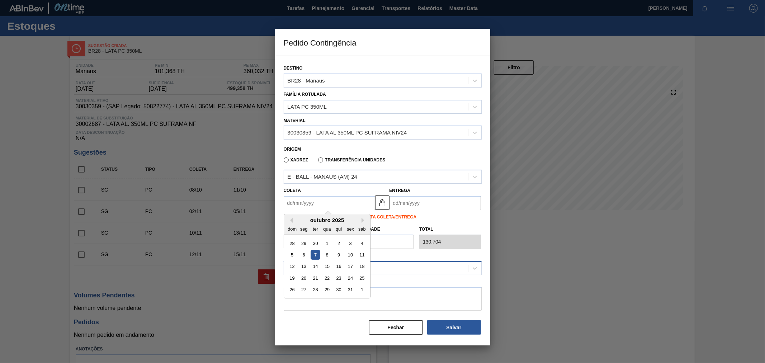
type input "[DATE]"
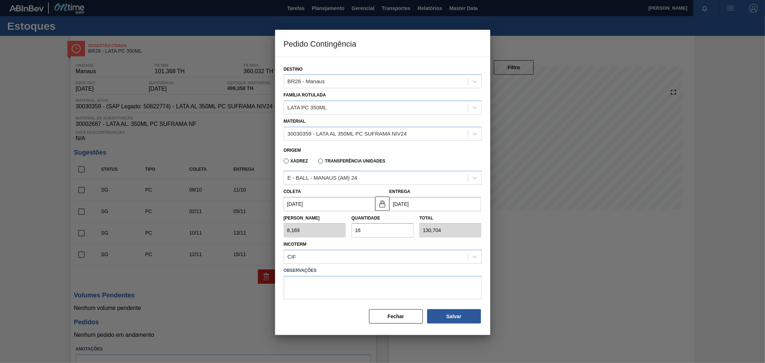
click at [332, 198] on input "[DATE]" at bounding box center [329, 204] width 91 height 14
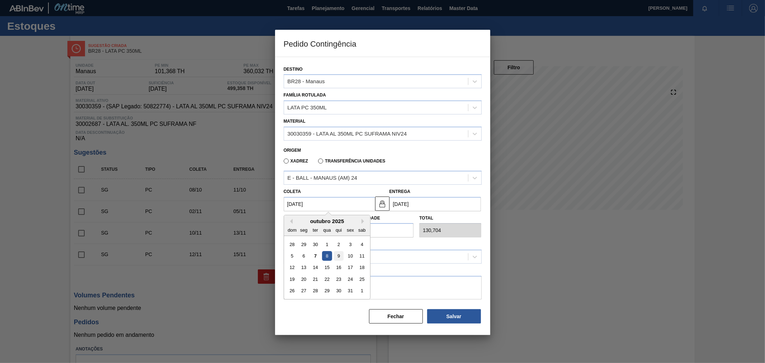
click at [339, 255] on div "9" at bounding box center [338, 256] width 10 height 10
type input "[DATE]"
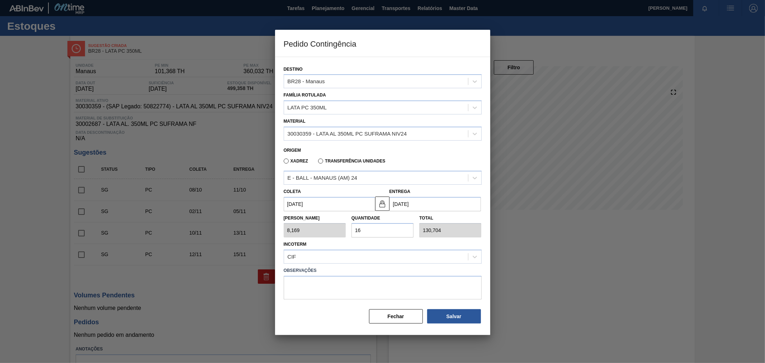
click at [378, 248] on div "Incoterm CIF" at bounding box center [383, 251] width 198 height 24
click at [451, 320] on button "Salvar" at bounding box center [454, 316] width 54 height 14
type input "1,000"
type input "1"
type input "1,000"
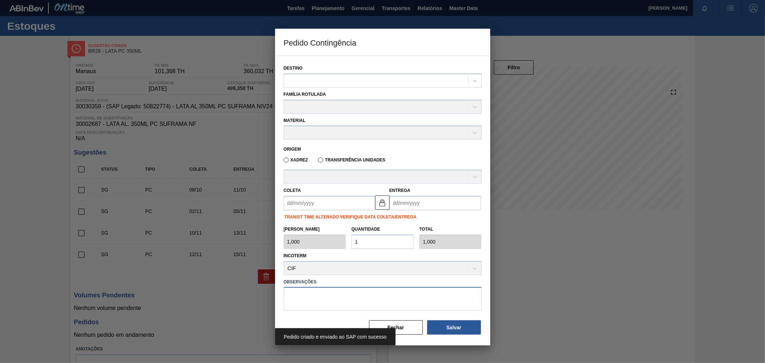
click at [420, 303] on textarea at bounding box center [383, 299] width 198 height 24
click at [526, 56] on div at bounding box center [382, 181] width 765 height 363
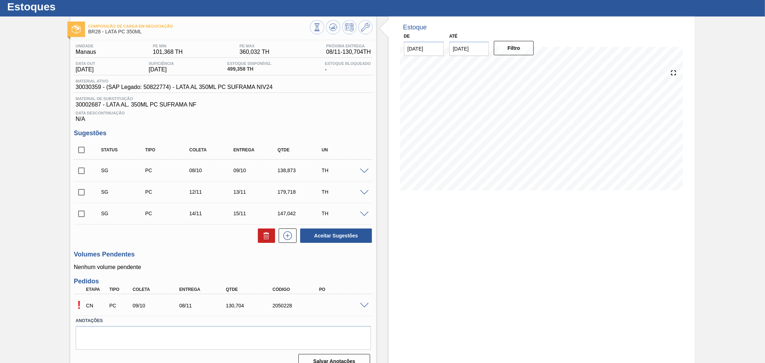
scroll to position [30, 0]
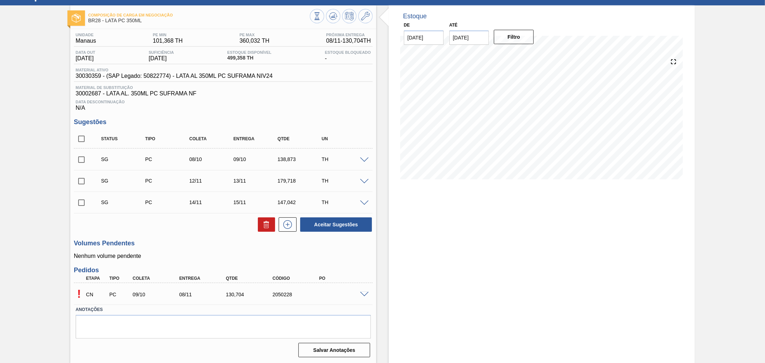
click at [358, 291] on div "! CN PC 09/10 08/11 130,[PHONE_NUMBER]" at bounding box center [223, 294] width 299 height 18
click at [361, 295] on span at bounding box center [364, 294] width 9 height 5
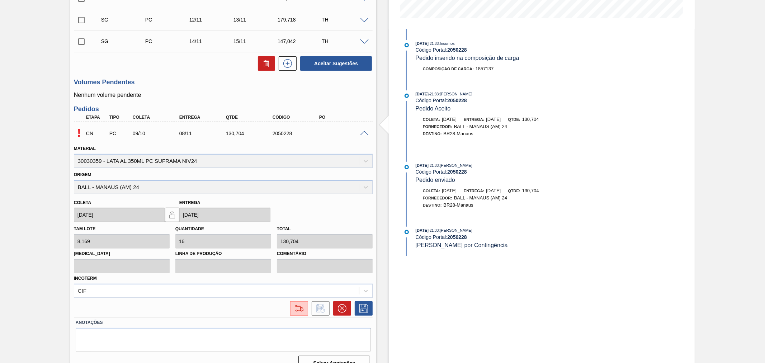
scroll to position [203, 0]
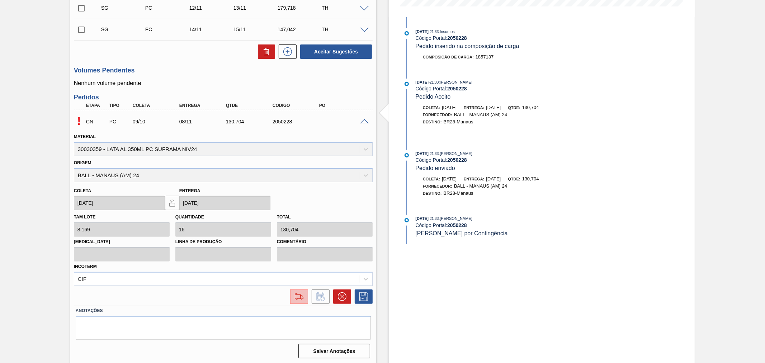
click at [298, 294] on img at bounding box center [298, 296] width 11 height 9
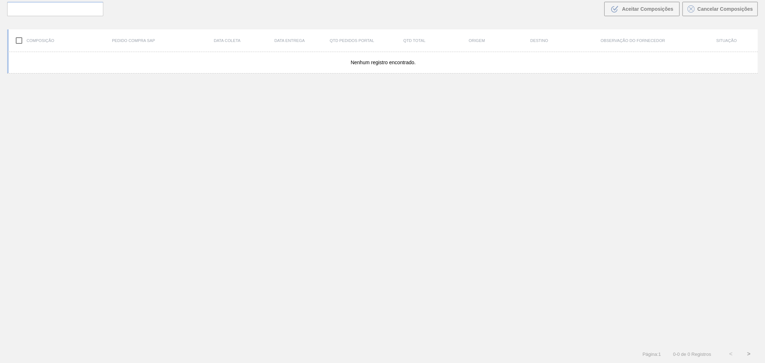
scroll to position [52, 0]
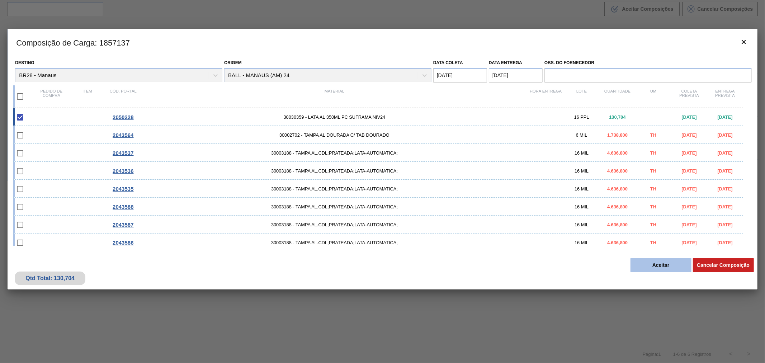
click at [652, 267] on button "Aceitar" at bounding box center [660, 265] width 61 height 14
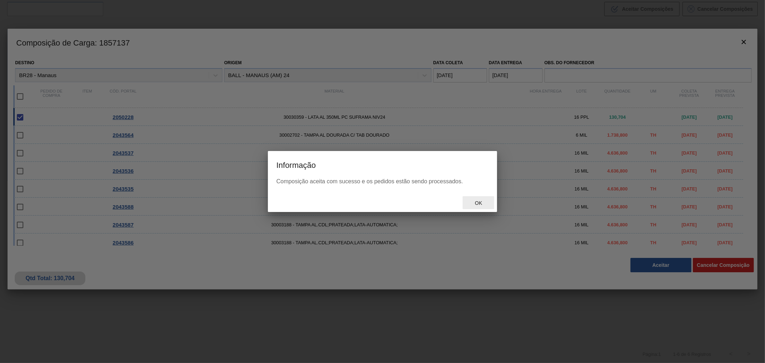
click at [480, 205] on div "Ok" at bounding box center [478, 202] width 32 height 13
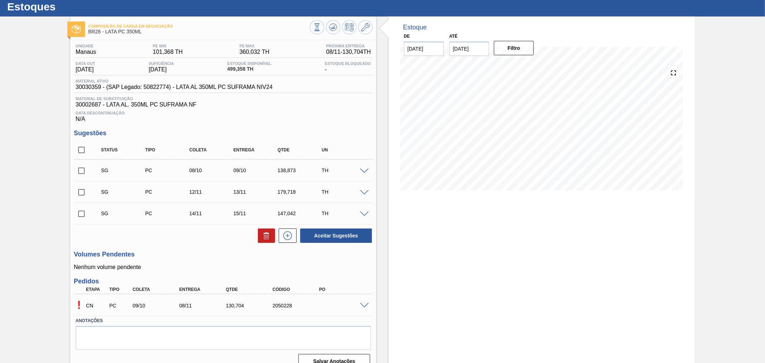
scroll to position [30, 0]
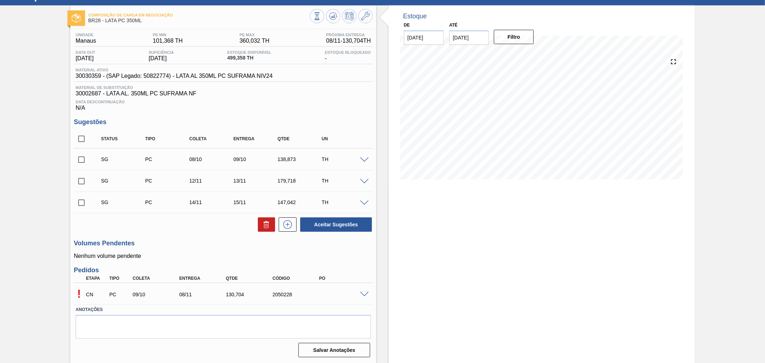
click at [362, 294] on span at bounding box center [364, 294] width 9 height 5
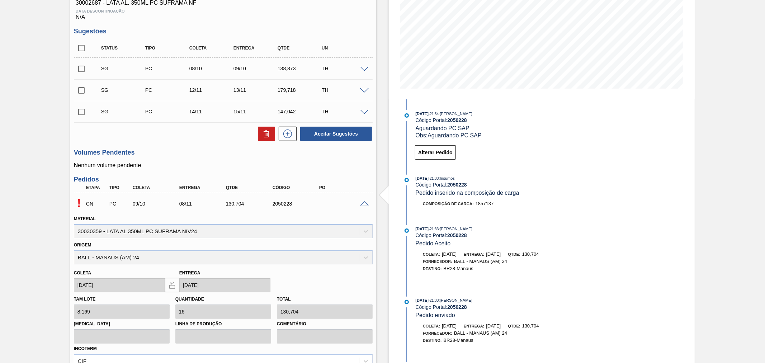
scroll to position [137, 0]
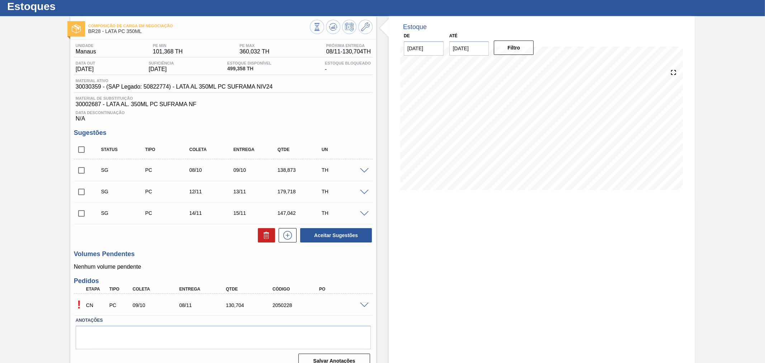
scroll to position [30, 0]
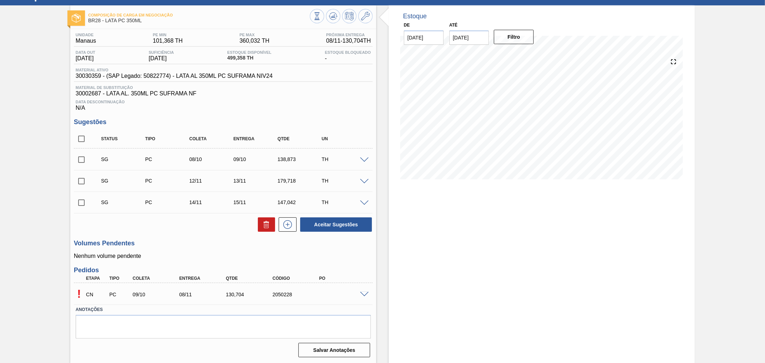
click at [364, 292] on span at bounding box center [364, 294] width 9 height 5
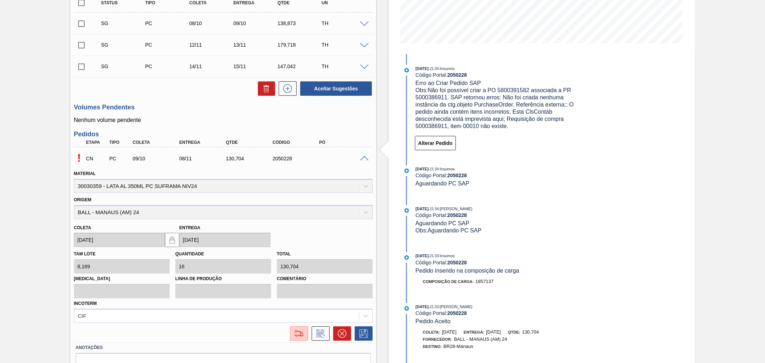
scroll to position [203, 0]
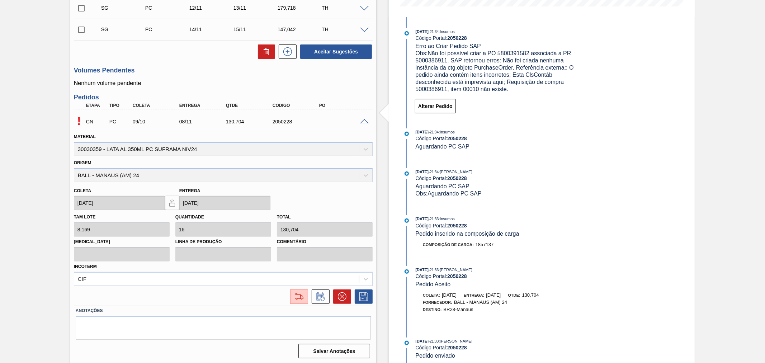
click at [288, 295] on div at bounding box center [297, 296] width 22 height 14
click at [298, 298] on img at bounding box center [298, 296] width 11 height 9
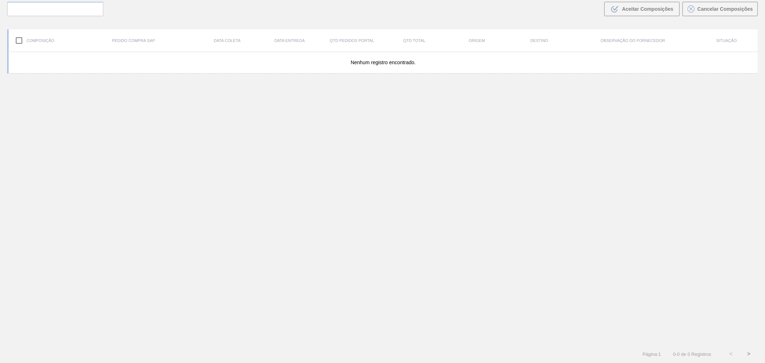
scroll to position [52, 0]
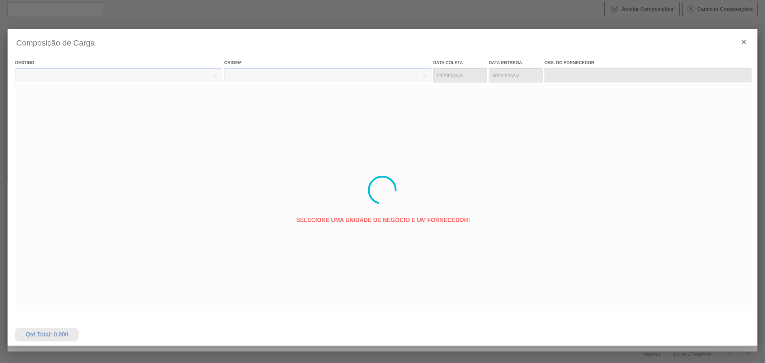
type coleta "[DATE]"
type Entrega "[DATE]"
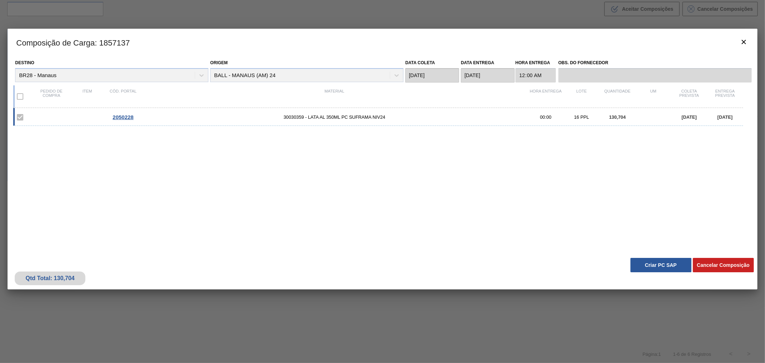
click at [652, 257] on div "Qtd Total: 130,704 Cancelar Composição Criar PC SAP" at bounding box center [382, 271] width 749 height 35
click at [654, 265] on button "Criar PC SAP" at bounding box center [660, 265] width 61 height 14
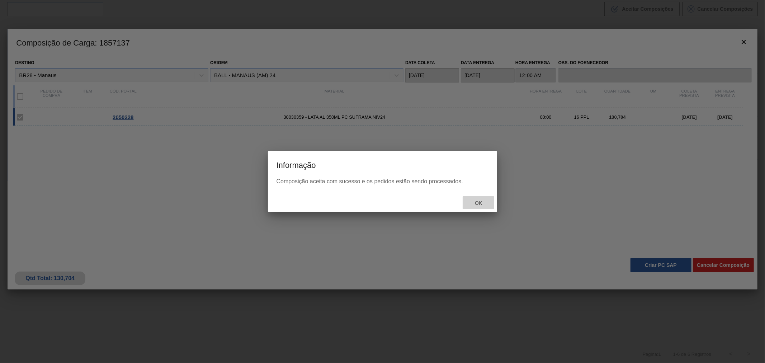
click at [479, 206] on div "Ok" at bounding box center [478, 202] width 32 height 13
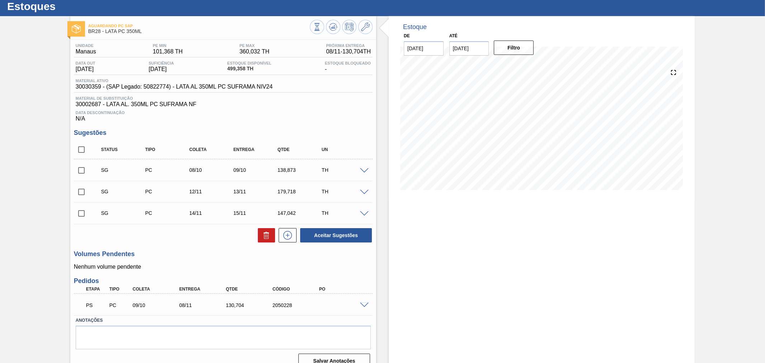
scroll to position [30, 0]
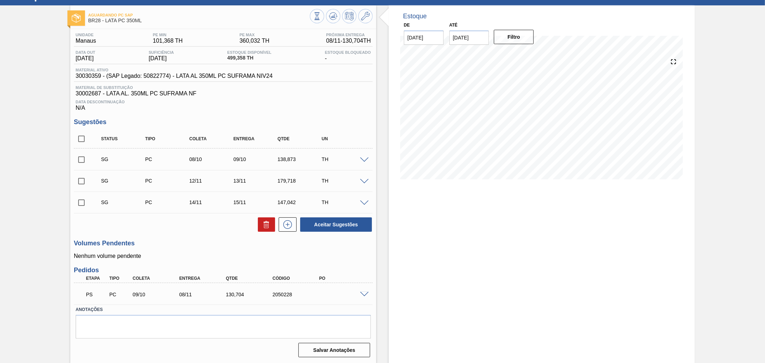
click at [363, 293] on span at bounding box center [364, 294] width 9 height 5
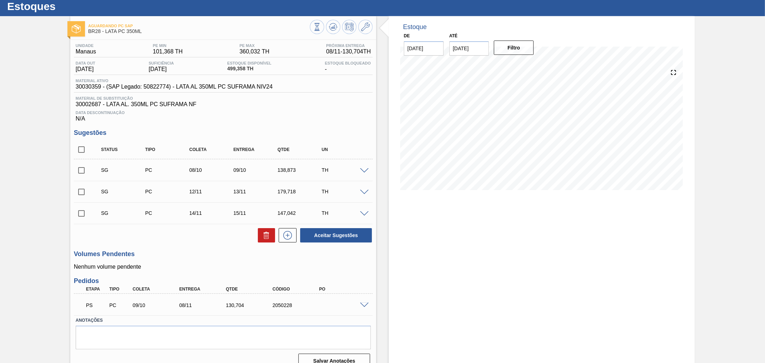
scroll to position [30, 0]
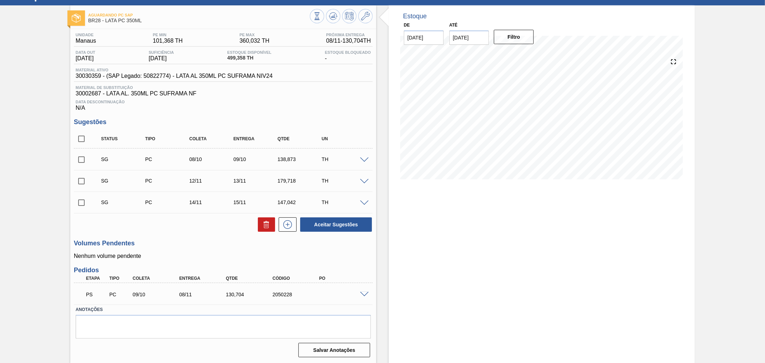
click at [361, 296] on div "PS PC 09/10 08/11 130,704 2050228" at bounding box center [223, 294] width 299 height 18
click at [361, 295] on span at bounding box center [364, 294] width 9 height 5
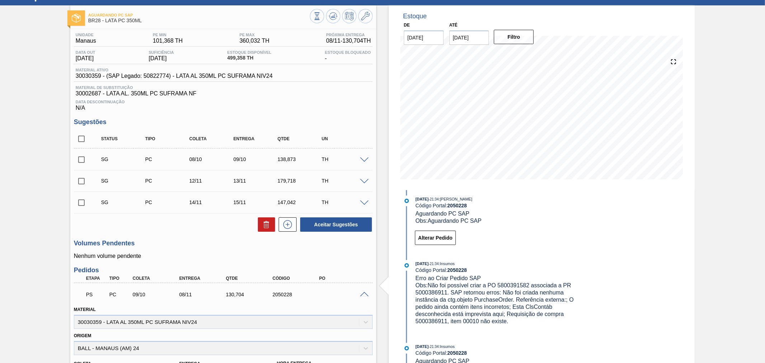
scroll to position [0, 0]
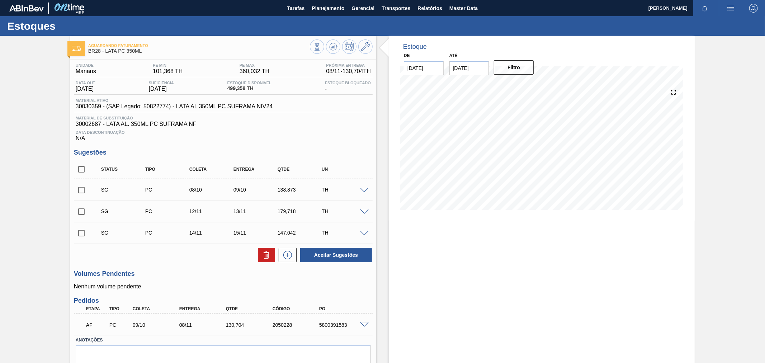
click at [334, 324] on div "5800391583" at bounding box center [343, 325] width 53 height 6
copy div "5800391583"
